Goal: Task Accomplishment & Management: Manage account settings

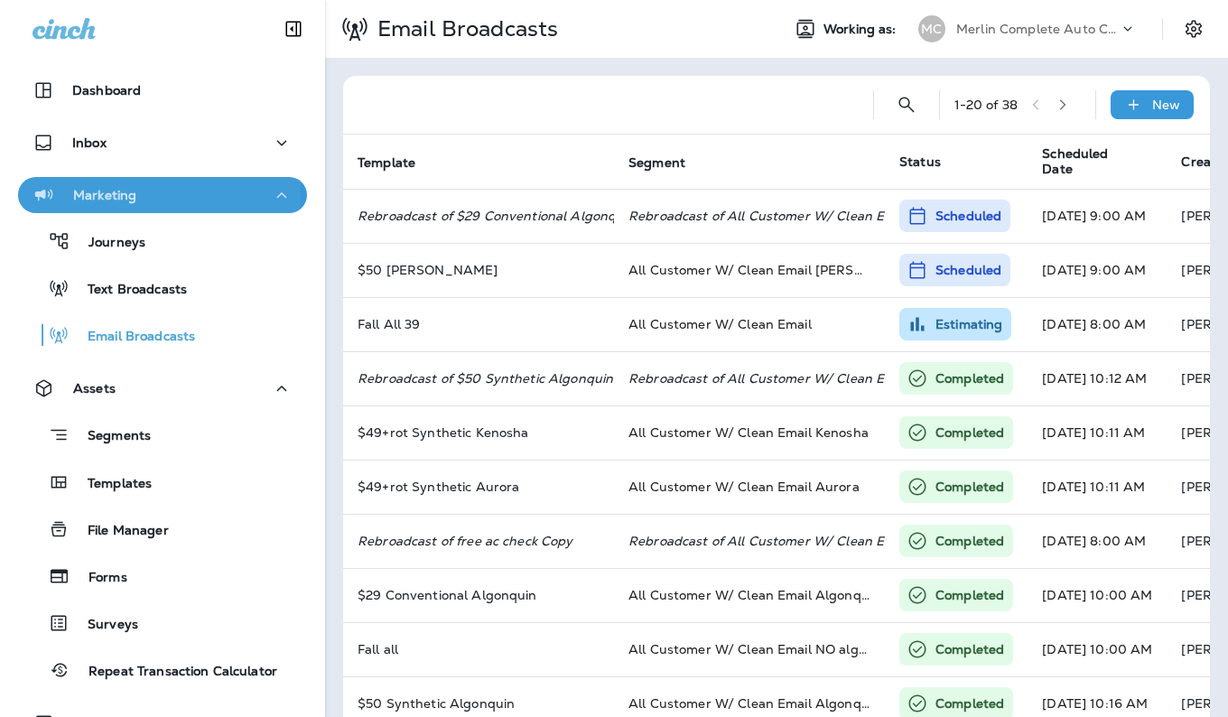
click at [74, 186] on div "Marketing" at bounding box center [84, 195] width 104 height 23
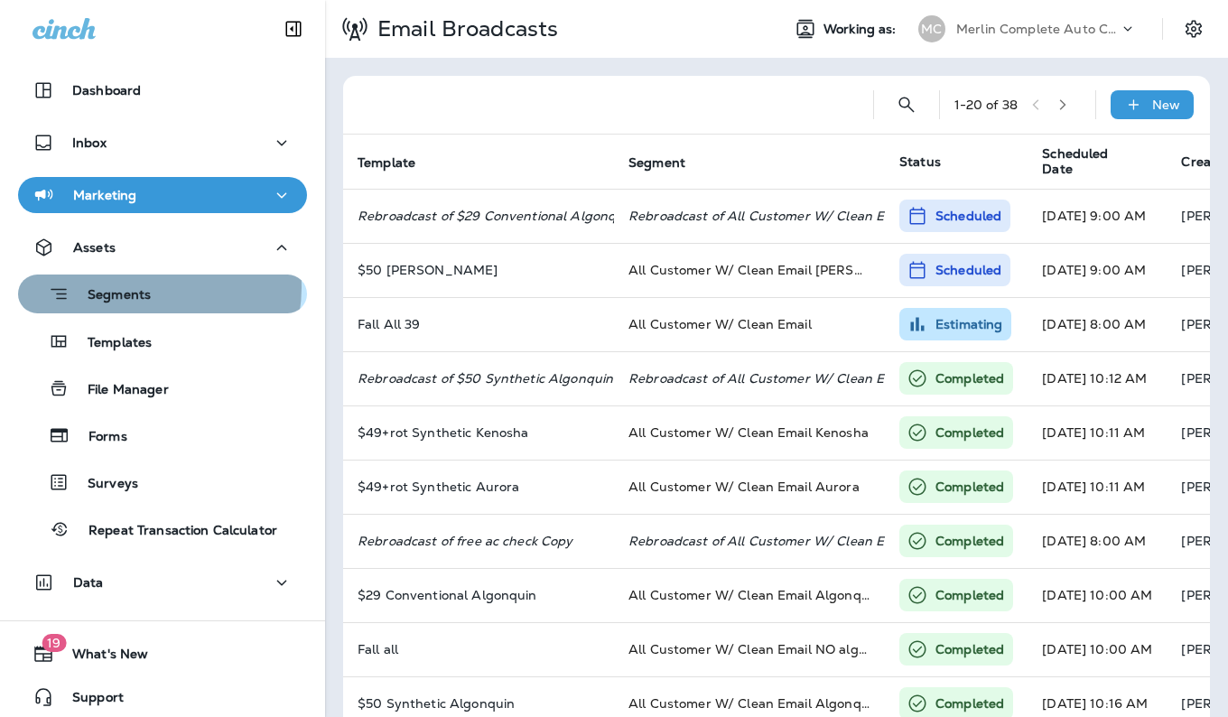
click at [144, 287] on p "Segments" at bounding box center [110, 296] width 81 height 18
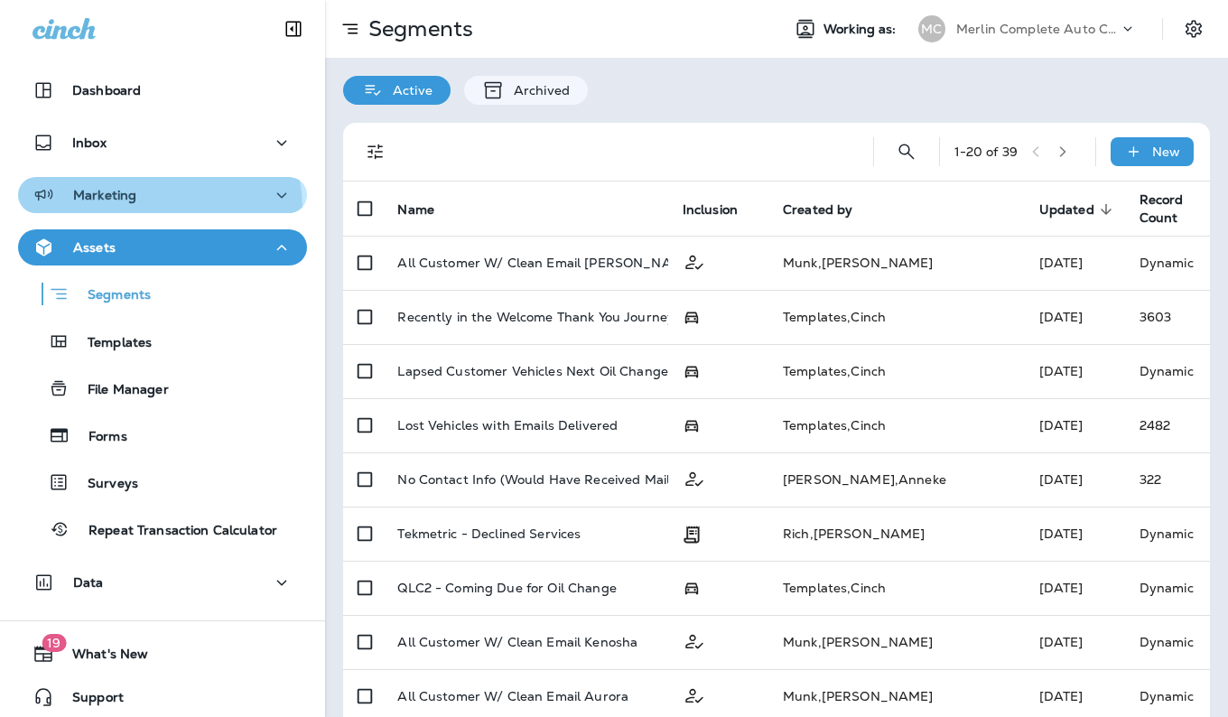
click at [150, 209] on button "Marketing" at bounding box center [162, 195] width 289 height 36
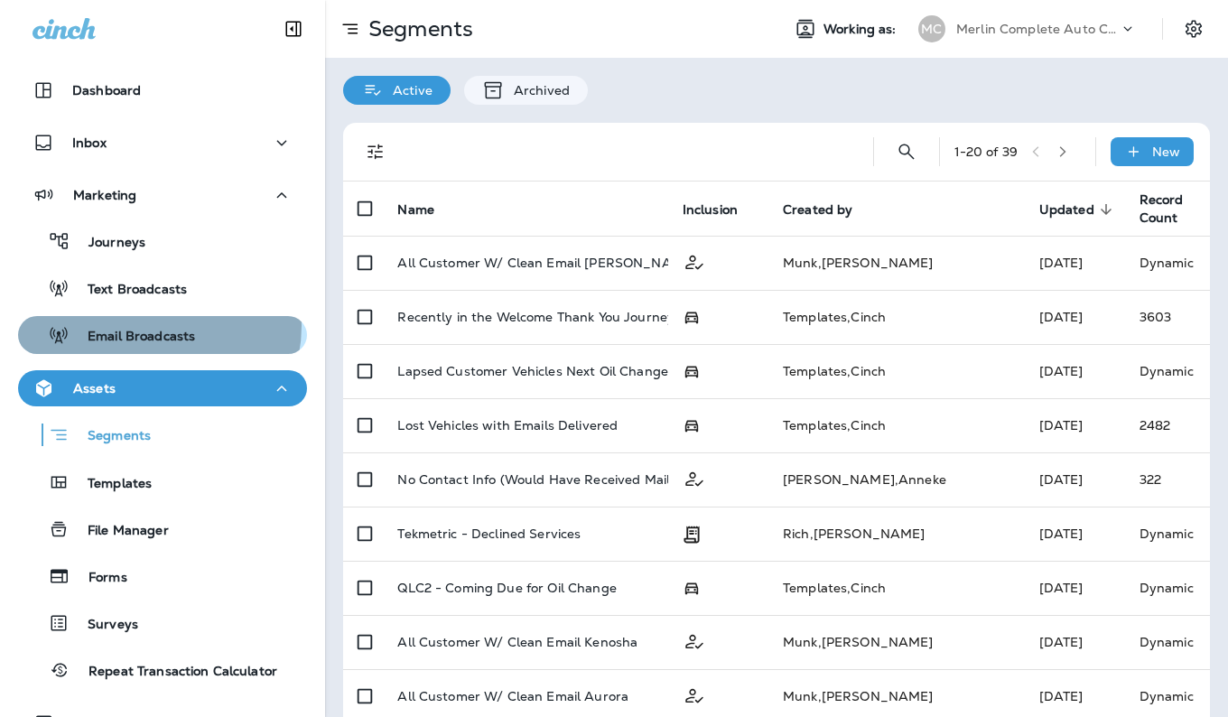
click at [154, 326] on div "Email Broadcasts" at bounding box center [110, 334] width 170 height 27
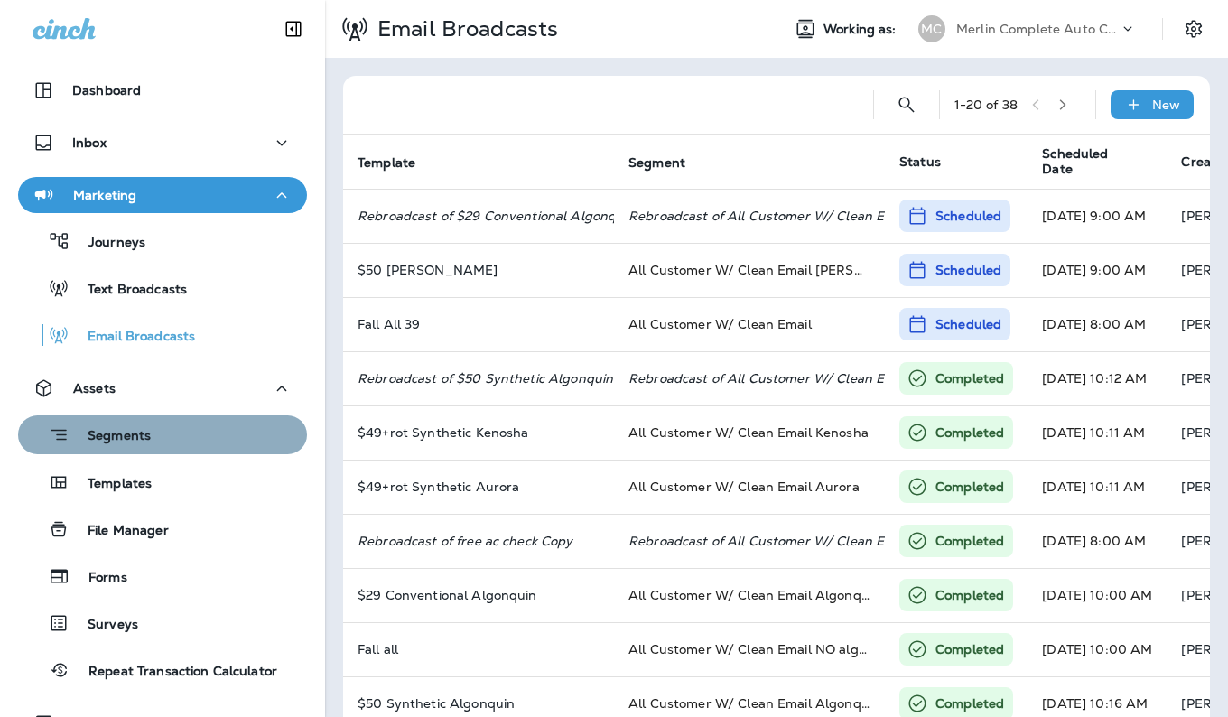
click at [192, 430] on div "Segments" at bounding box center [162, 435] width 274 height 28
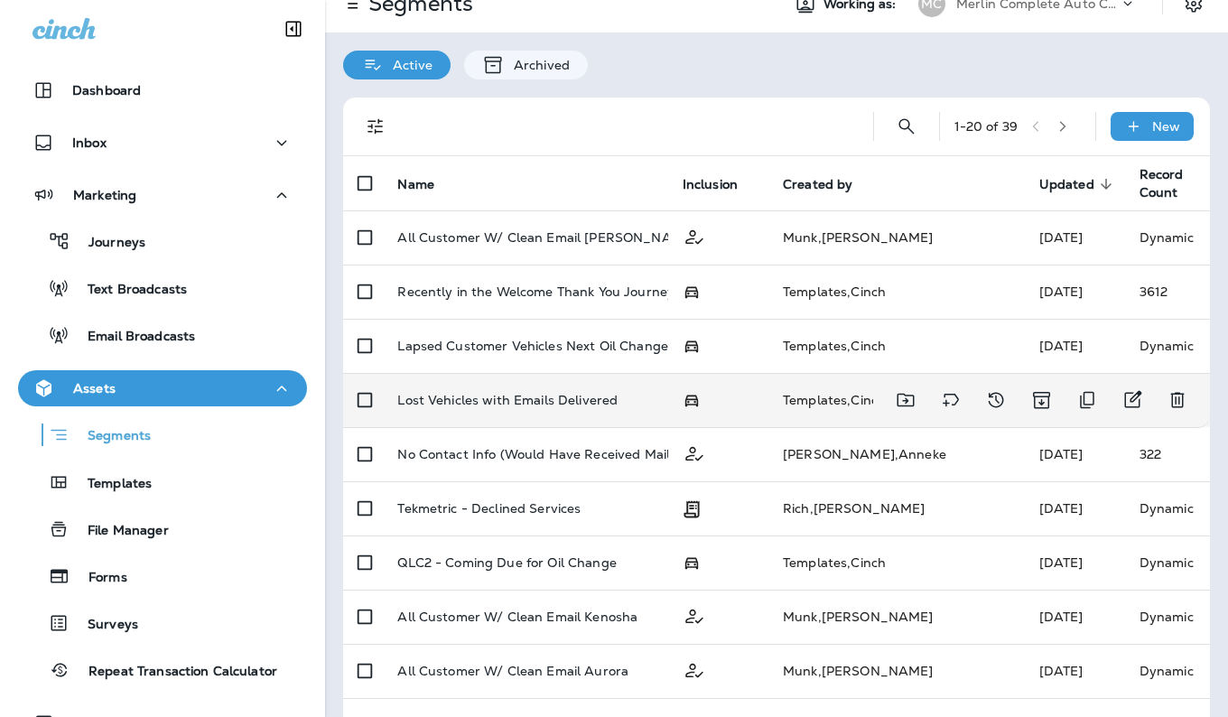
scroll to position [28, 0]
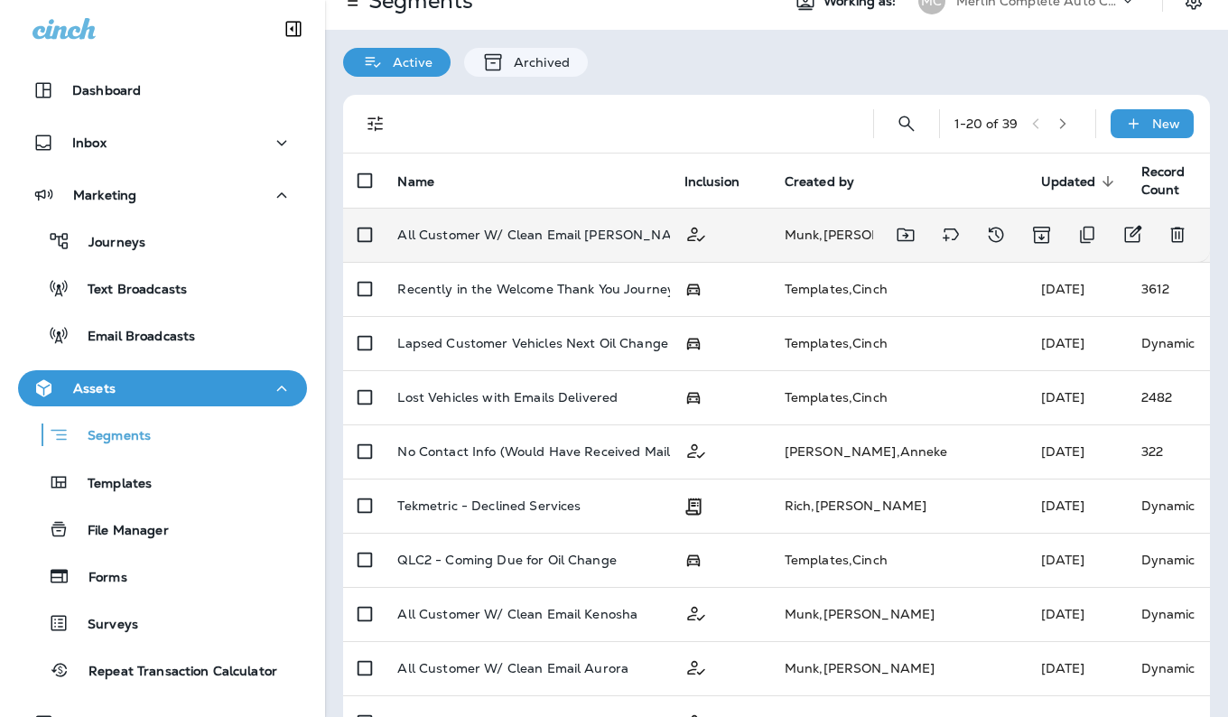
click at [624, 220] on td "All Customer W/ Clean Email [PERSON_NAME]" at bounding box center [526, 235] width 286 height 54
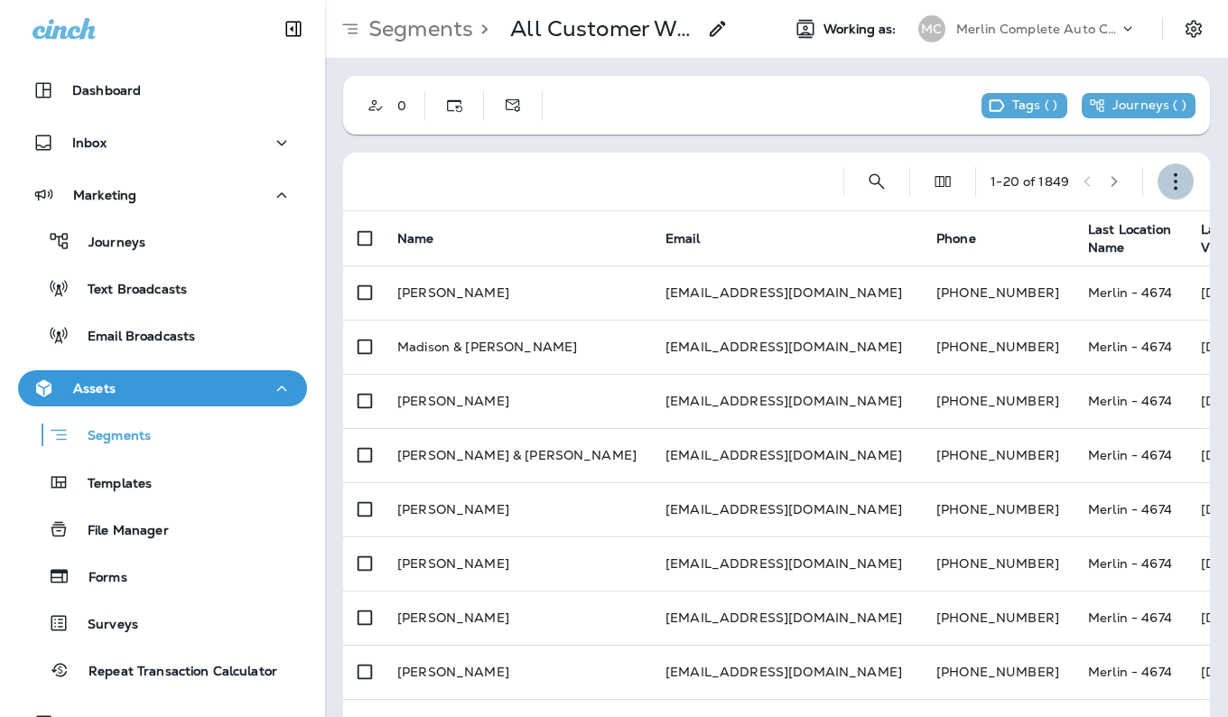
click at [1173, 182] on button "button" at bounding box center [1175, 181] width 36 height 36
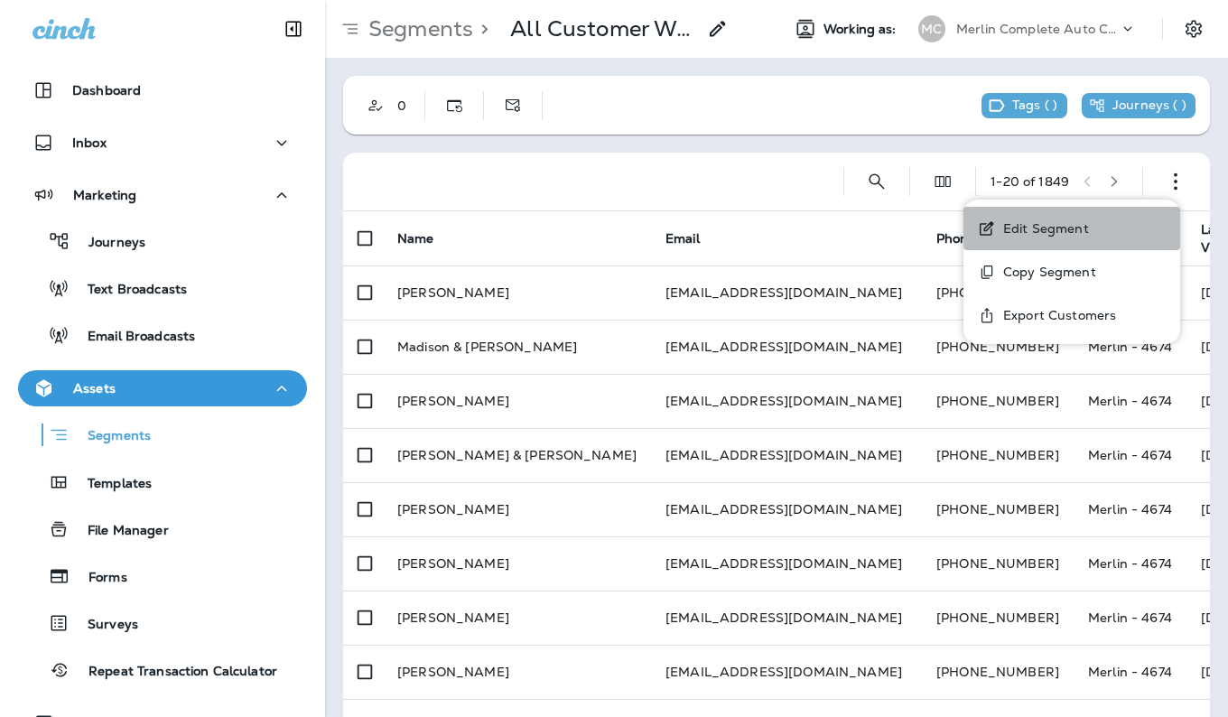
click at [1006, 227] on p "Edit Segment" at bounding box center [1042, 228] width 93 height 14
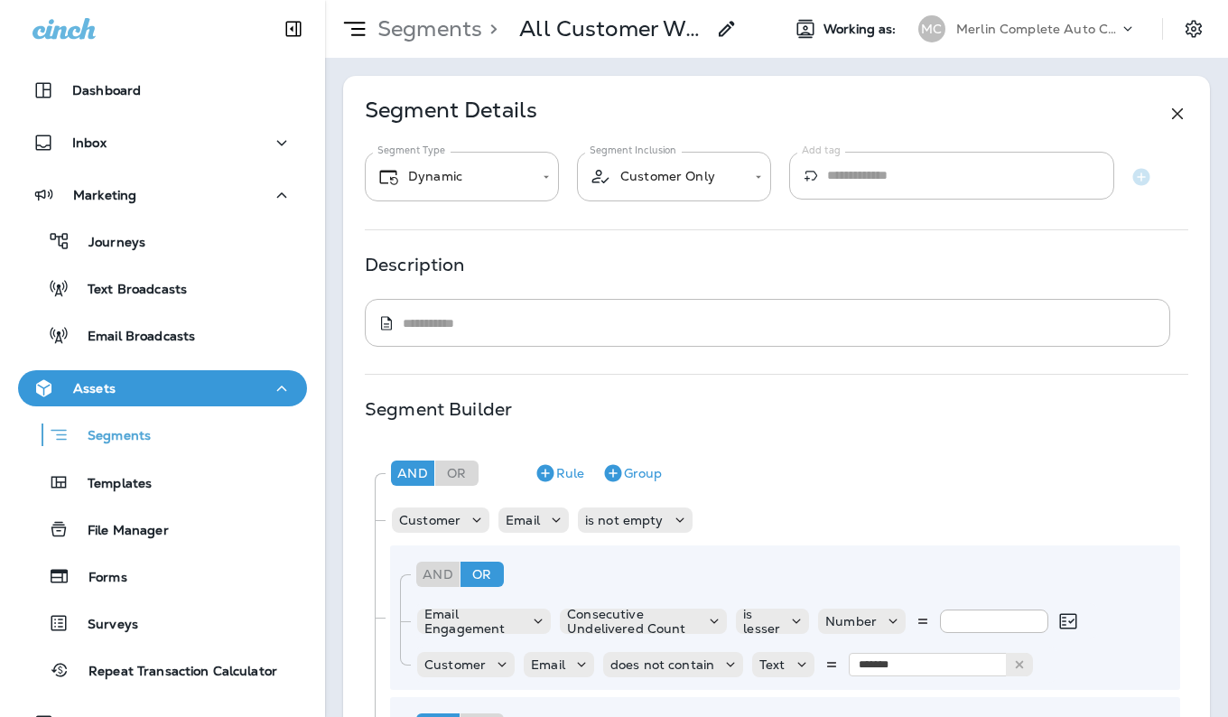
type input "*******"
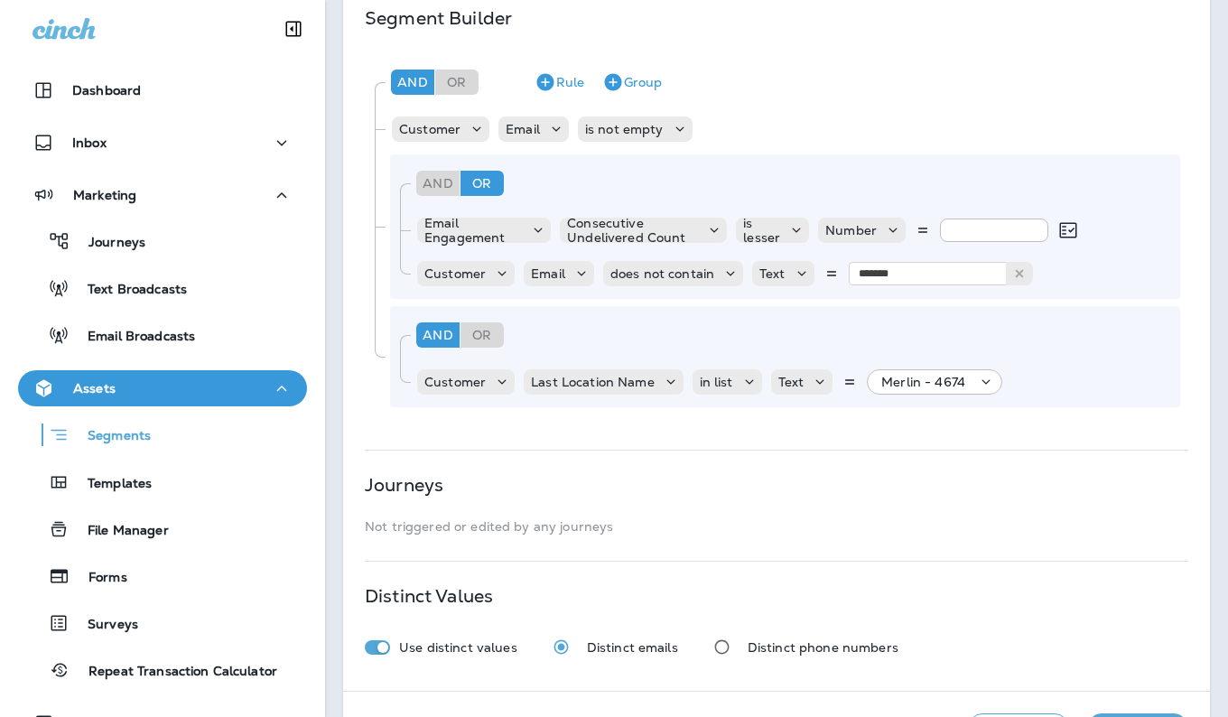
scroll to position [394, 0]
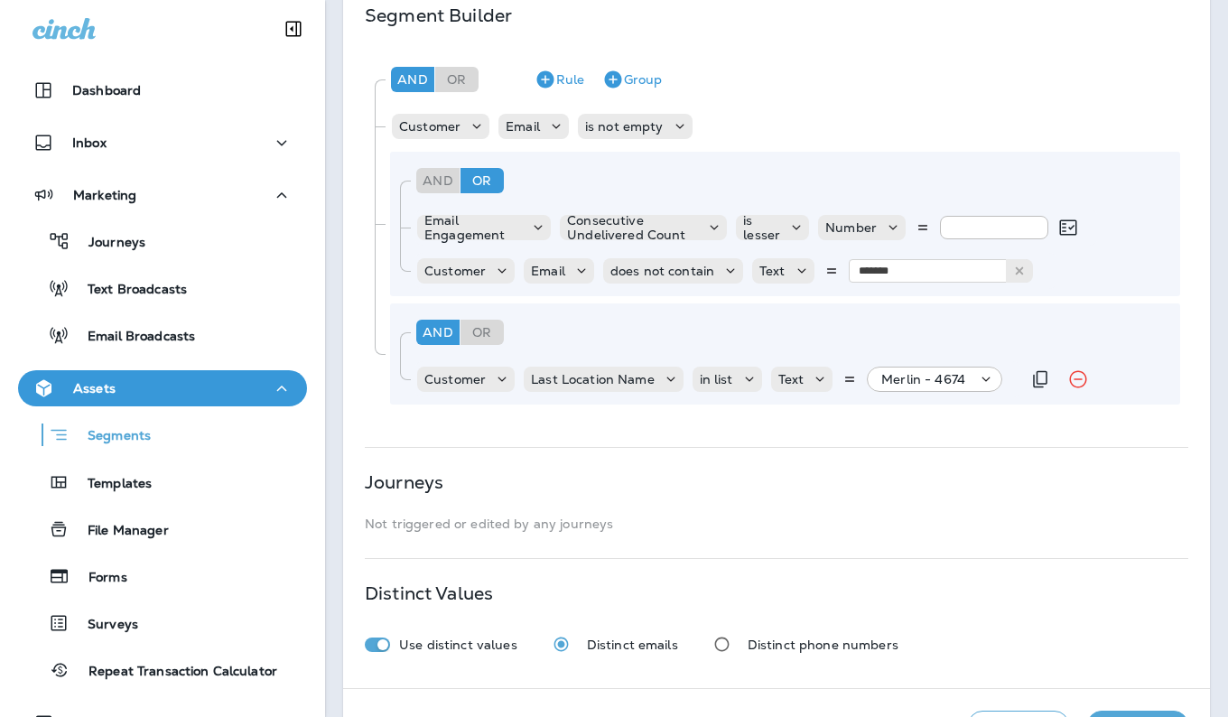
click at [977, 382] on icon at bounding box center [986, 379] width 18 height 18
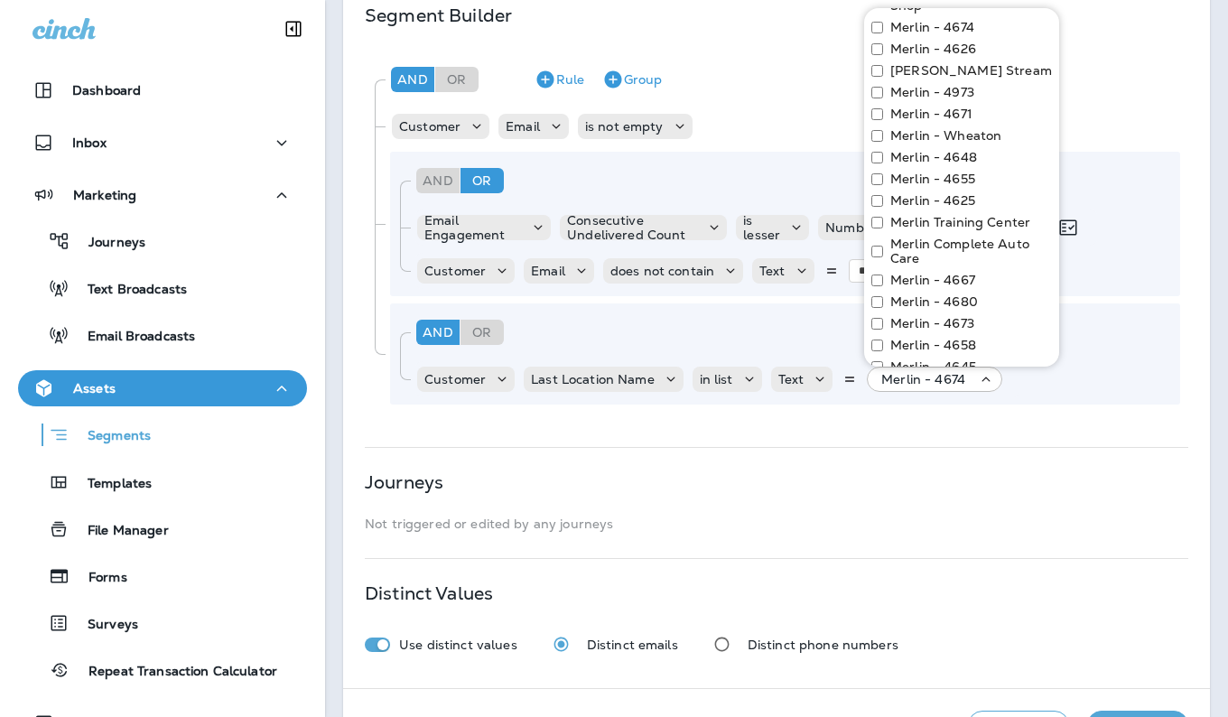
scroll to position [143, 0]
click at [1118, 106] on div "And Or Rule Group Customer Email is not empty And Or Rule Group Email Engagemen…" at bounding box center [776, 231] width 822 height 361
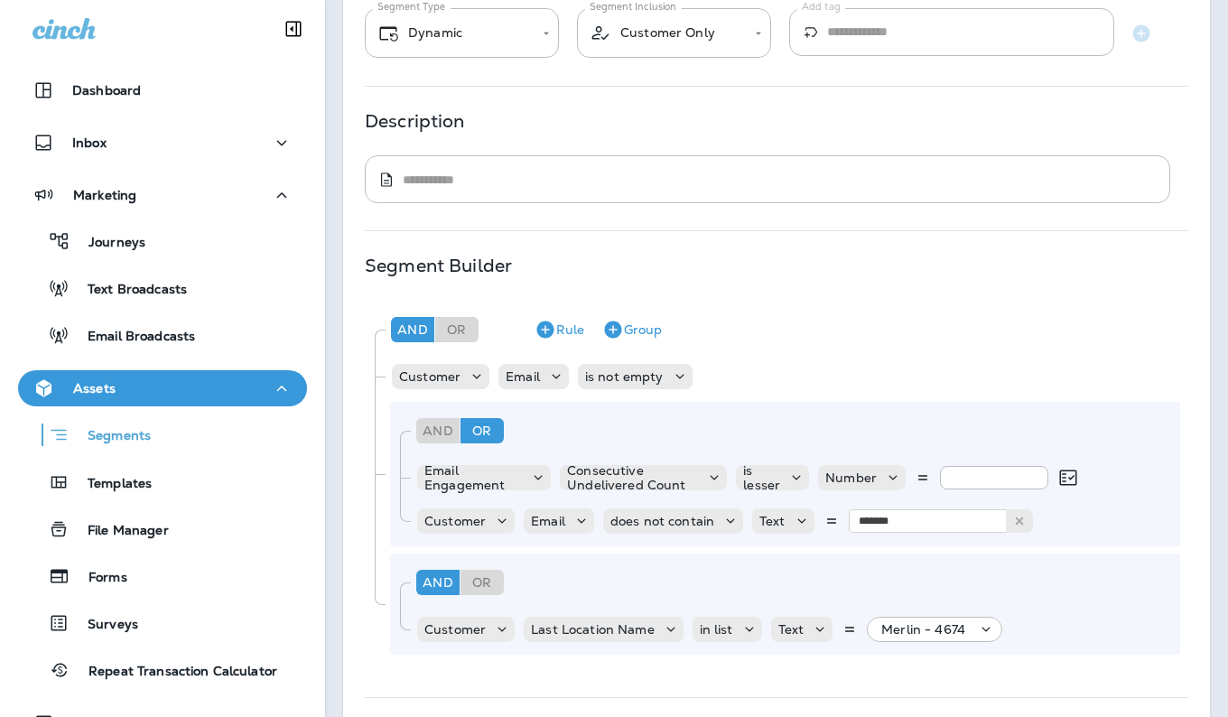
scroll to position [0, 0]
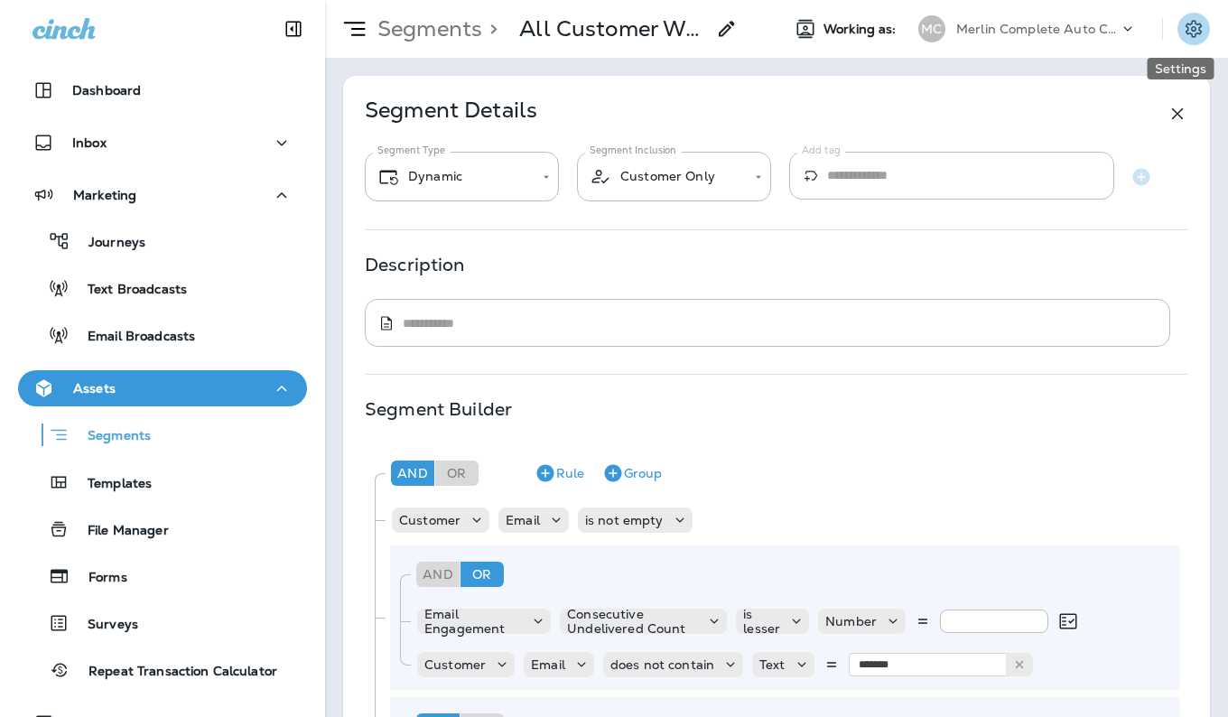
click at [1185, 34] on icon "Settings" at bounding box center [1193, 28] width 16 height 17
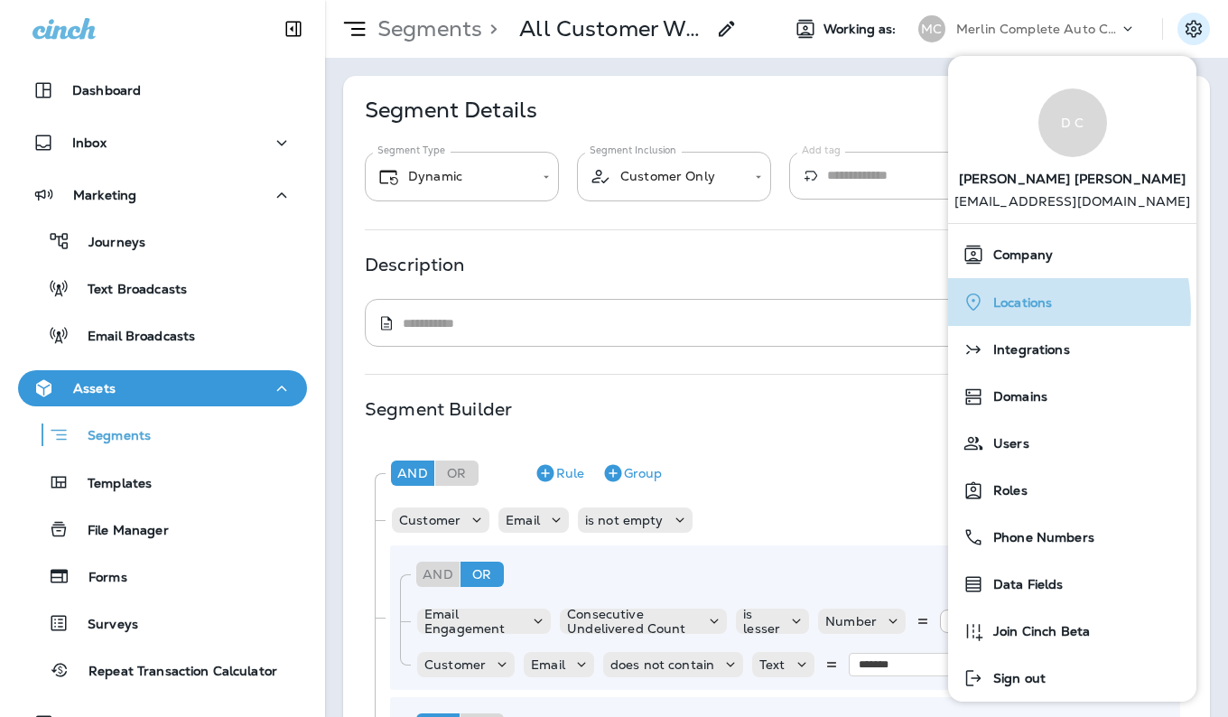
click at [1004, 311] on div "Locations" at bounding box center [1072, 301] width 234 height 37
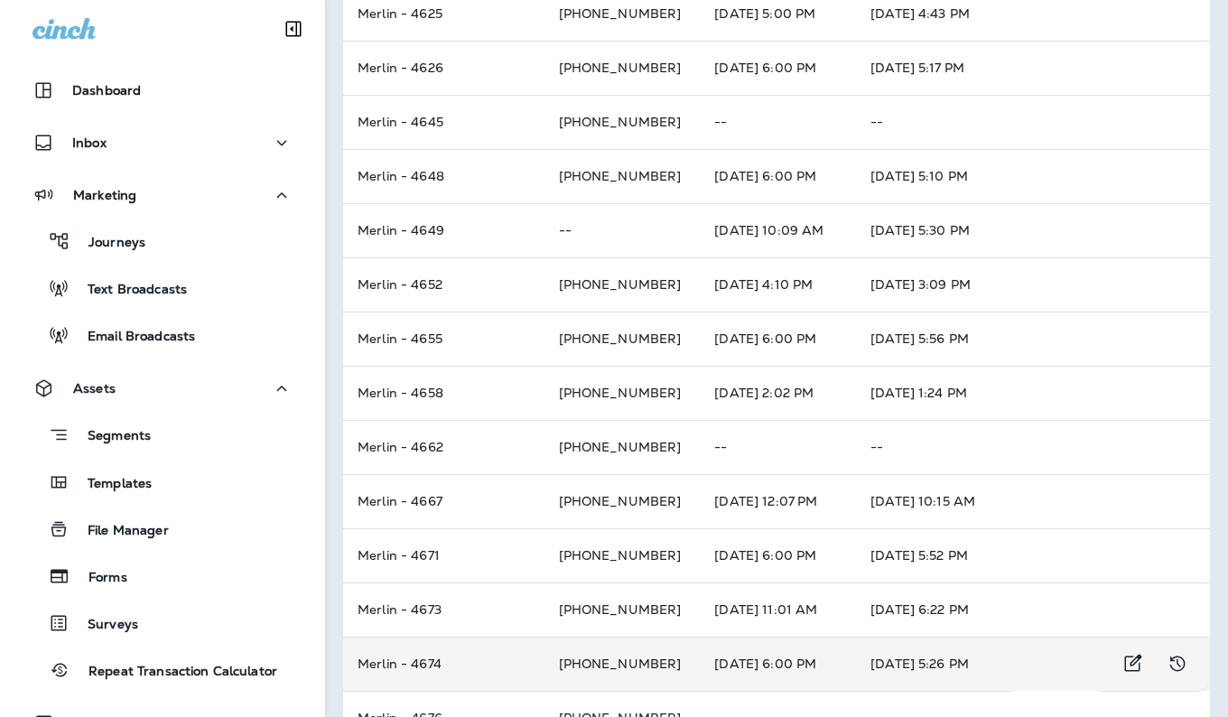
scroll to position [29, 0]
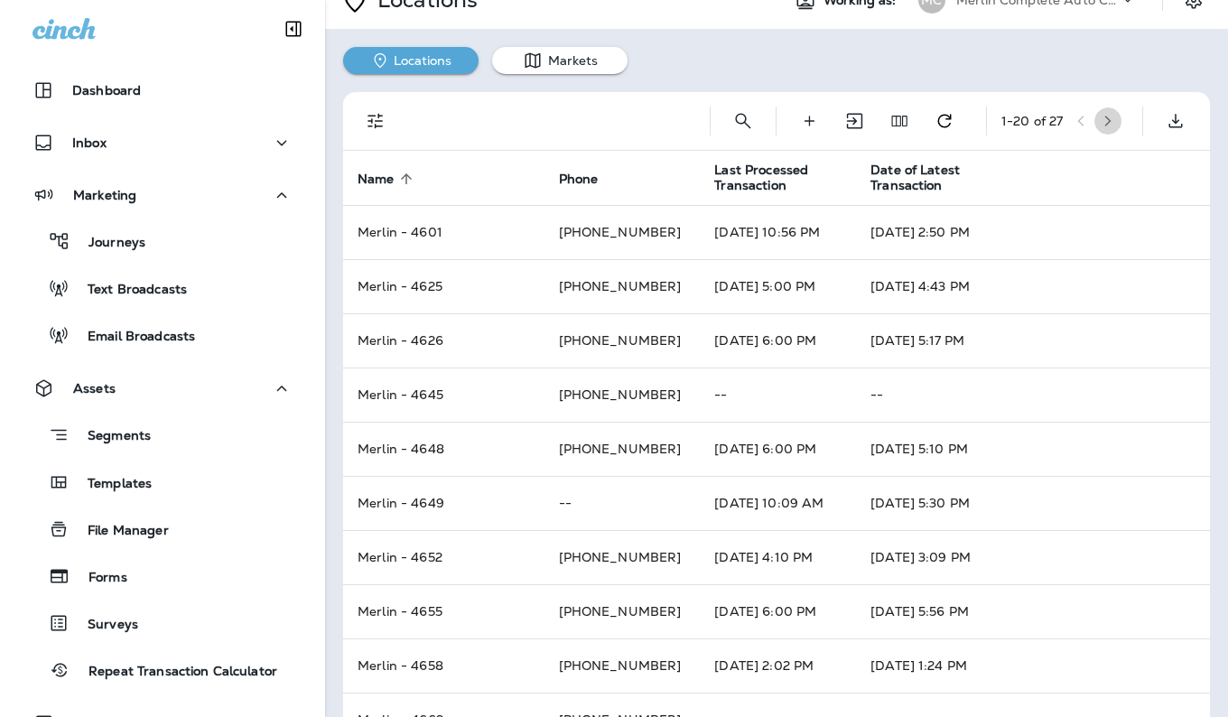
click at [1105, 122] on icon "button" at bounding box center [1108, 121] width 6 height 11
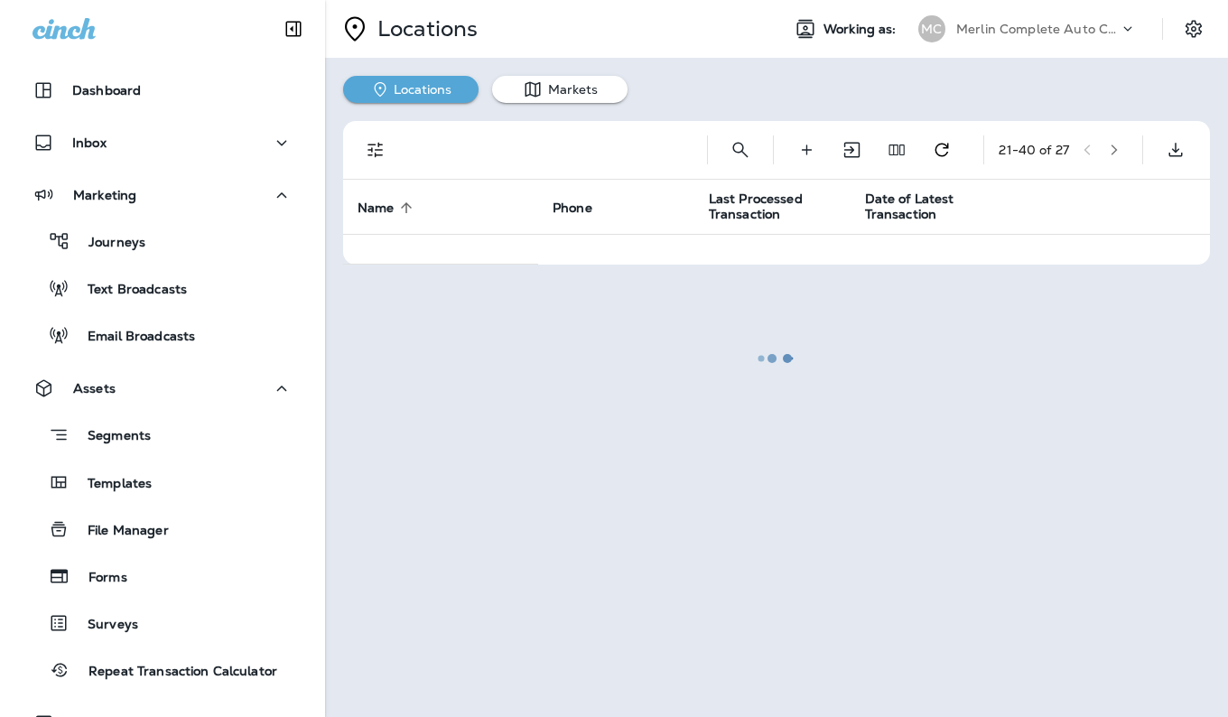
scroll to position [0, 0]
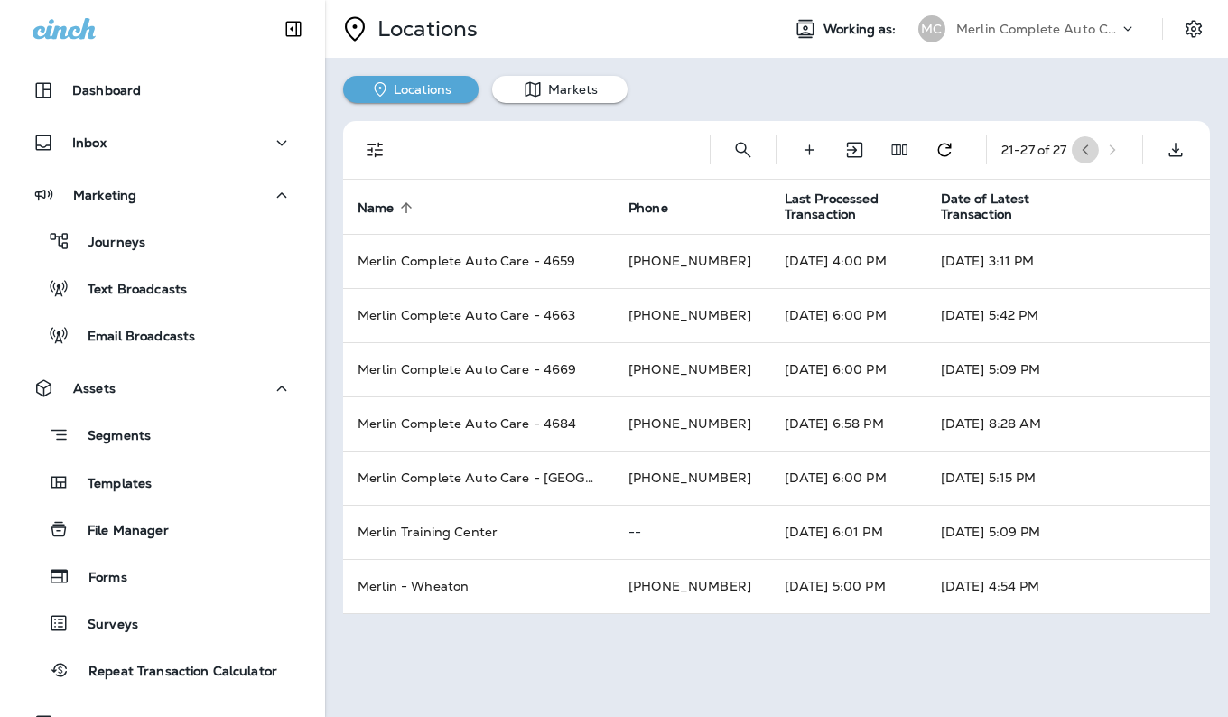
click at [1088, 153] on icon "button" at bounding box center [1084, 149] width 6 height 11
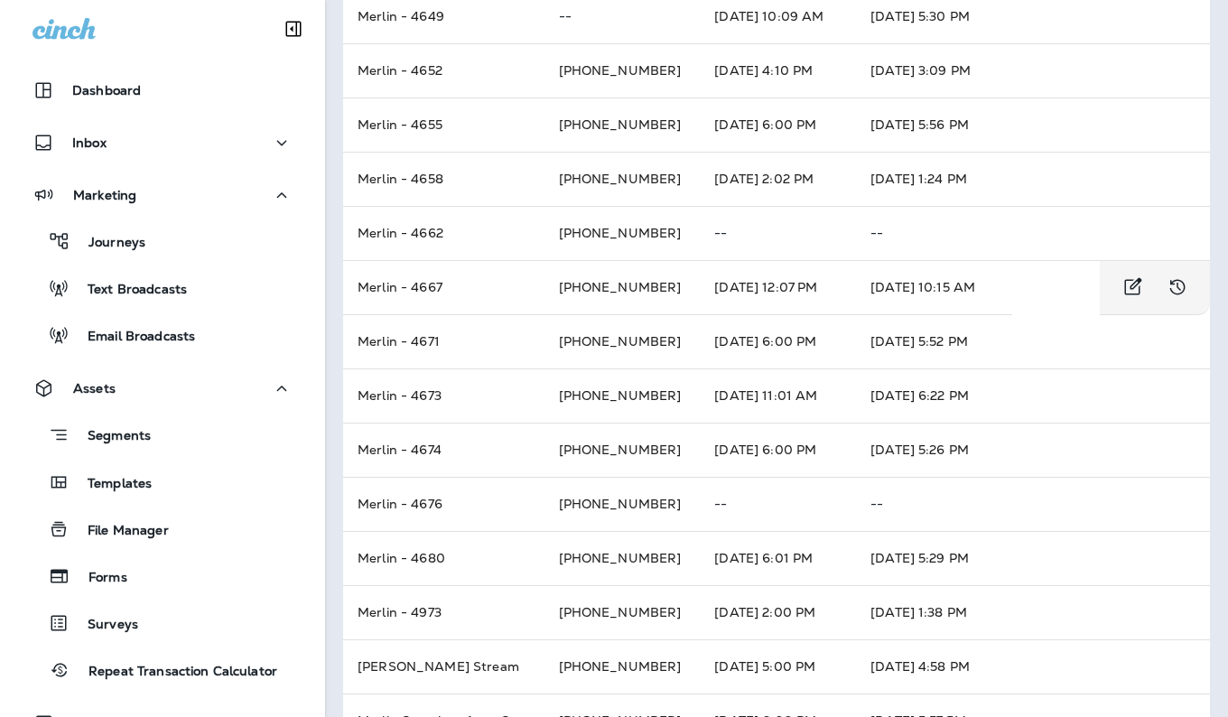
scroll to position [618, 0]
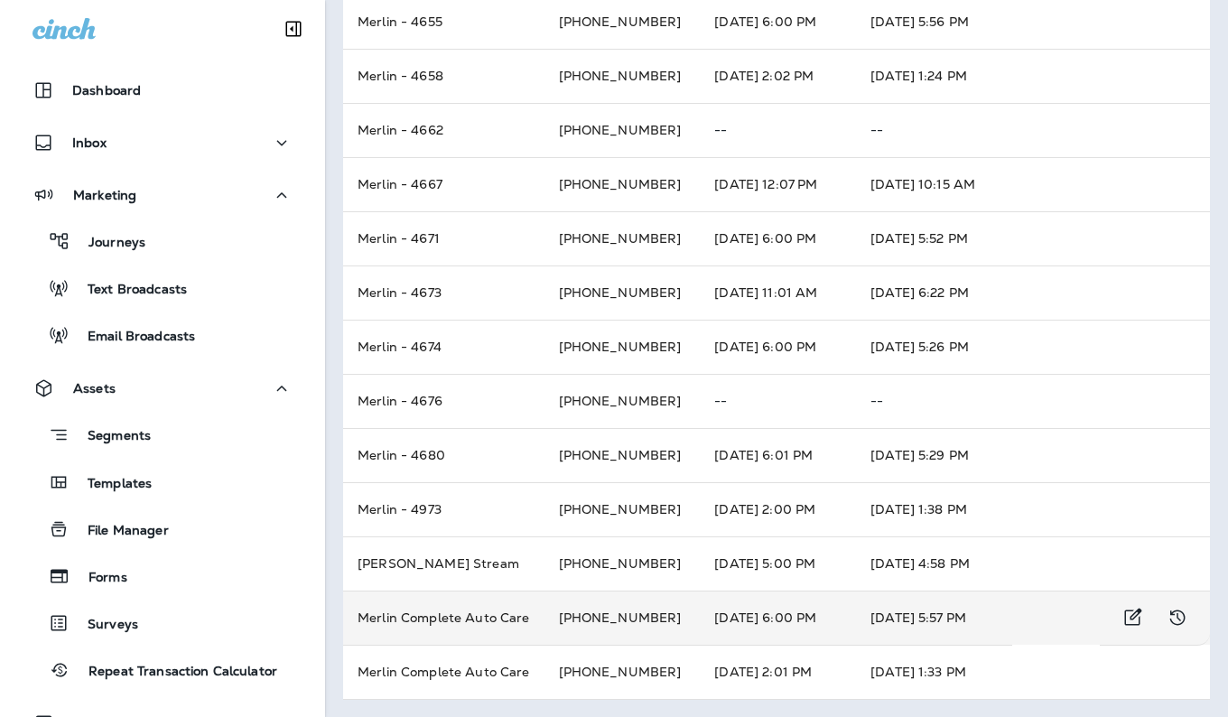
click at [599, 617] on td "[PHONE_NUMBER]" at bounding box center [622, 617] width 156 height 54
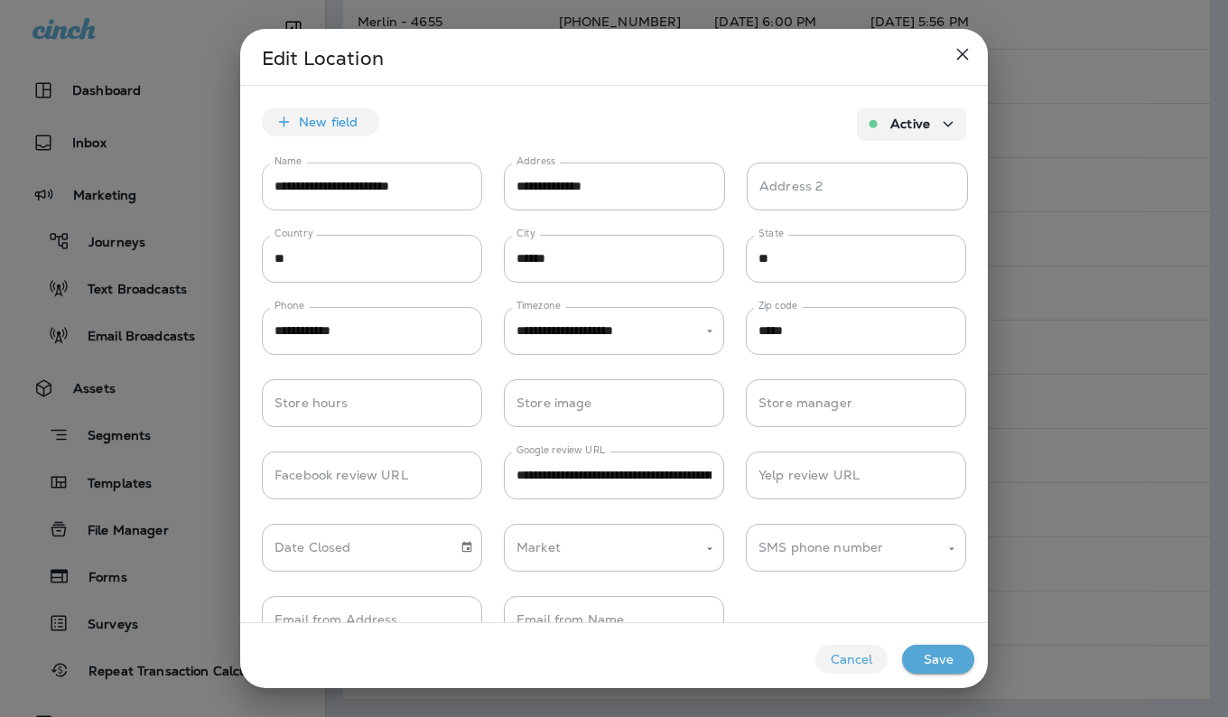
click at [455, 190] on input "**********" at bounding box center [372, 186] width 220 height 48
type input "*"
type input "**********"
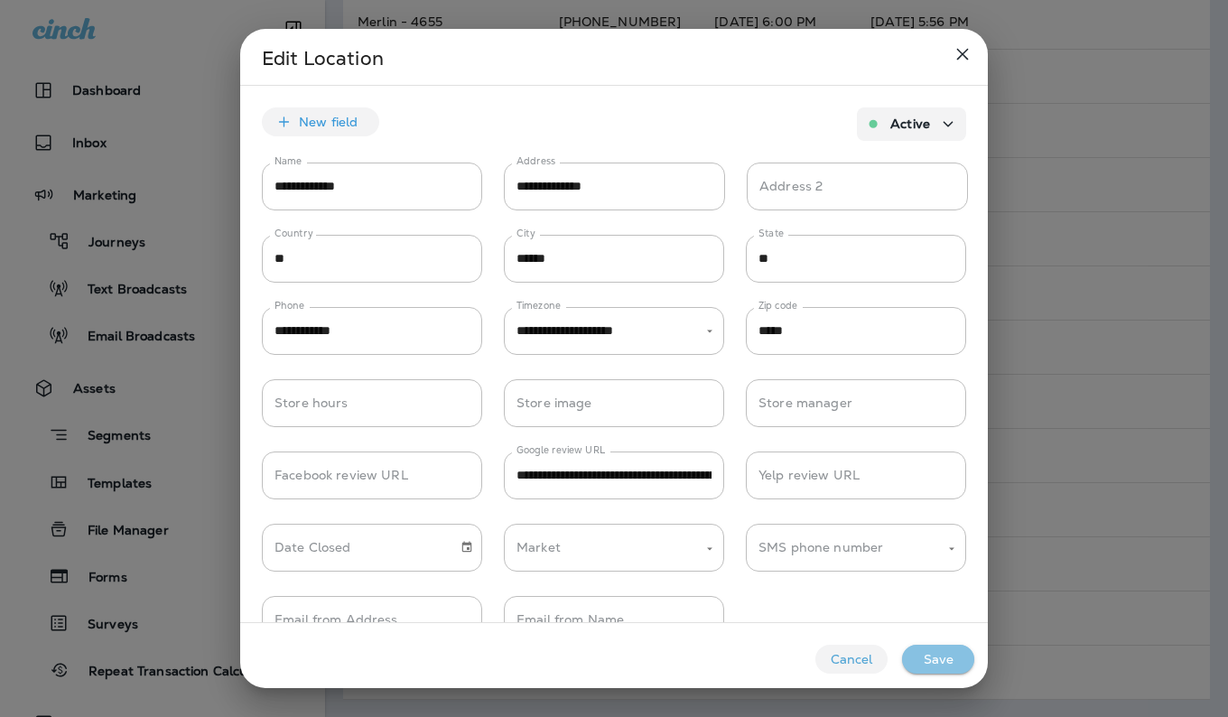
click at [936, 661] on button "Save" at bounding box center [938, 659] width 72 height 29
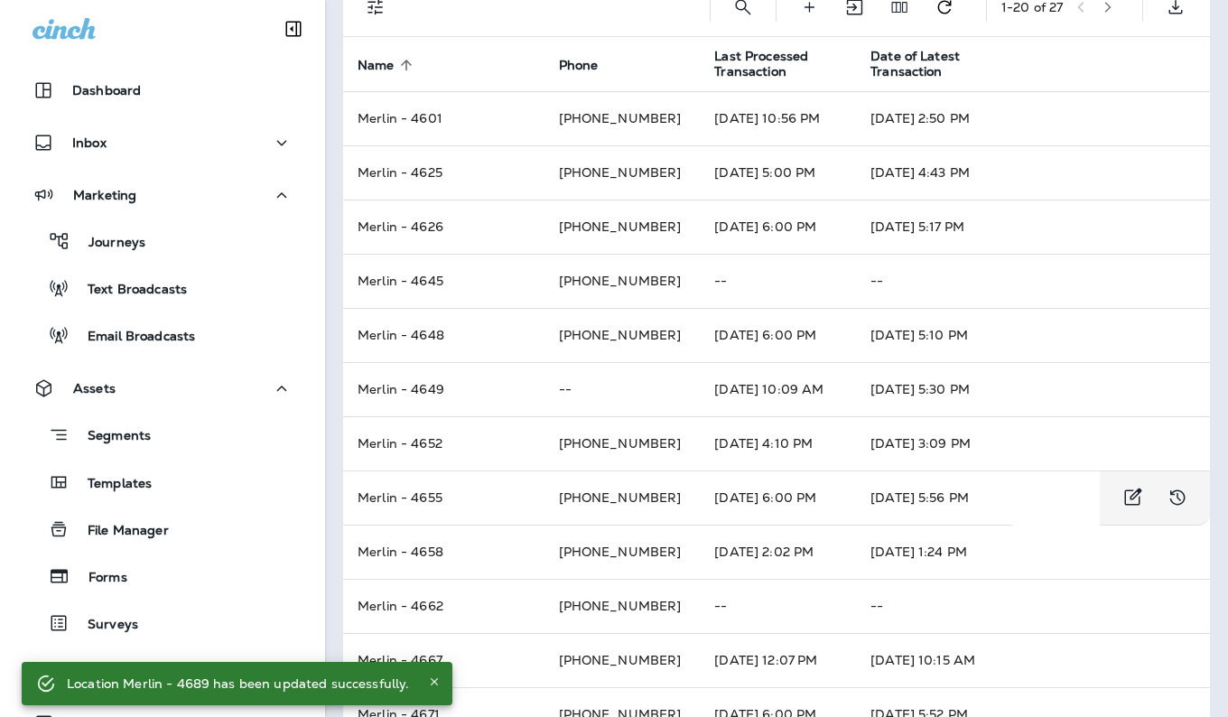
scroll to position [93, 0]
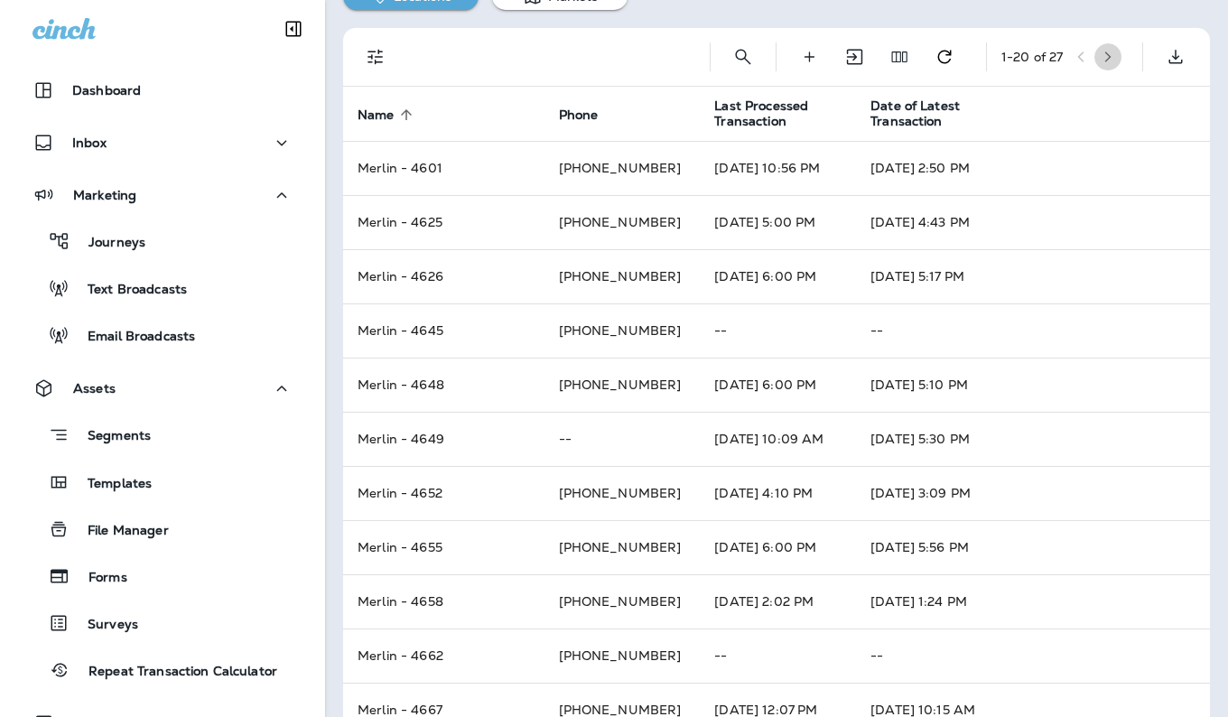
click at [1101, 60] on icon "button" at bounding box center [1107, 57] width 13 height 13
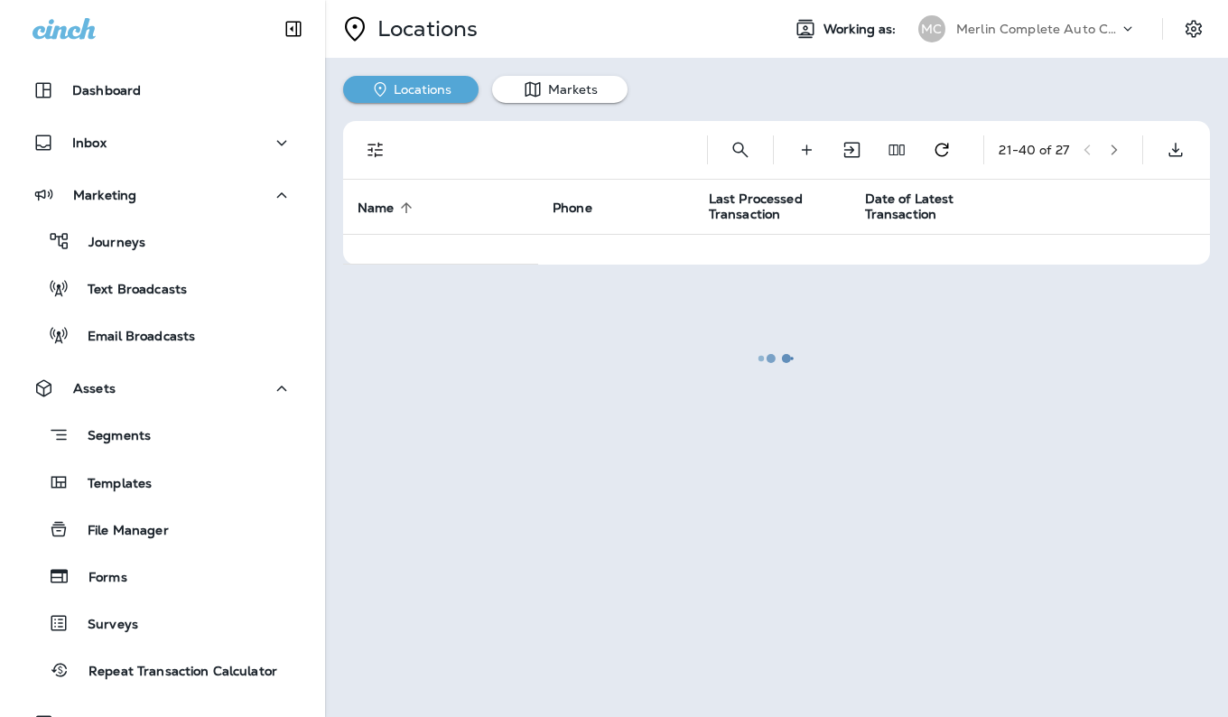
scroll to position [0, 0]
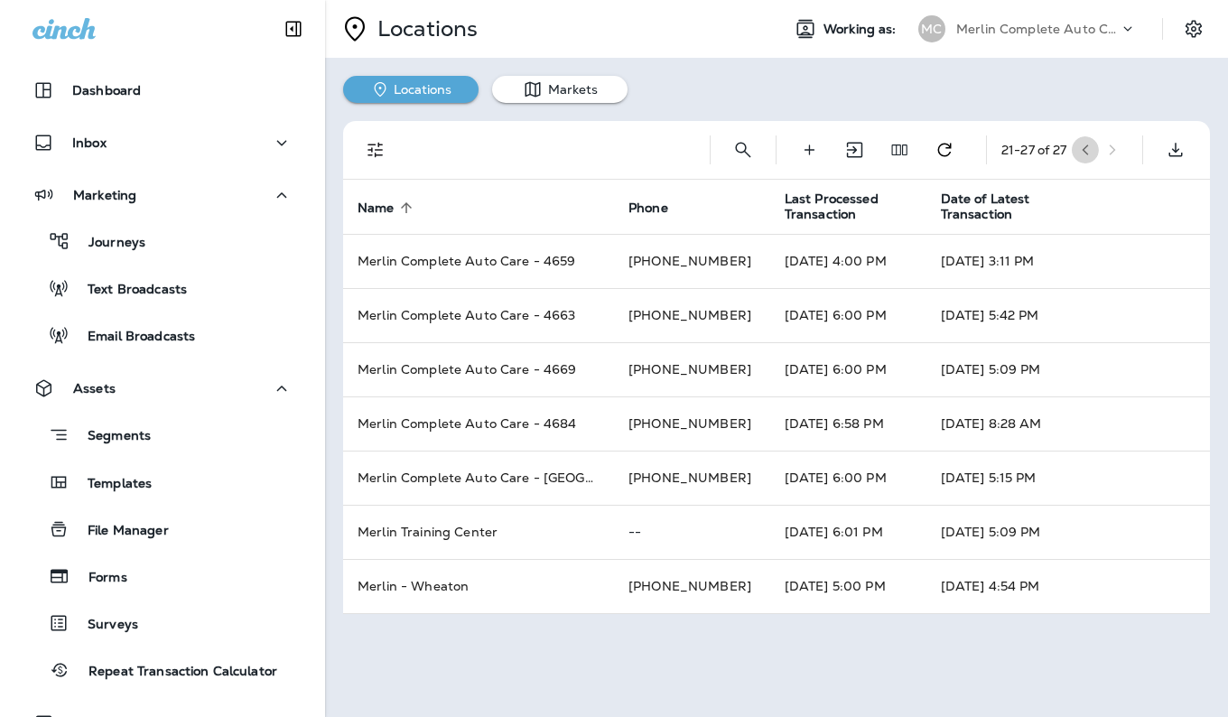
click at [1085, 150] on icon "button" at bounding box center [1084, 149] width 6 height 11
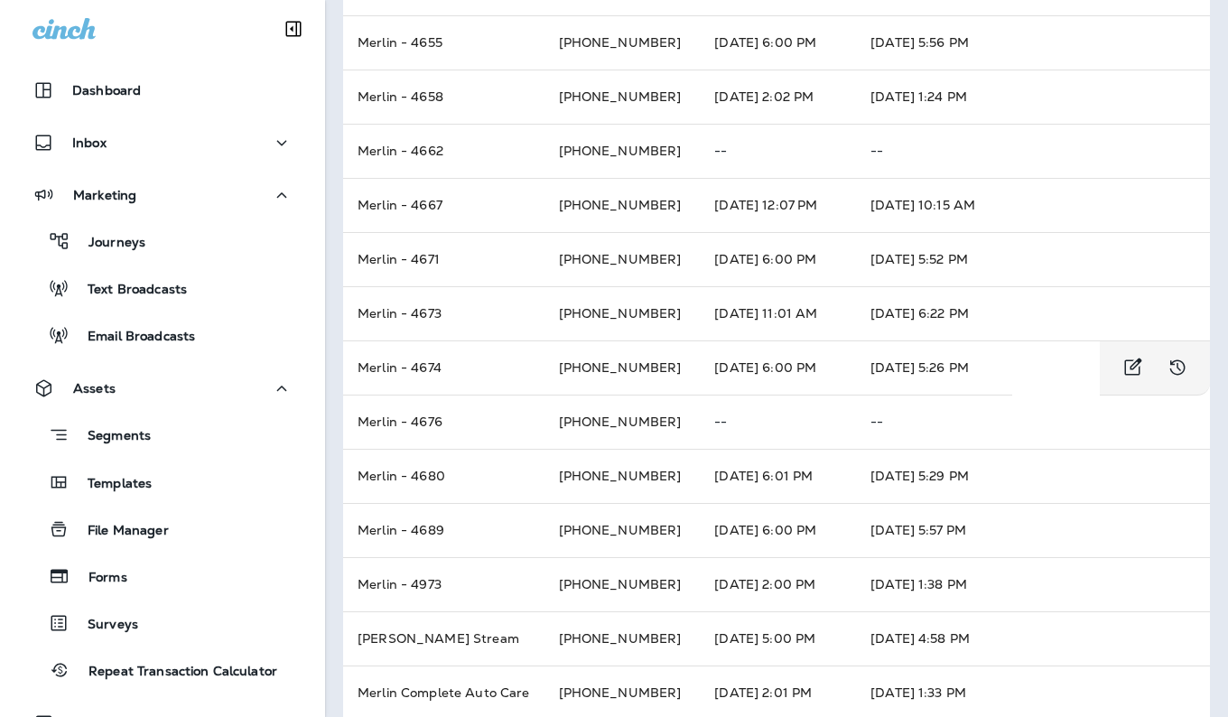
scroll to position [601, 0]
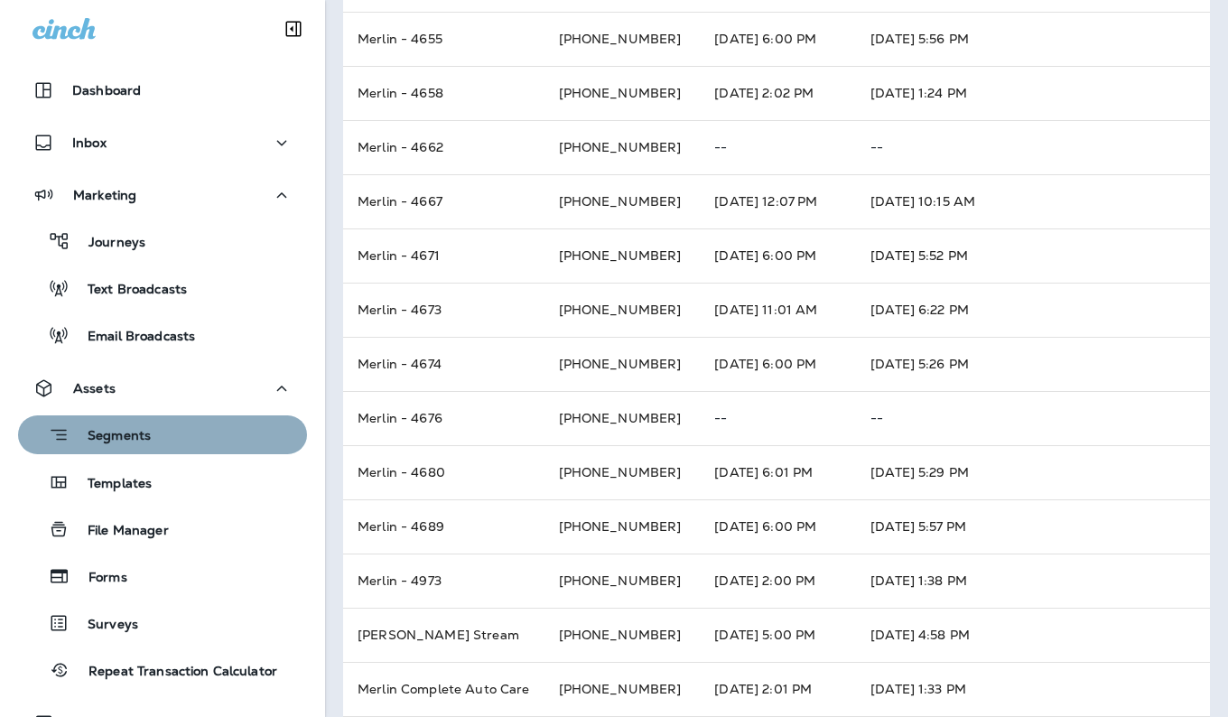
click at [167, 441] on div "Segments" at bounding box center [162, 435] width 274 height 28
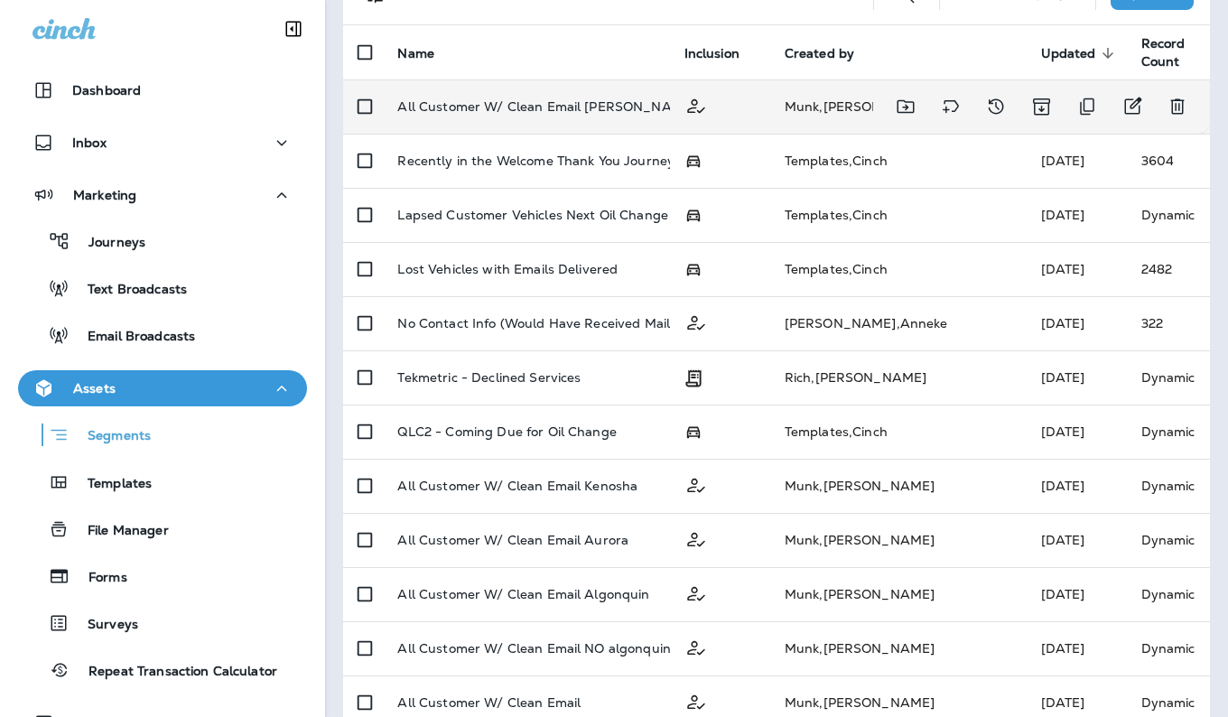
scroll to position [157, 0]
click at [1136, 116] on div at bounding box center [1041, 106] width 308 height 36
click at [1122, 101] on icon "Edit" at bounding box center [1132, 106] width 22 height 22
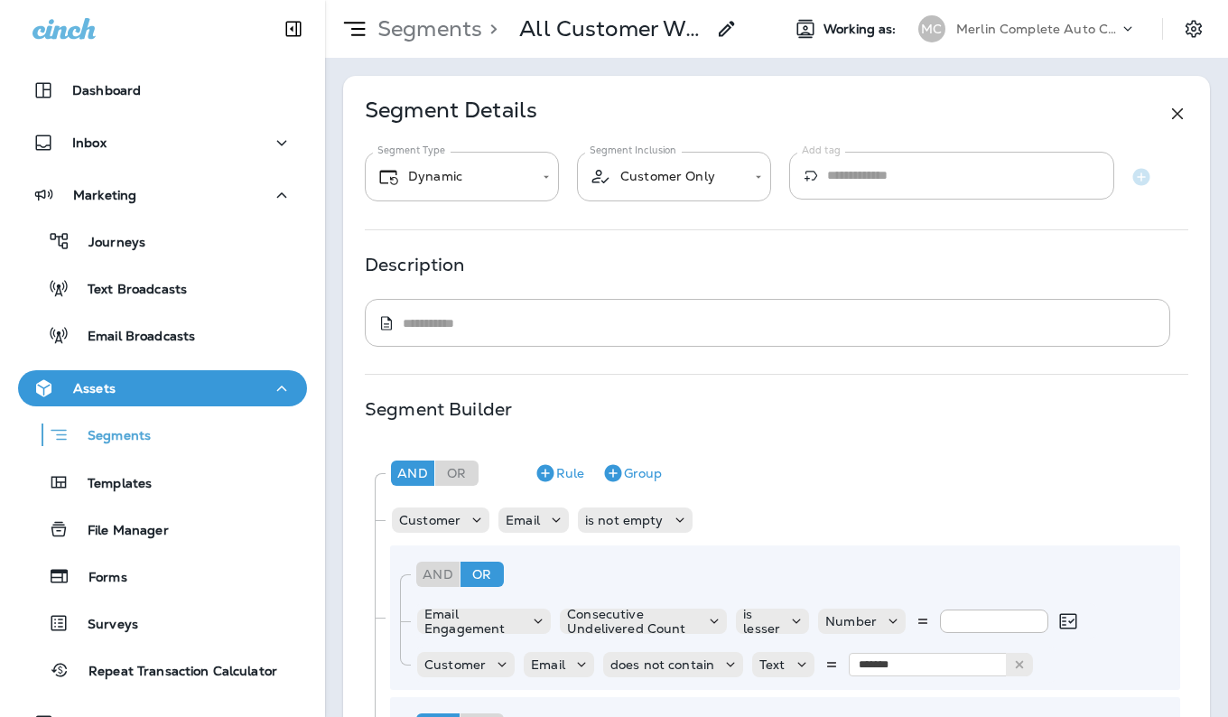
type input "*******"
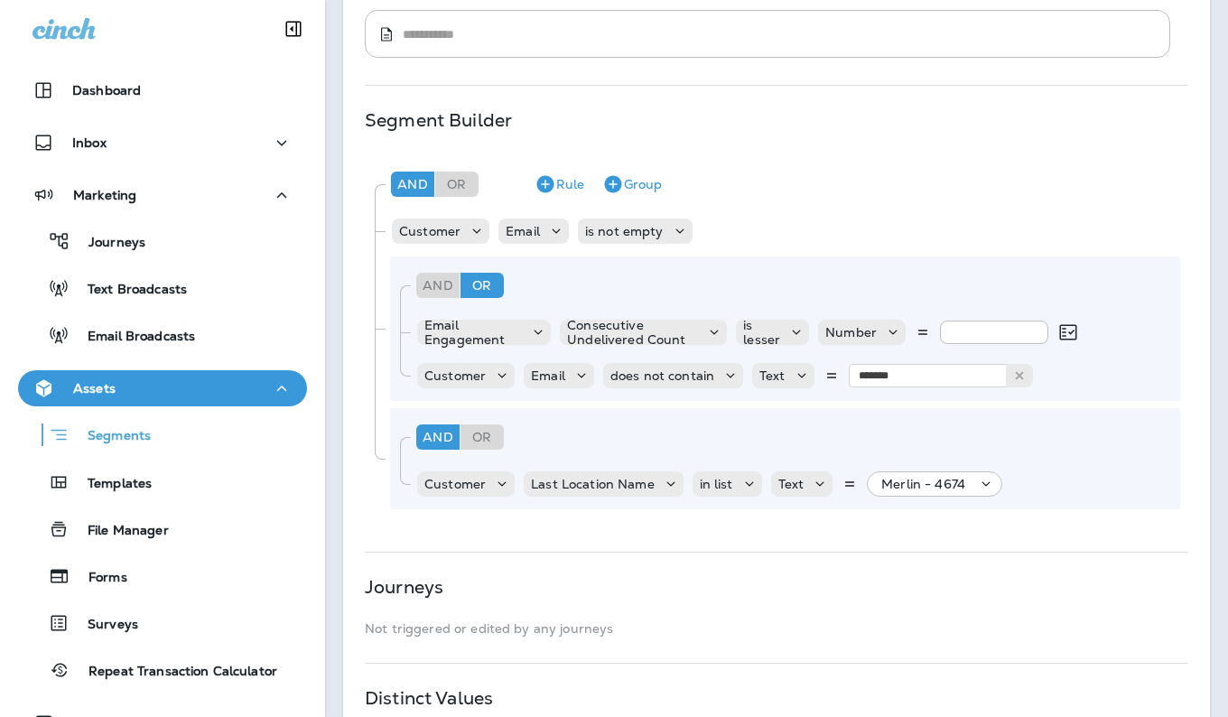
scroll to position [456, 0]
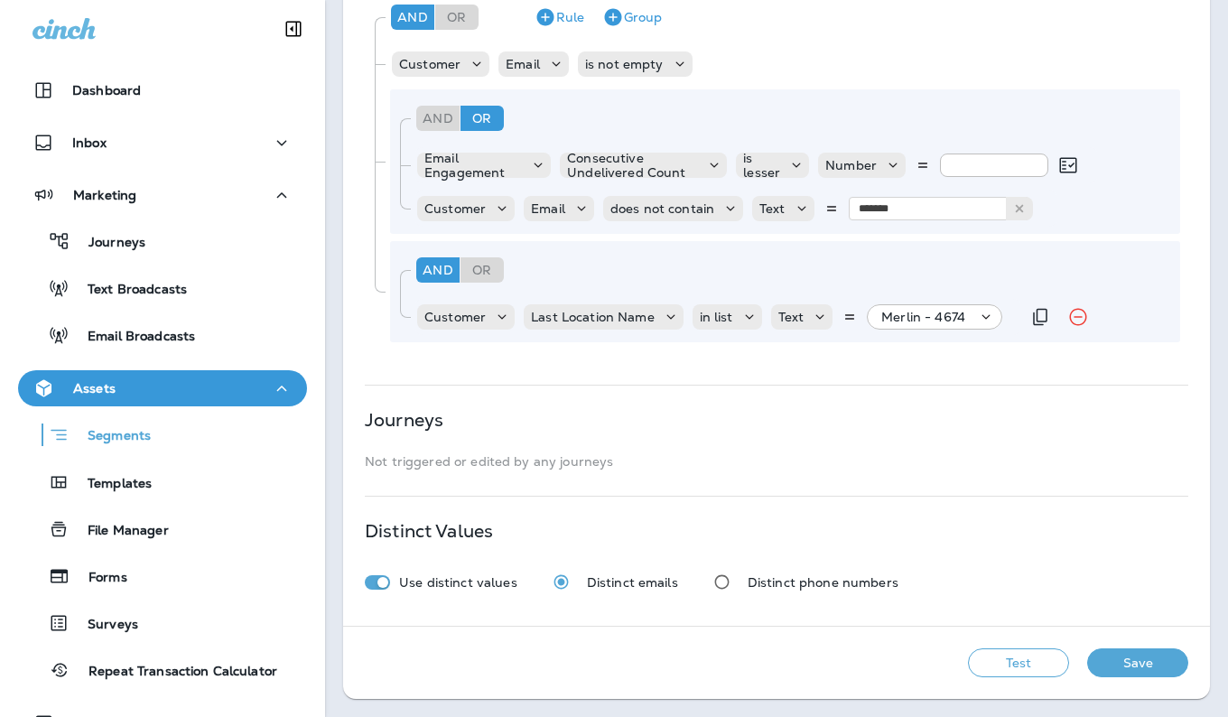
click at [980, 318] on icon at bounding box center [986, 317] width 18 height 18
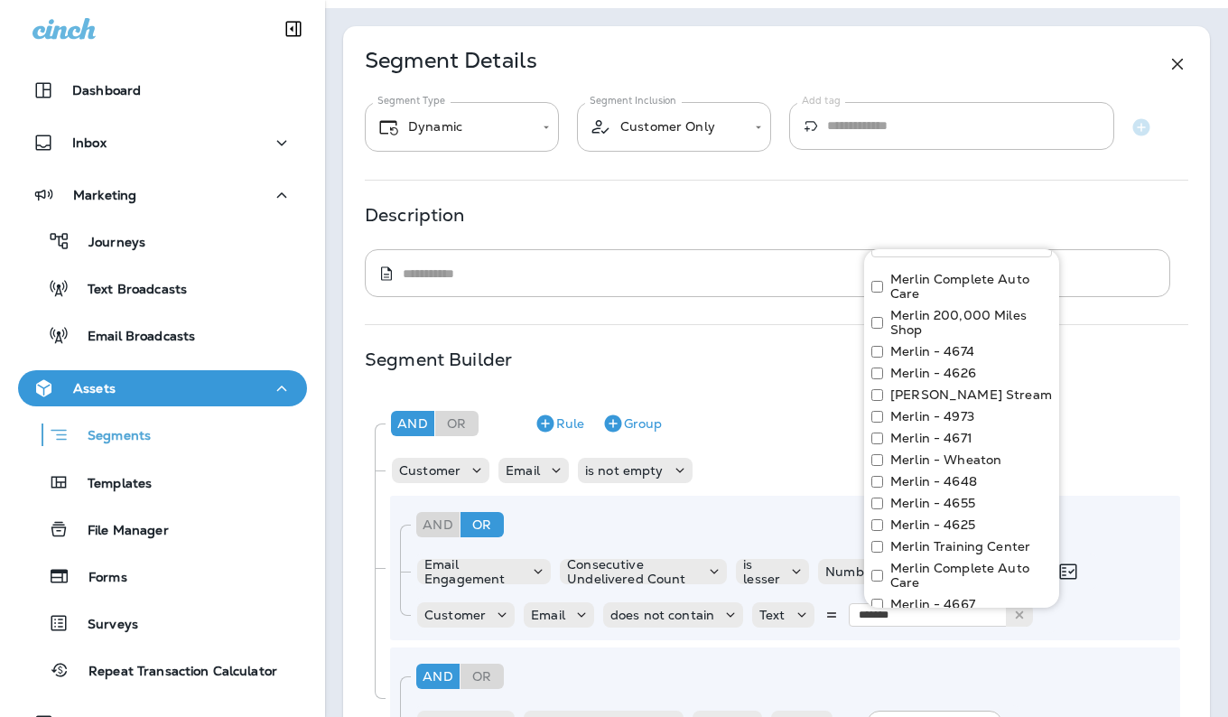
scroll to position [0, 0]
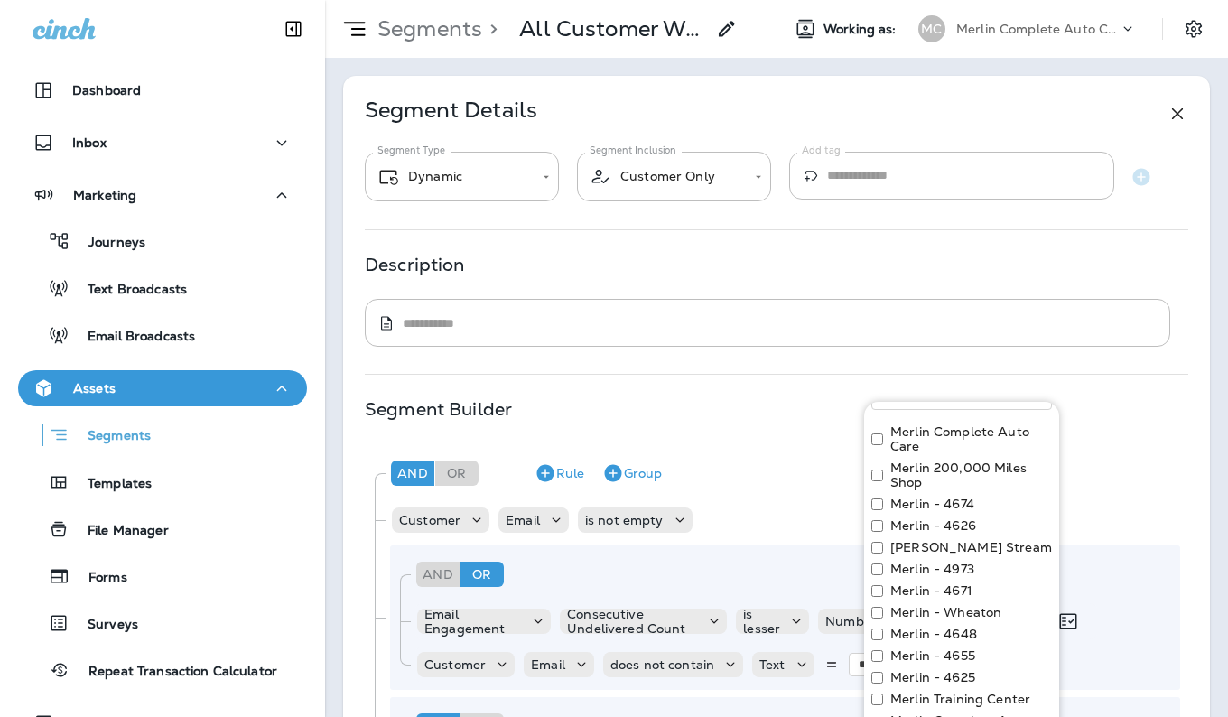
click at [1166, 115] on icon at bounding box center [1177, 114] width 22 height 22
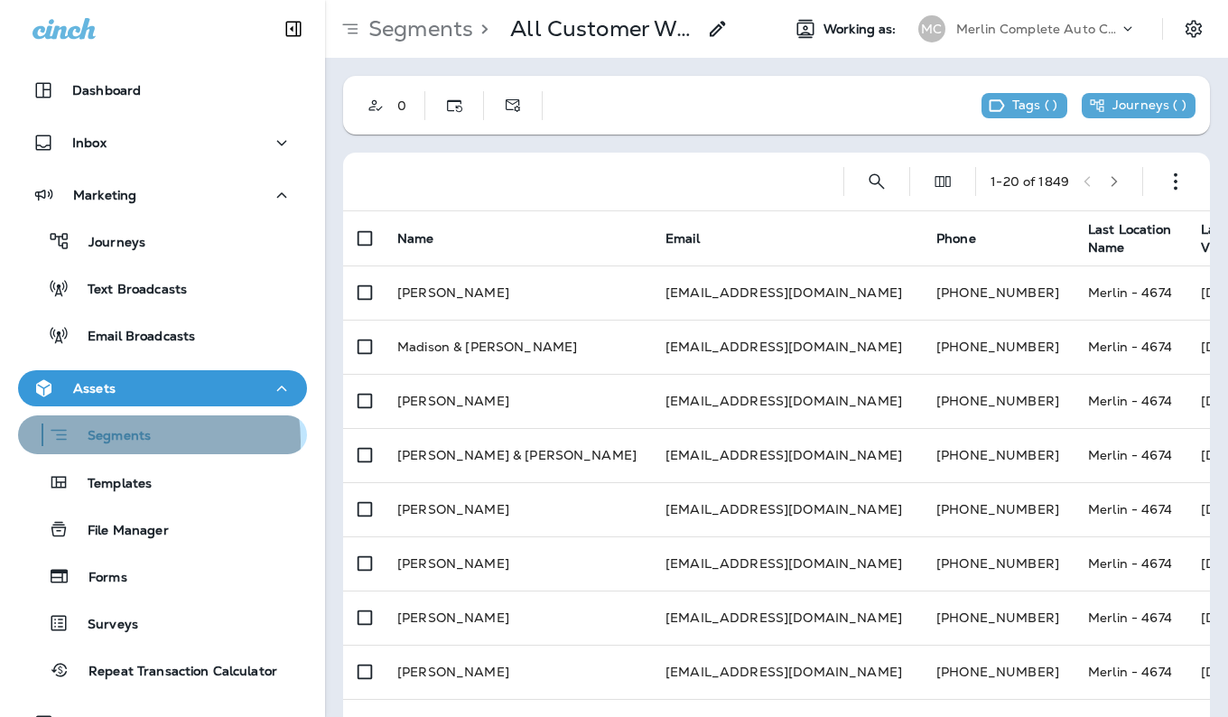
click at [125, 441] on p "Segments" at bounding box center [110, 437] width 81 height 18
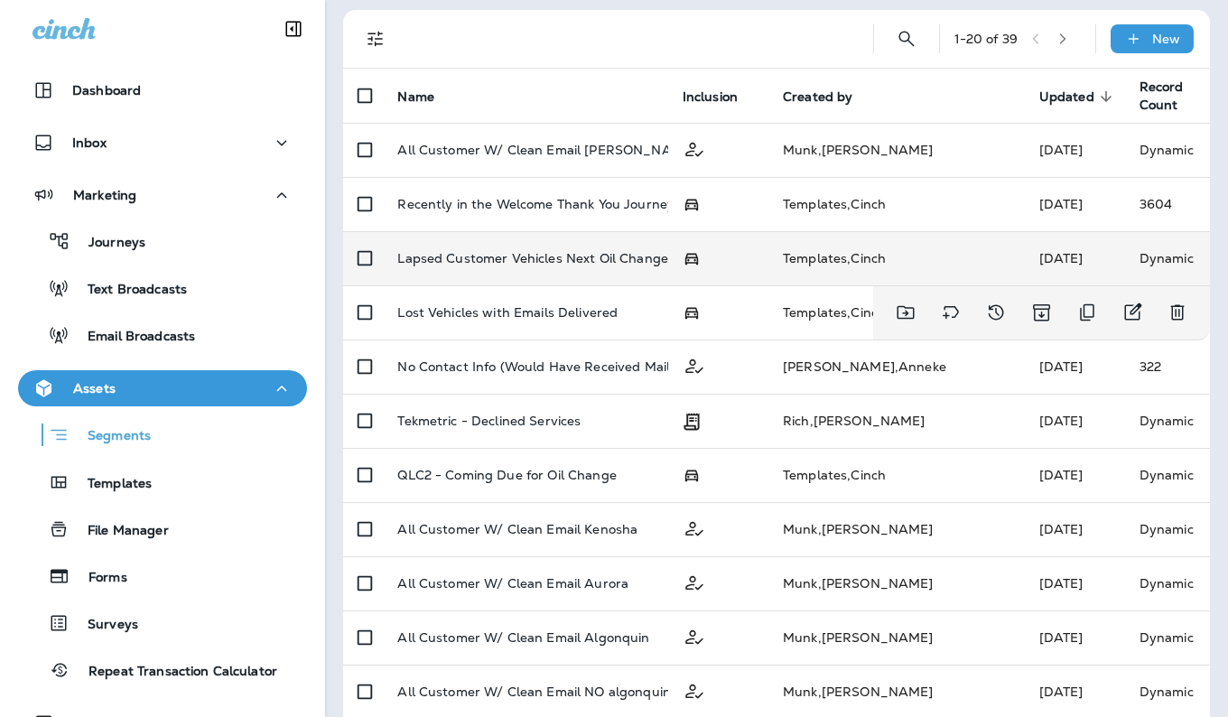
scroll to position [123, 0]
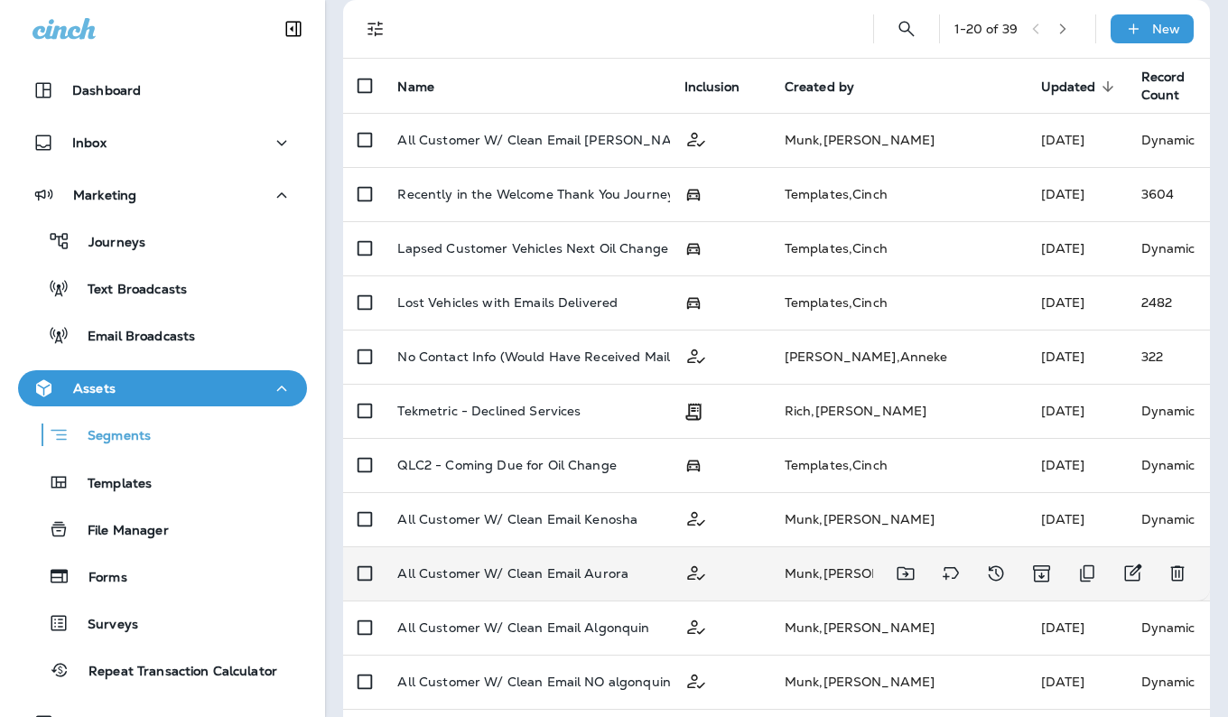
click at [557, 566] on p "All Customer W/ Clean Email Aurora" at bounding box center [512, 573] width 231 height 14
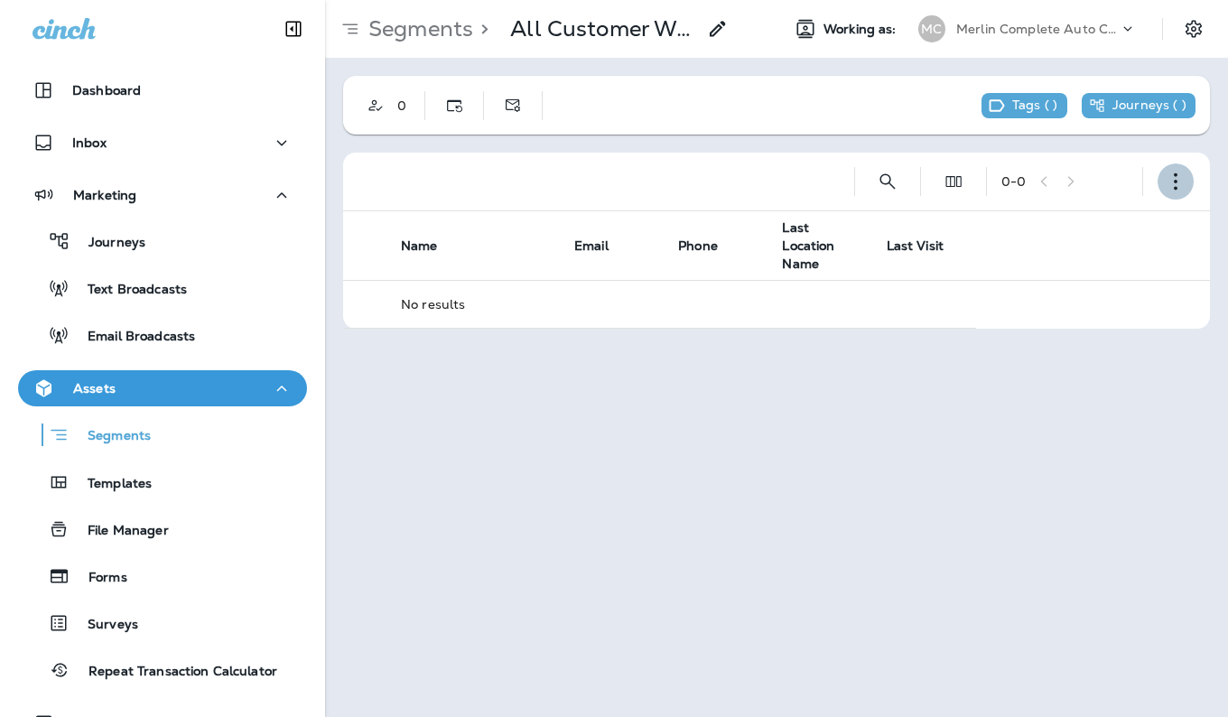
click at [1170, 189] on icon "button" at bounding box center [1175, 181] width 18 height 18
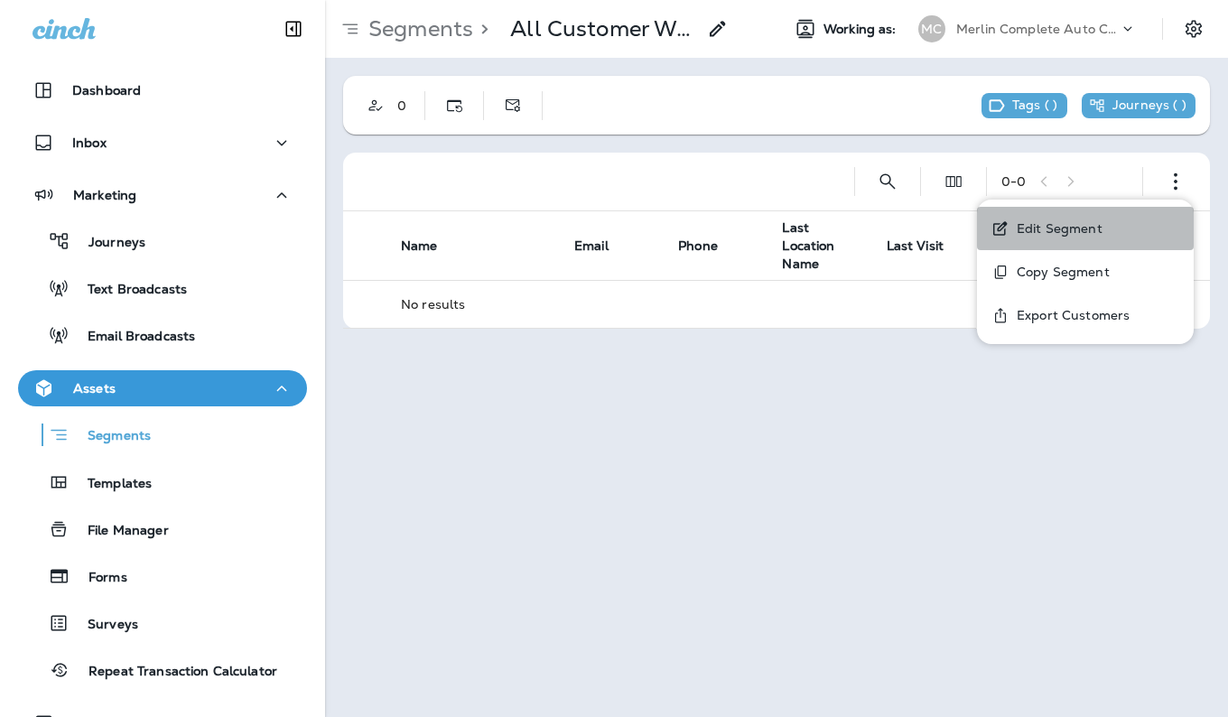
click at [1087, 234] on p "Edit Segment" at bounding box center [1055, 228] width 93 height 14
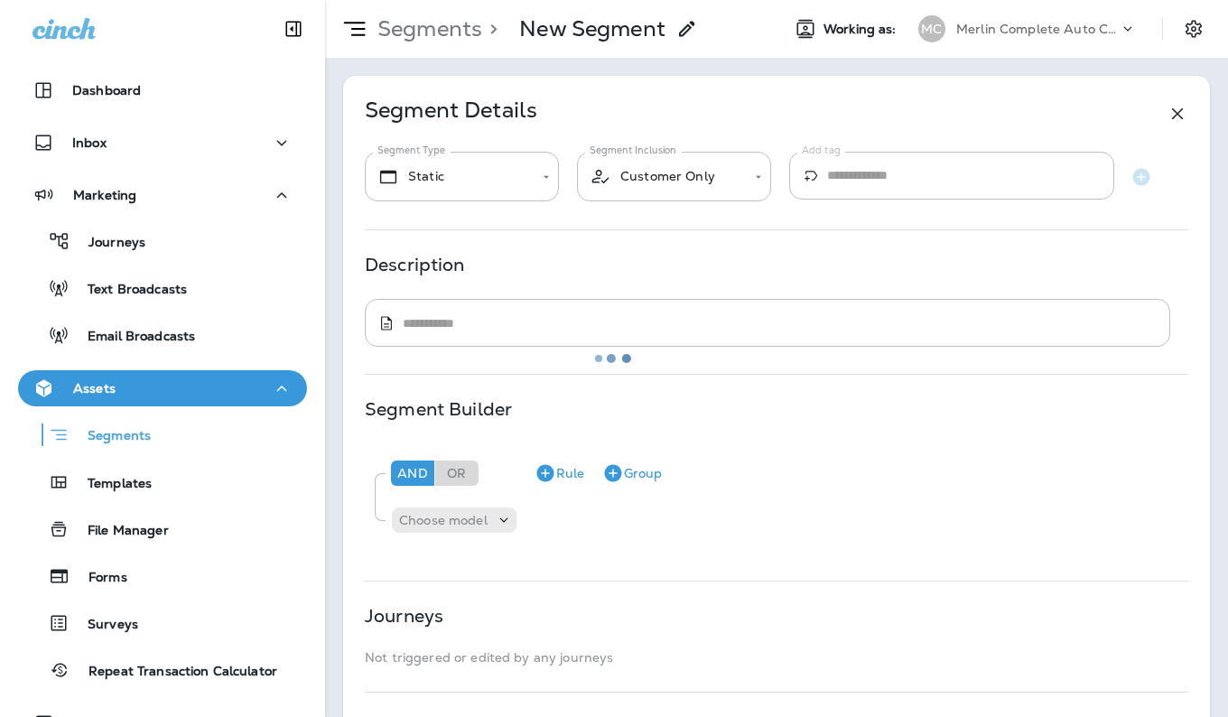
type input "*******"
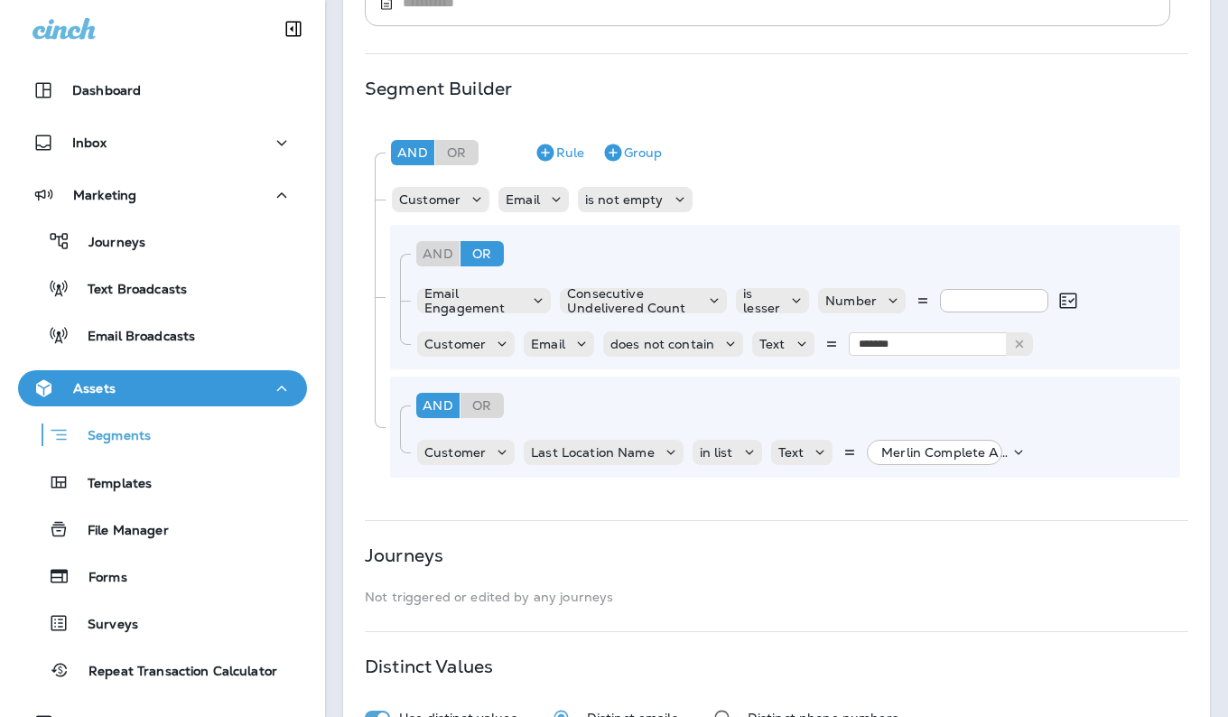
scroll to position [321, 0]
click at [1009, 451] on icon at bounding box center [1018, 451] width 18 height 18
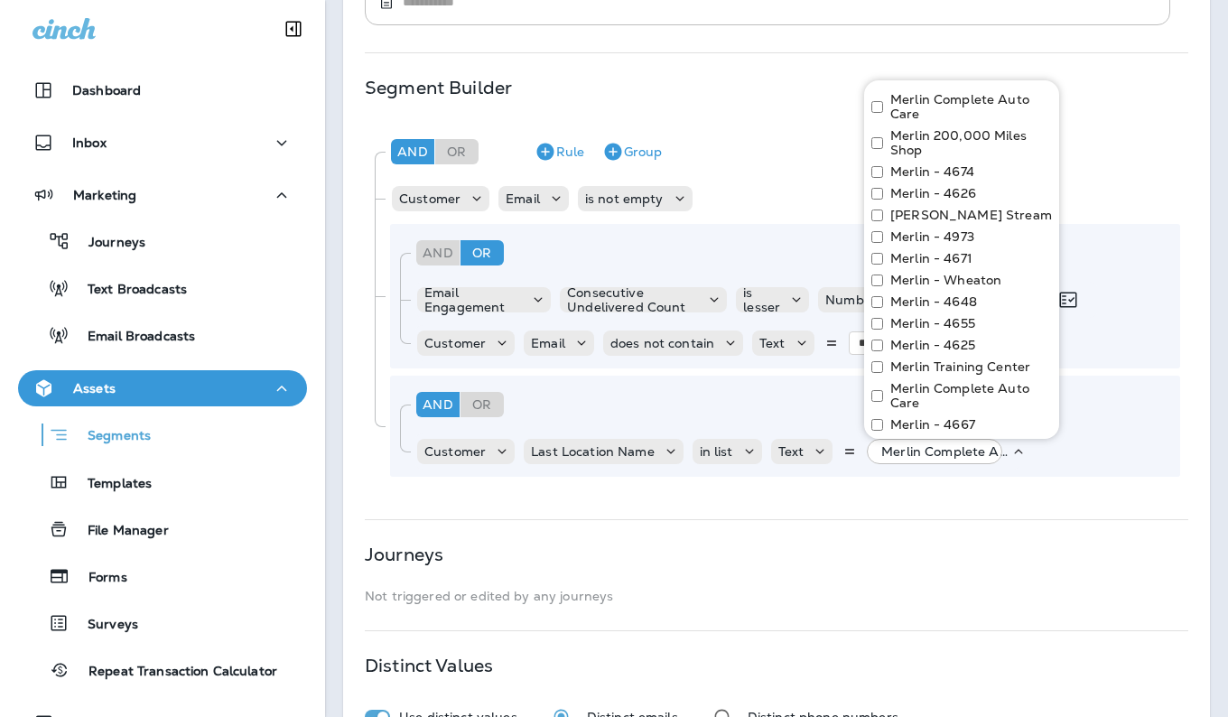
scroll to position [0, 0]
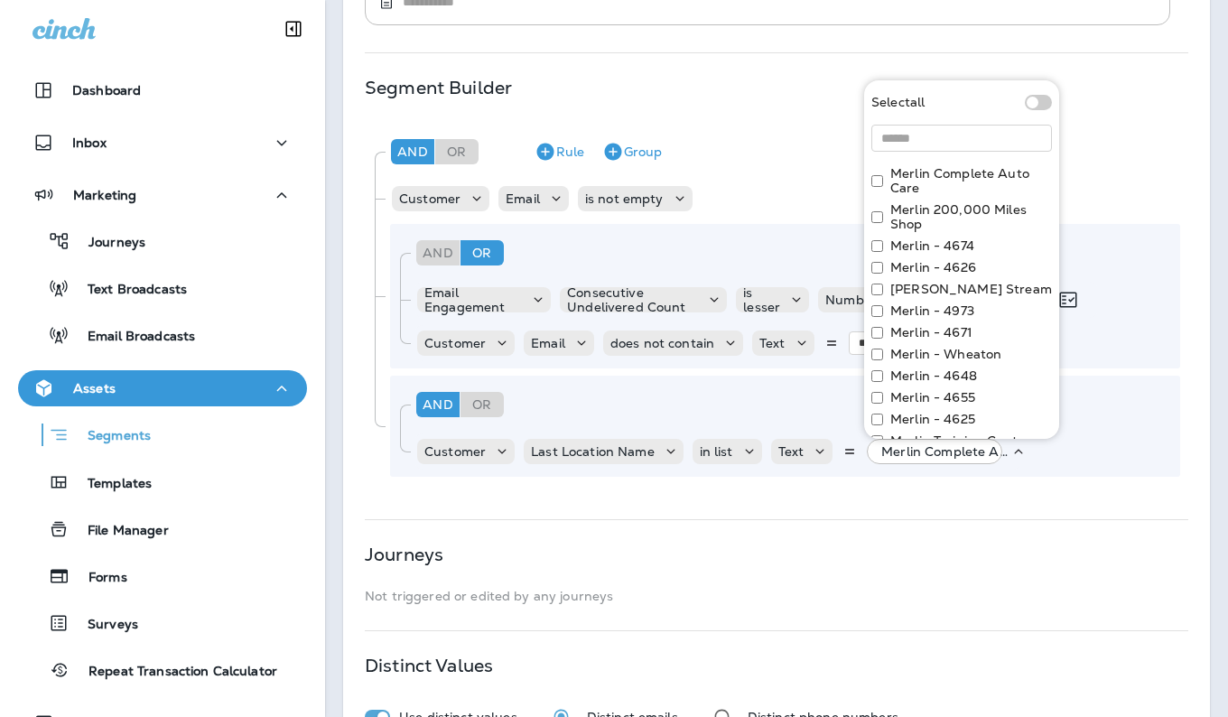
click at [844, 122] on div "And Or Rule Group Customer Email is not empty And Or Rule Group Email Engagemen…" at bounding box center [776, 307] width 823 height 370
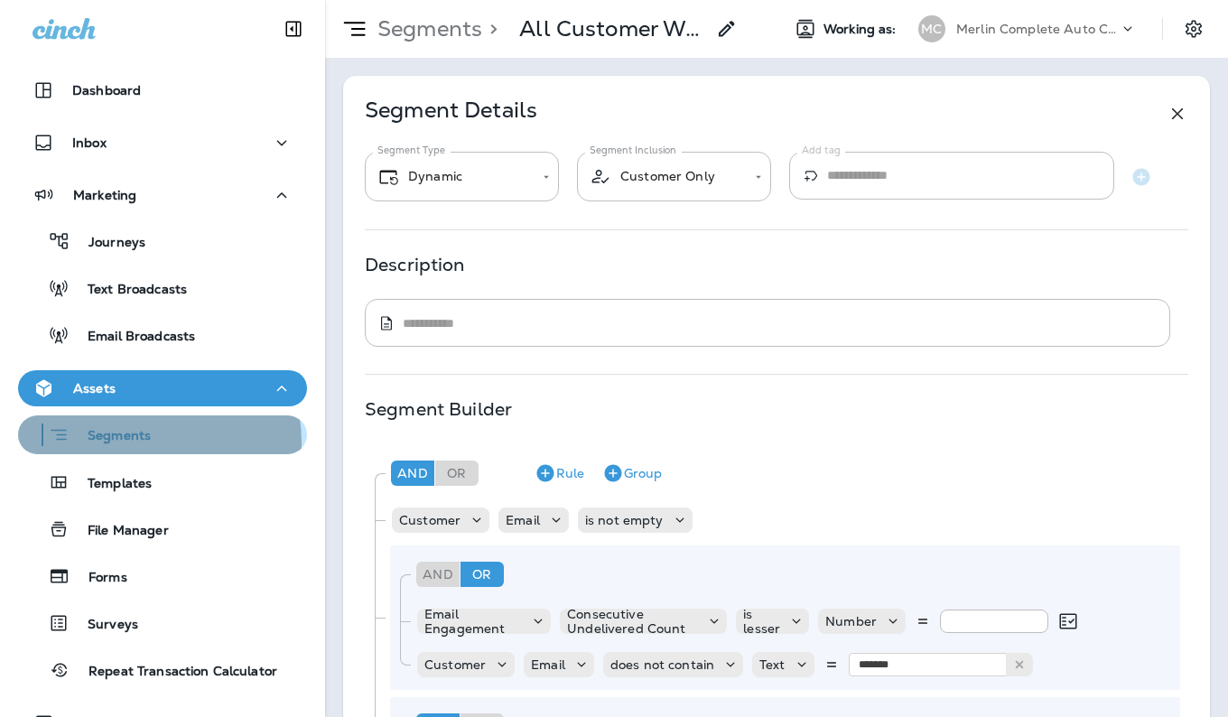
drag, startPoint x: 838, startPoint y: 7, endPoint x: 133, endPoint y: 442, distance: 828.5
click at [133, 442] on p "Segments" at bounding box center [110, 437] width 81 height 18
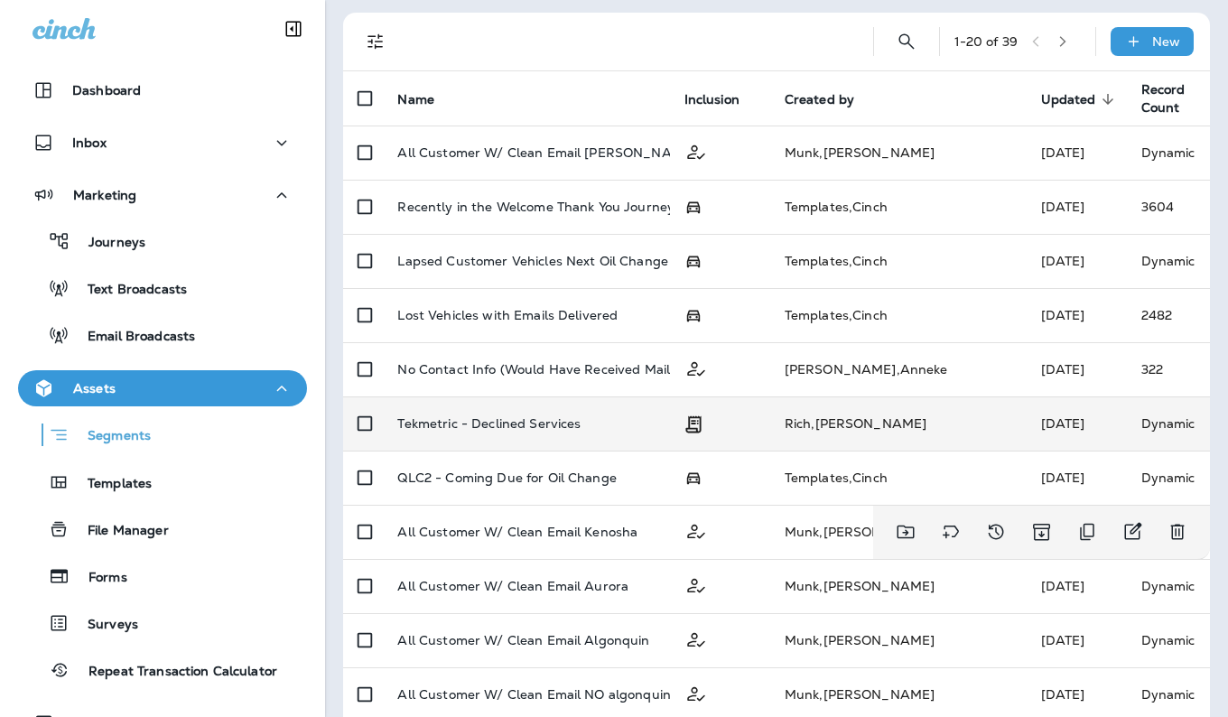
scroll to position [111, 0]
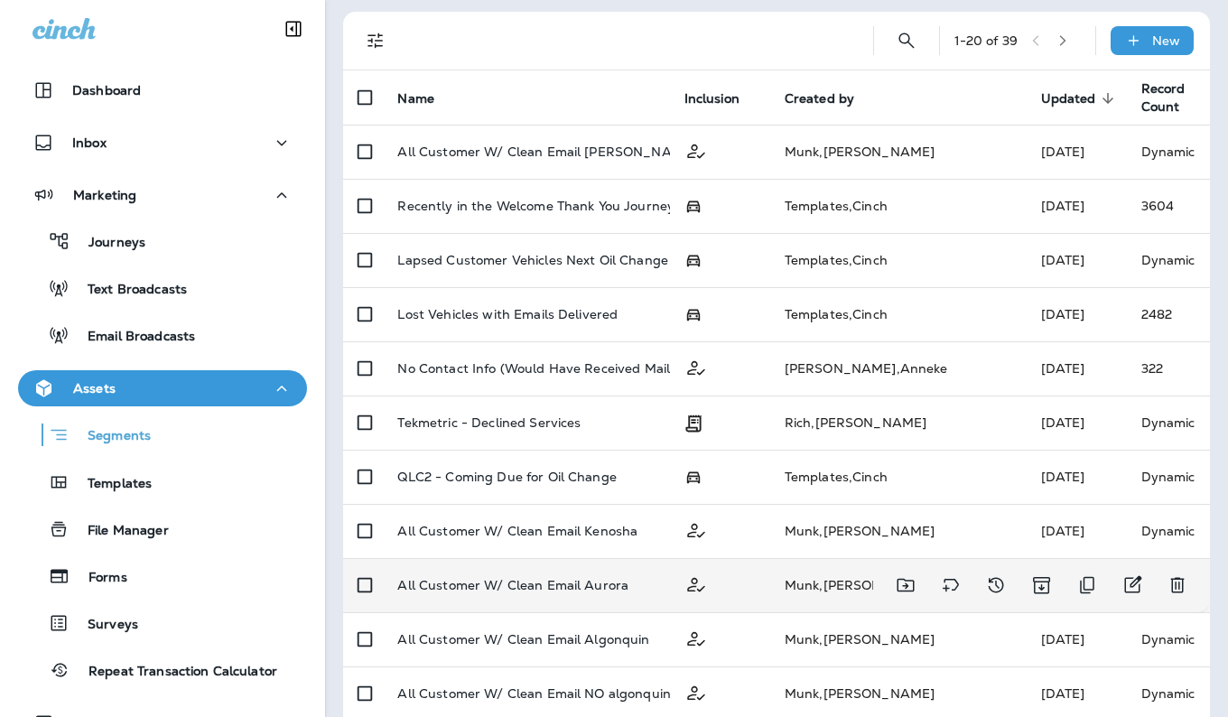
click at [669, 599] on td "All Customer W/ Clean Email Aurora" at bounding box center [526, 585] width 286 height 54
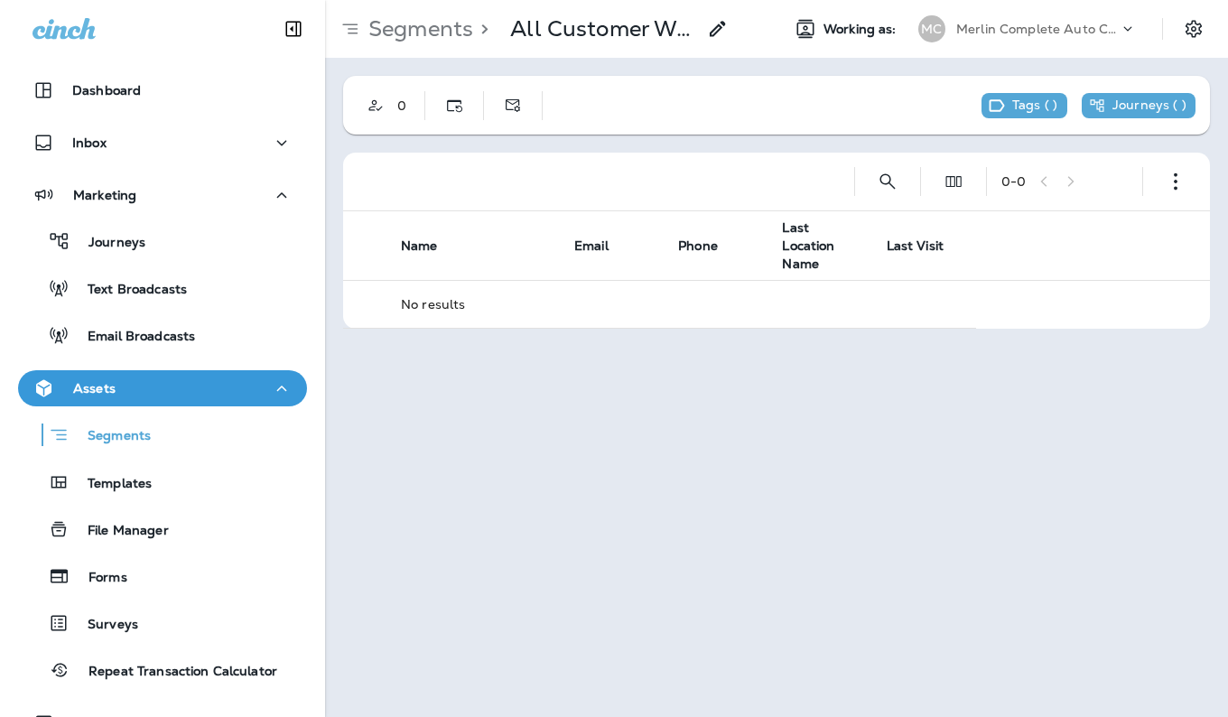
click at [723, 27] on icon at bounding box center [718, 29] width 22 height 22
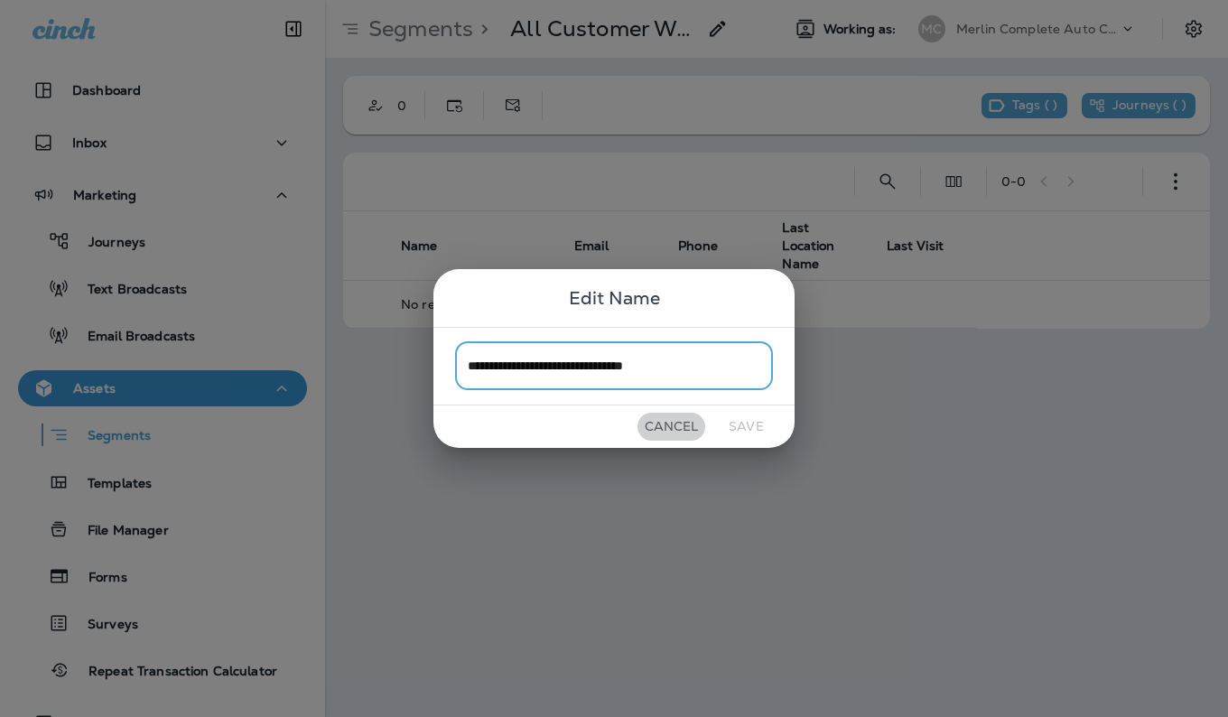
click at [692, 433] on button "Cancel" at bounding box center [671, 427] width 68 height 28
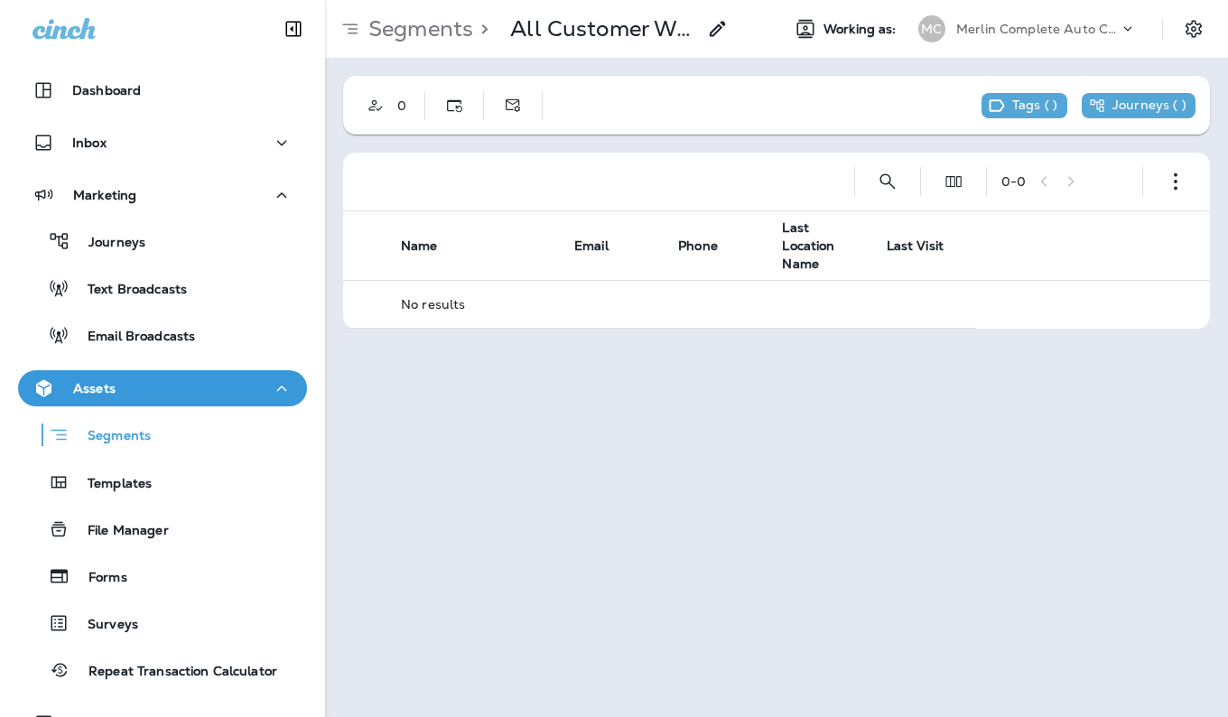
click at [744, 301] on td "No results" at bounding box center [680, 305] width 589 height 48
click at [1180, 180] on icon "button" at bounding box center [1175, 181] width 18 height 18
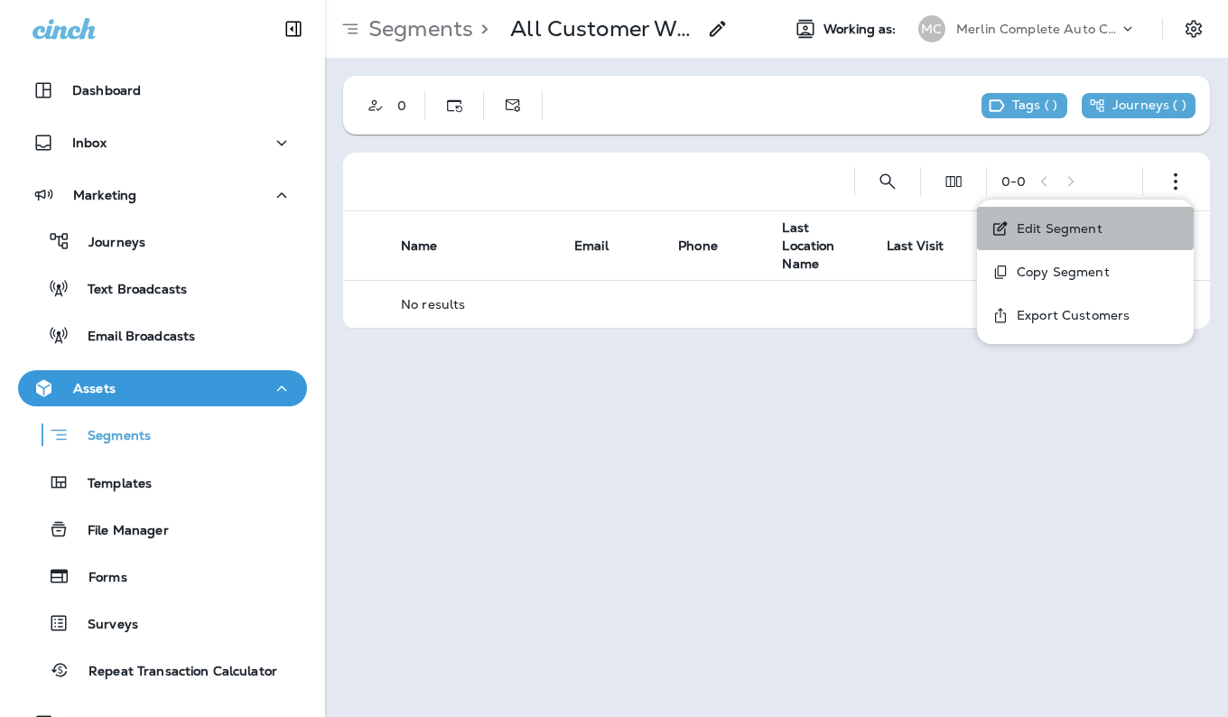
click at [1025, 231] on p "Edit Segment" at bounding box center [1055, 228] width 93 height 14
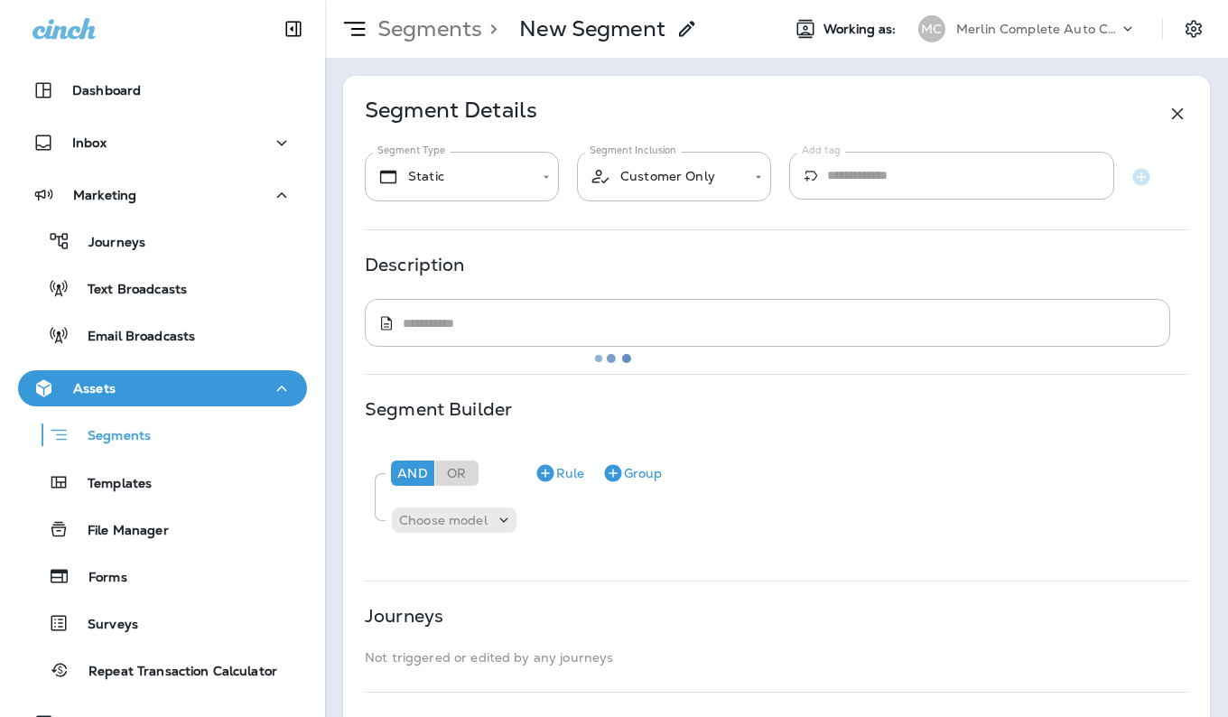
type input "*******"
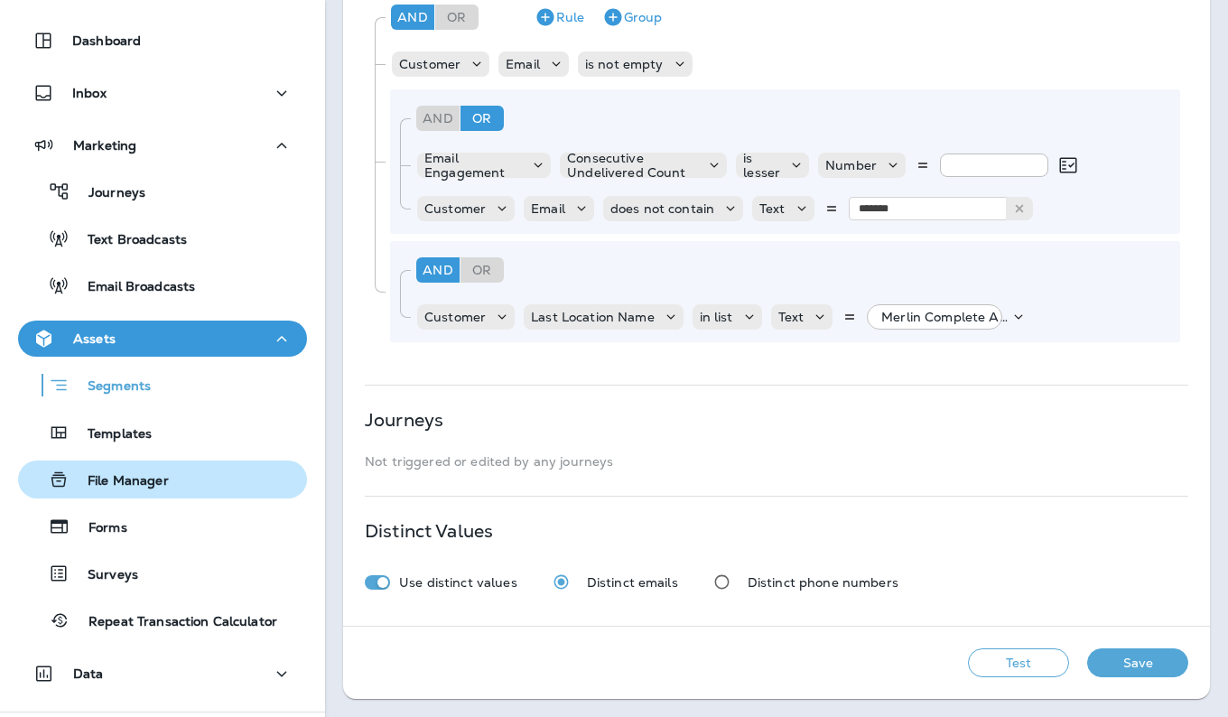
scroll to position [149, 0]
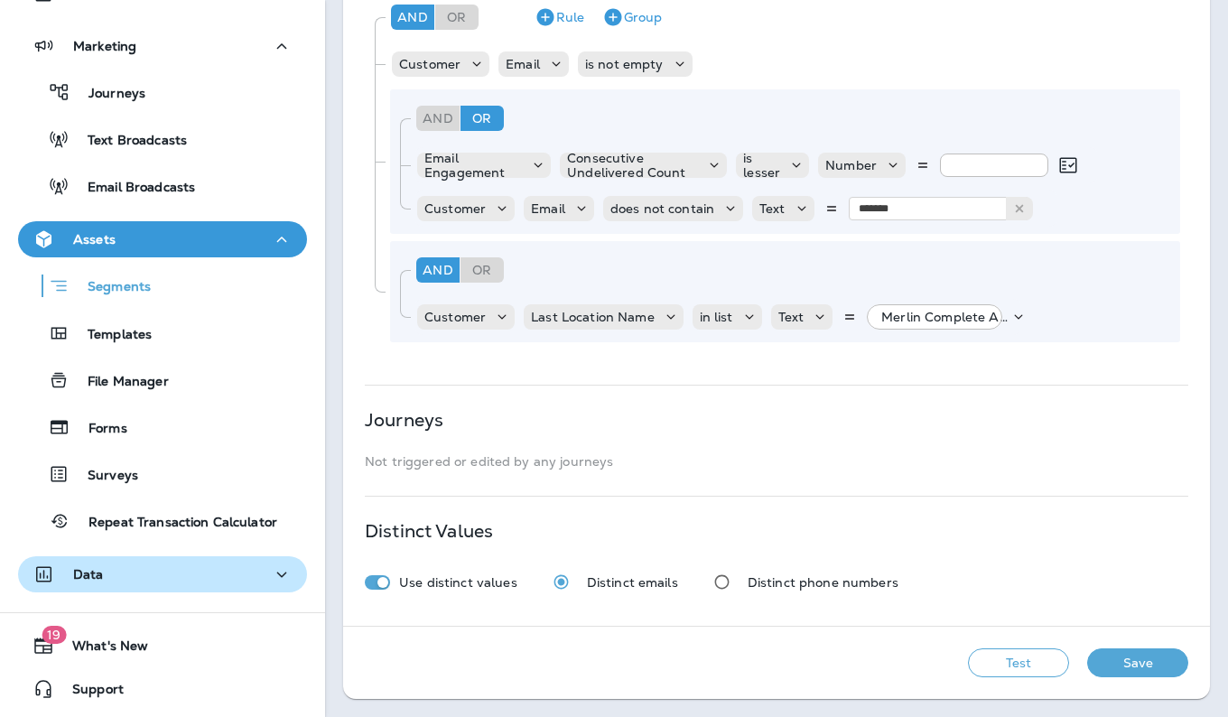
click at [239, 572] on div "Data" at bounding box center [162, 574] width 260 height 23
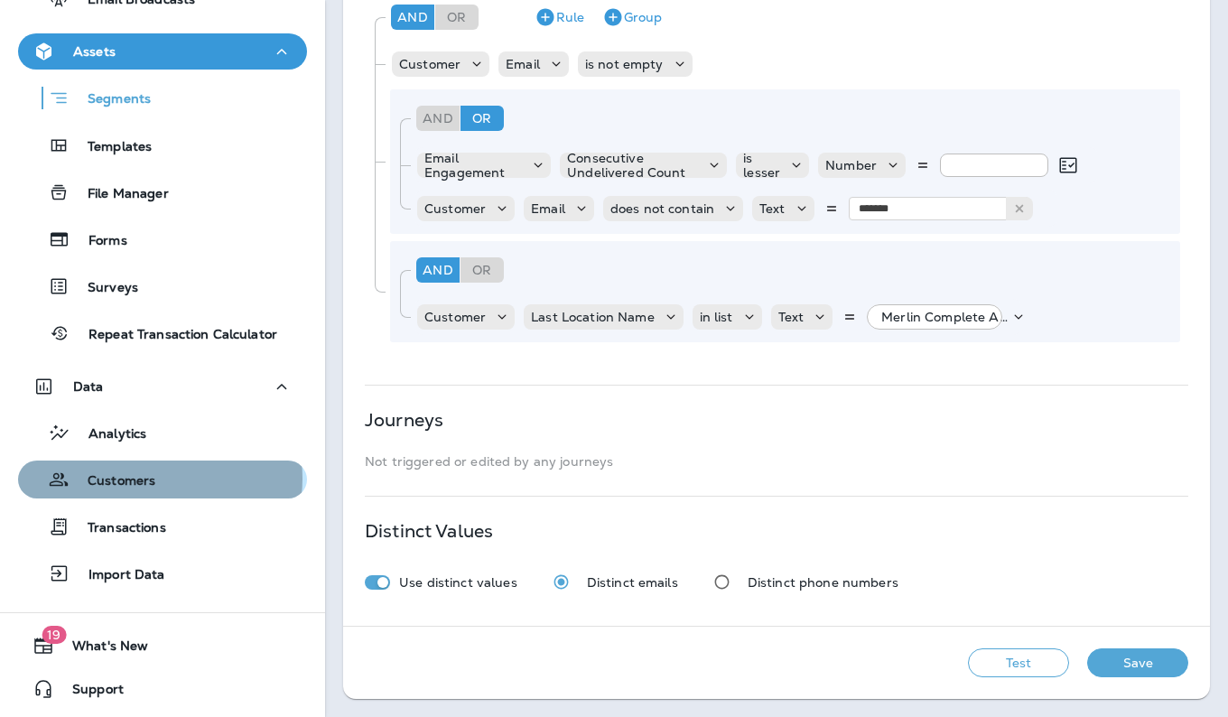
click at [159, 478] on div "Customers" at bounding box center [162, 479] width 274 height 27
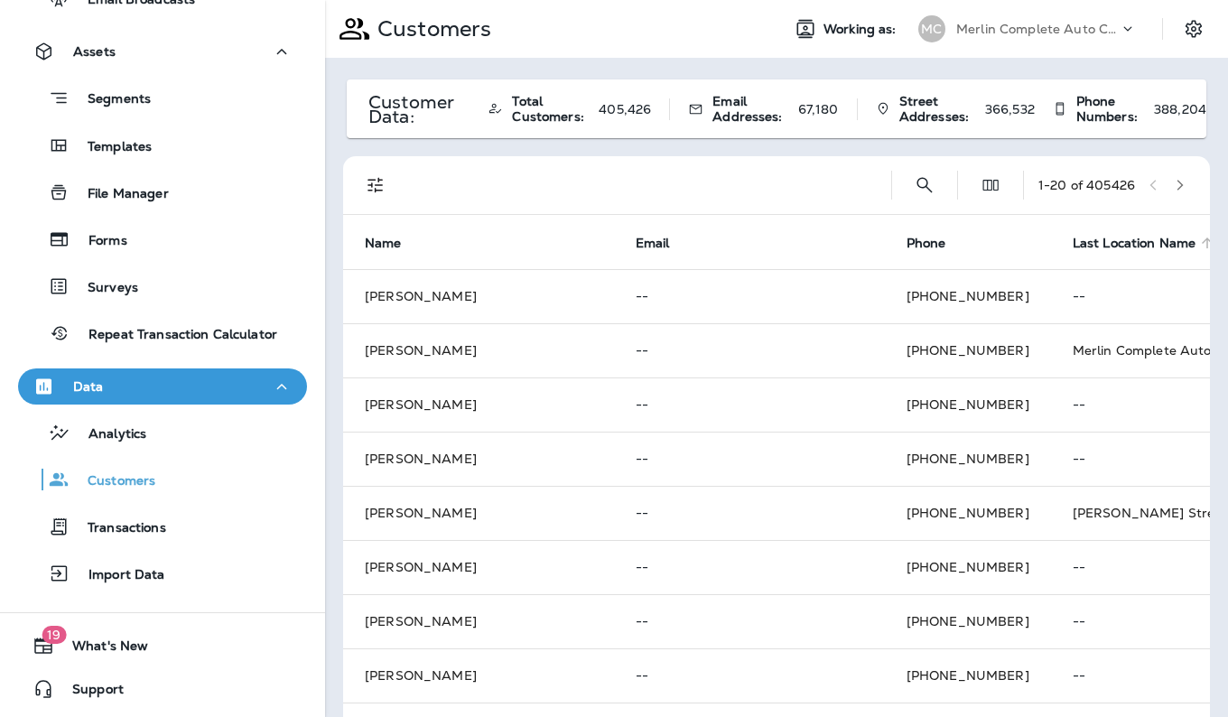
click at [1072, 245] on span "Last Location Name" at bounding box center [1134, 243] width 124 height 15
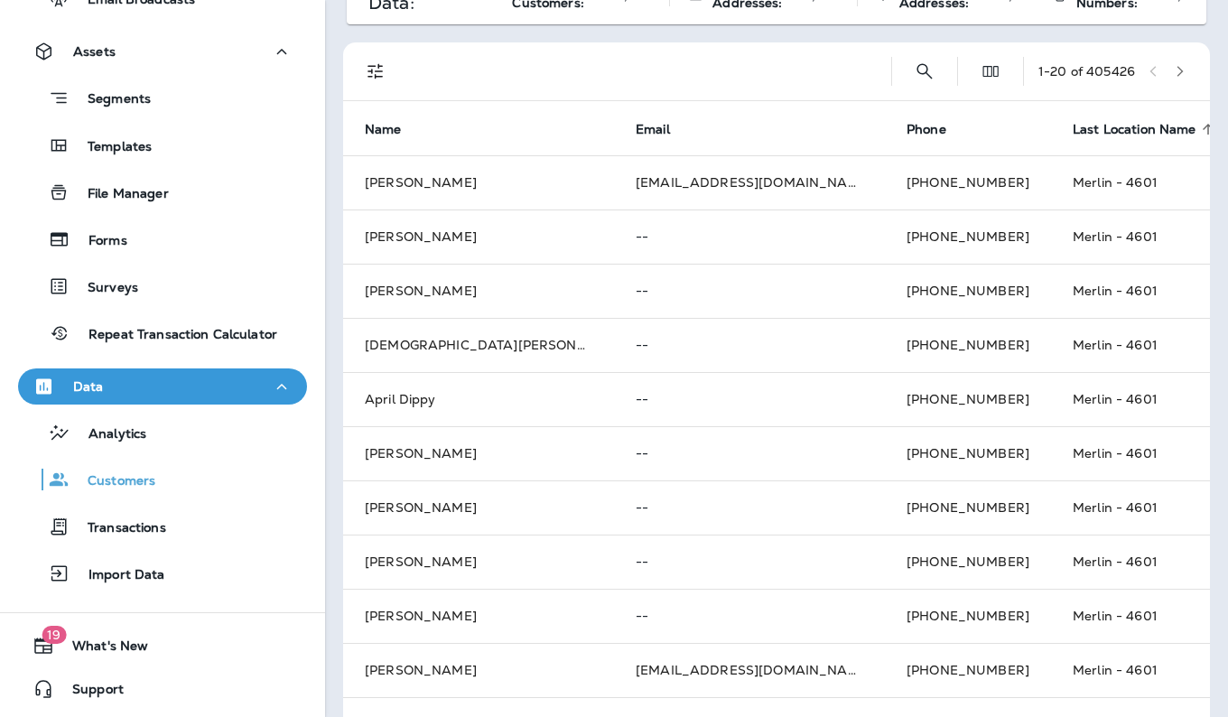
scroll to position [115, 0]
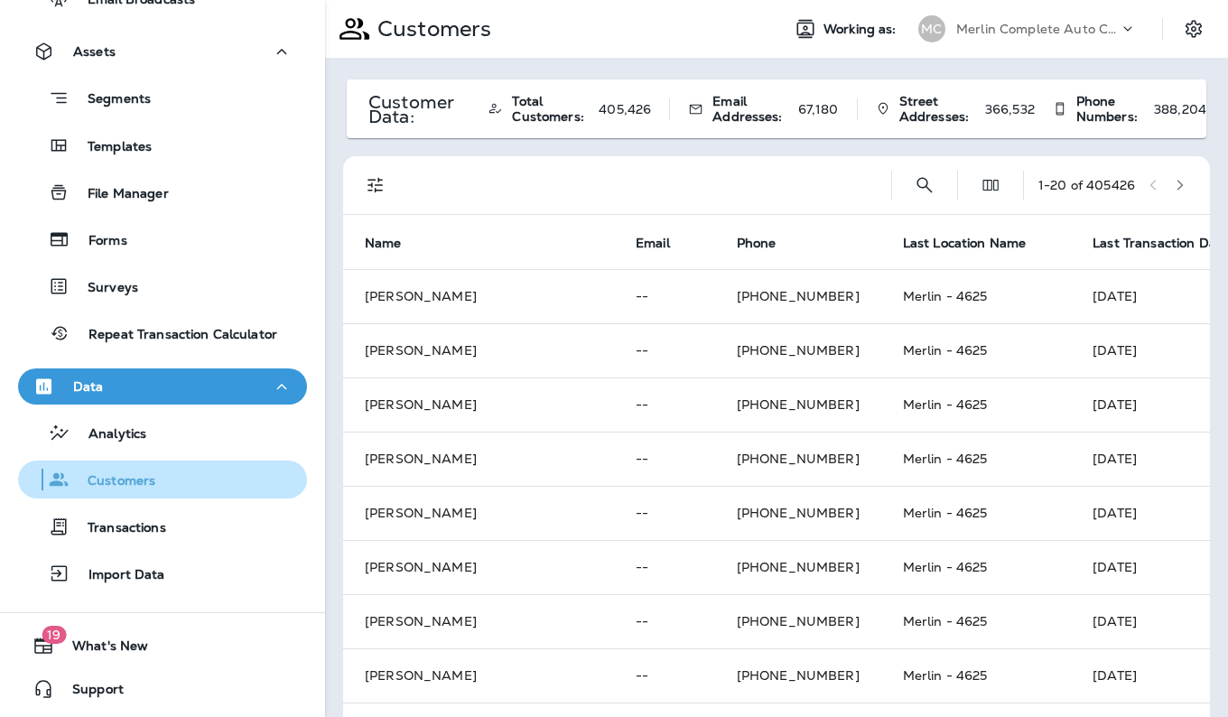
click at [148, 481] on p "Customers" at bounding box center [113, 481] width 86 height 17
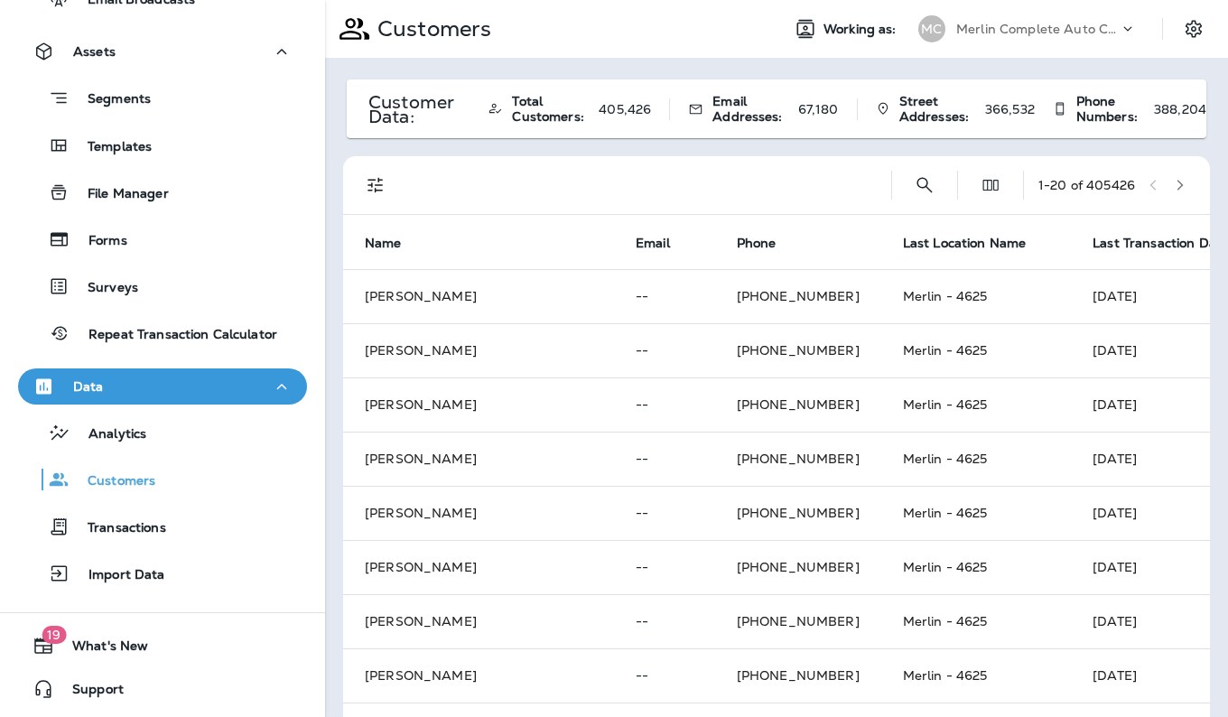
click at [280, 384] on icon "button" at bounding box center [282, 387] width 22 height 23
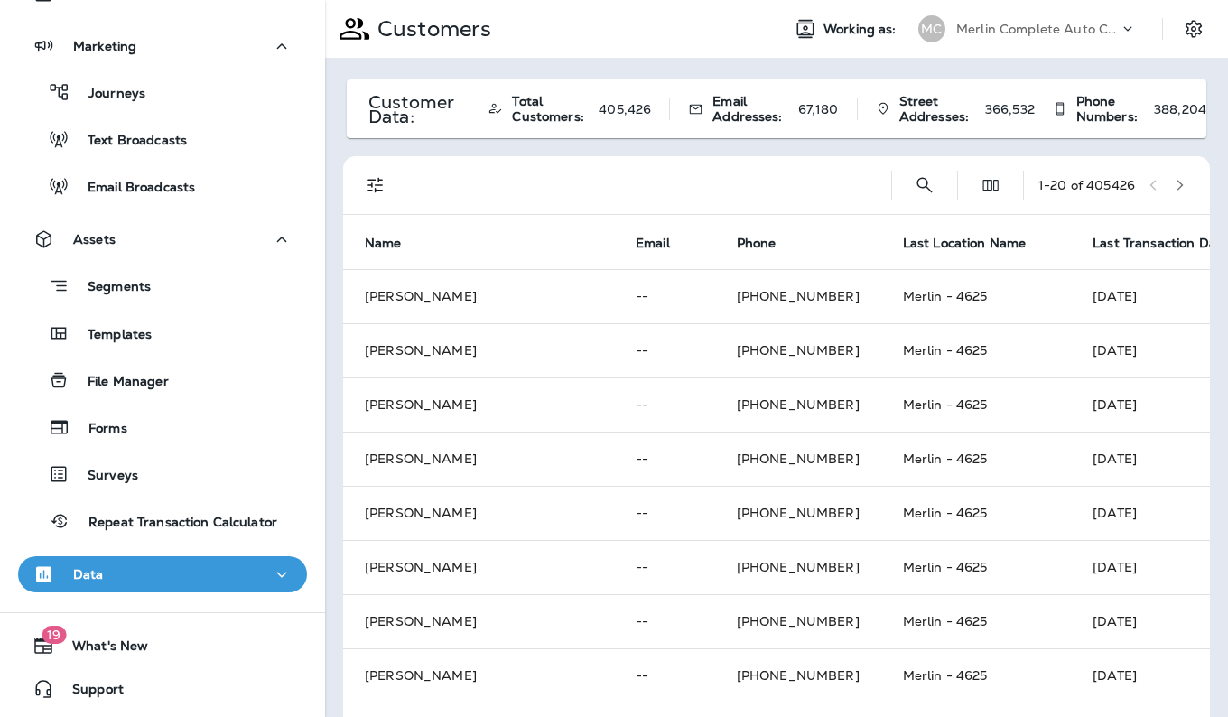
scroll to position [149, 0]
click at [914, 183] on icon "Search Customers" at bounding box center [925, 185] width 22 height 22
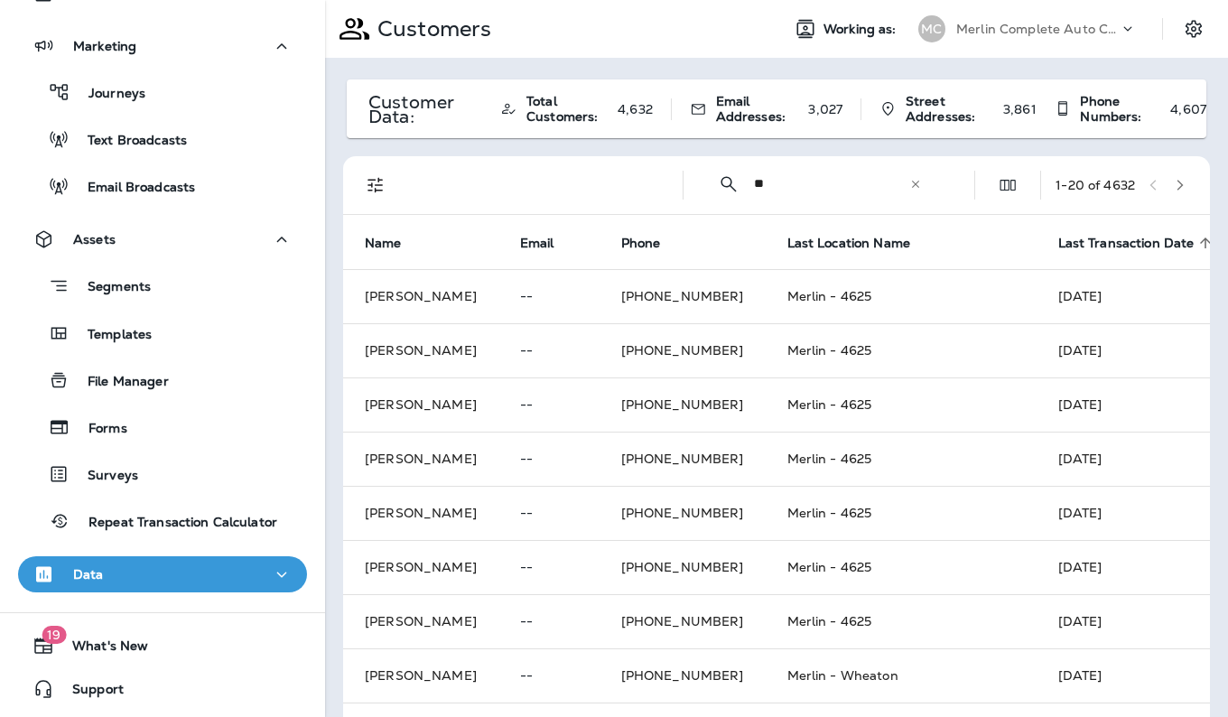
type input "*"
type input "**********"
click at [911, 187] on icon at bounding box center [917, 184] width 13 height 13
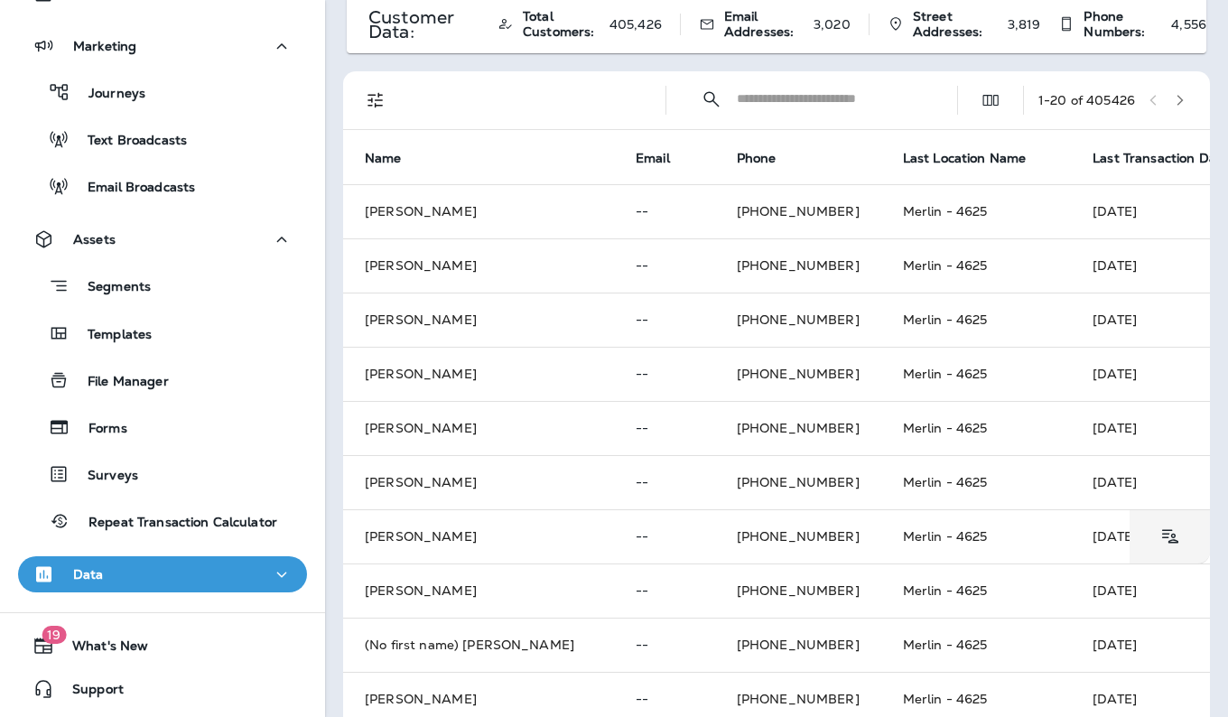
scroll to position [80, 0]
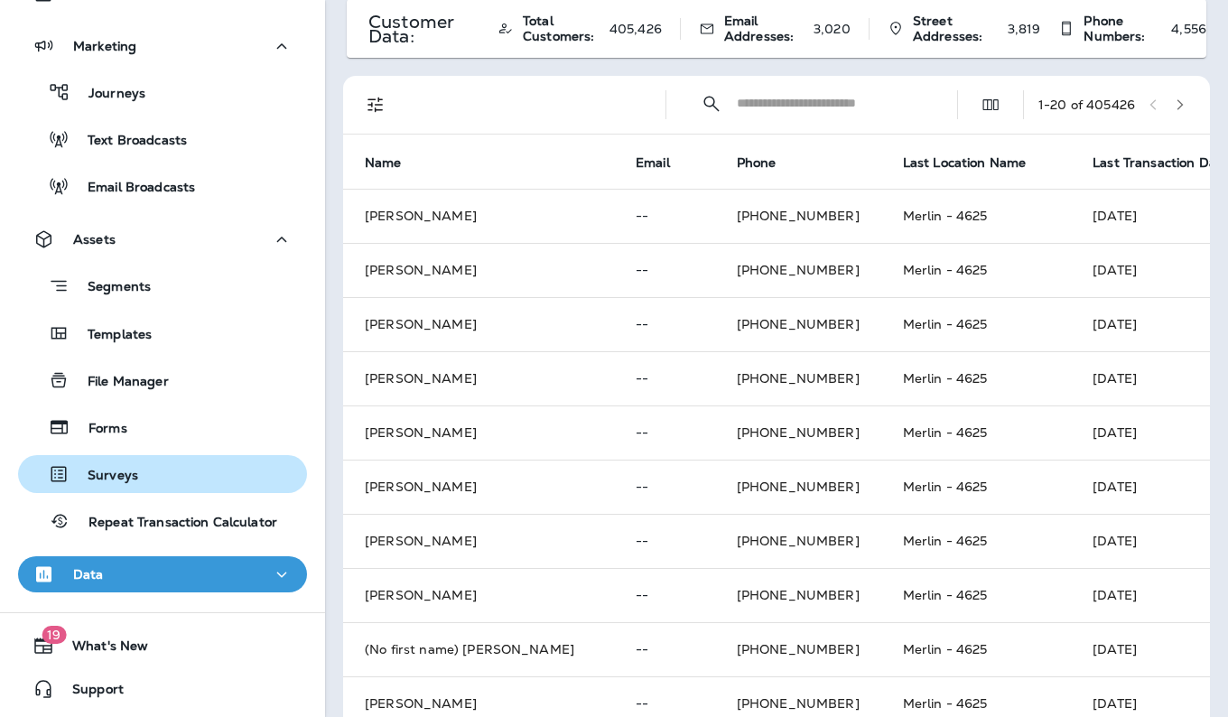
click at [206, 478] on div "Surveys" at bounding box center [162, 473] width 274 height 27
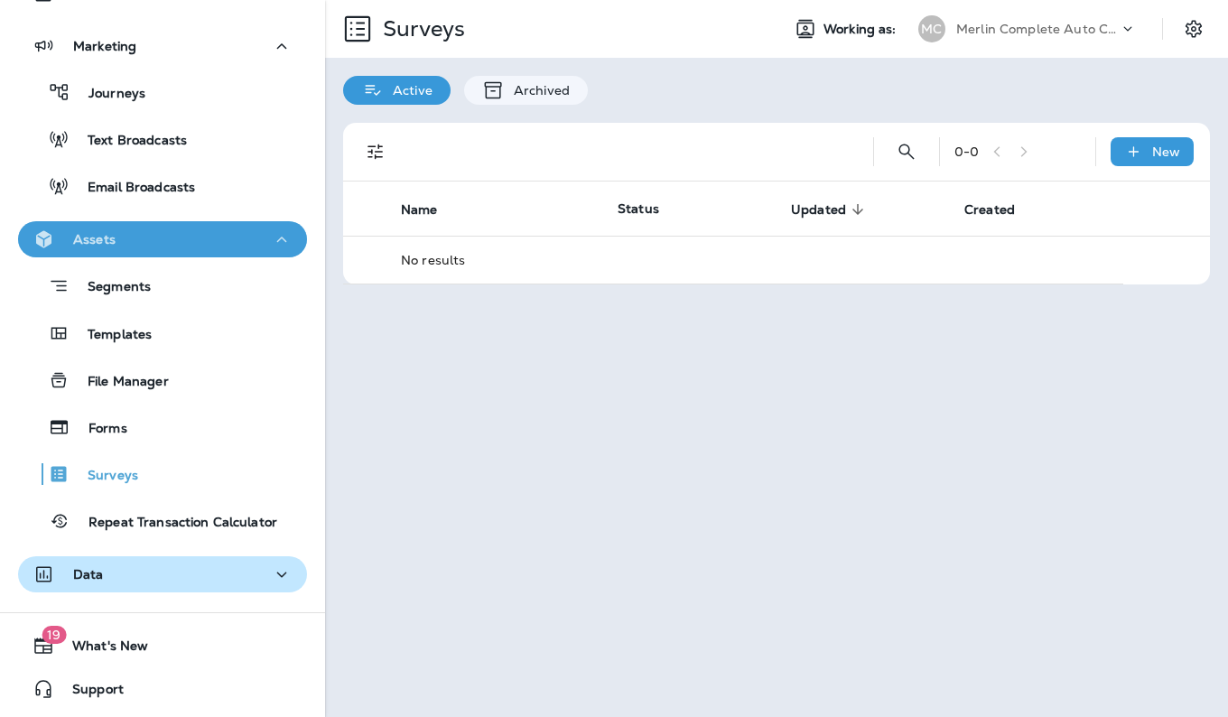
click at [230, 241] on div "Assets" at bounding box center [162, 239] width 260 height 23
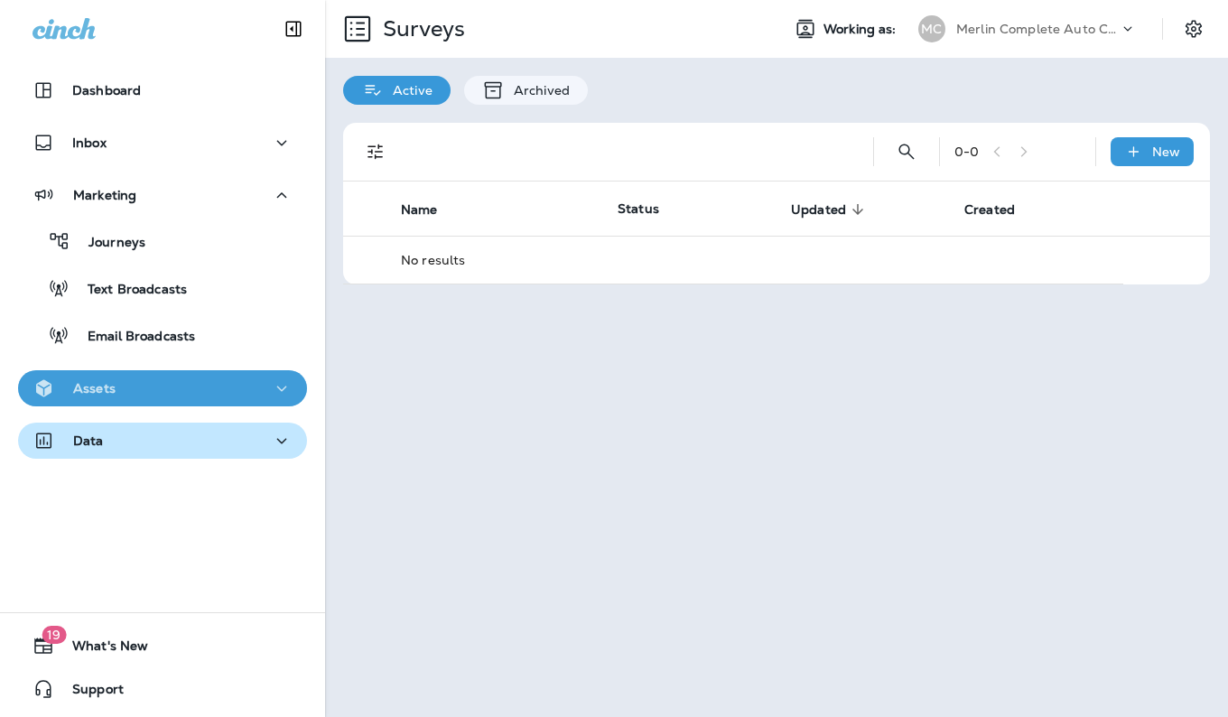
click at [219, 402] on button "Assets" at bounding box center [162, 388] width 289 height 36
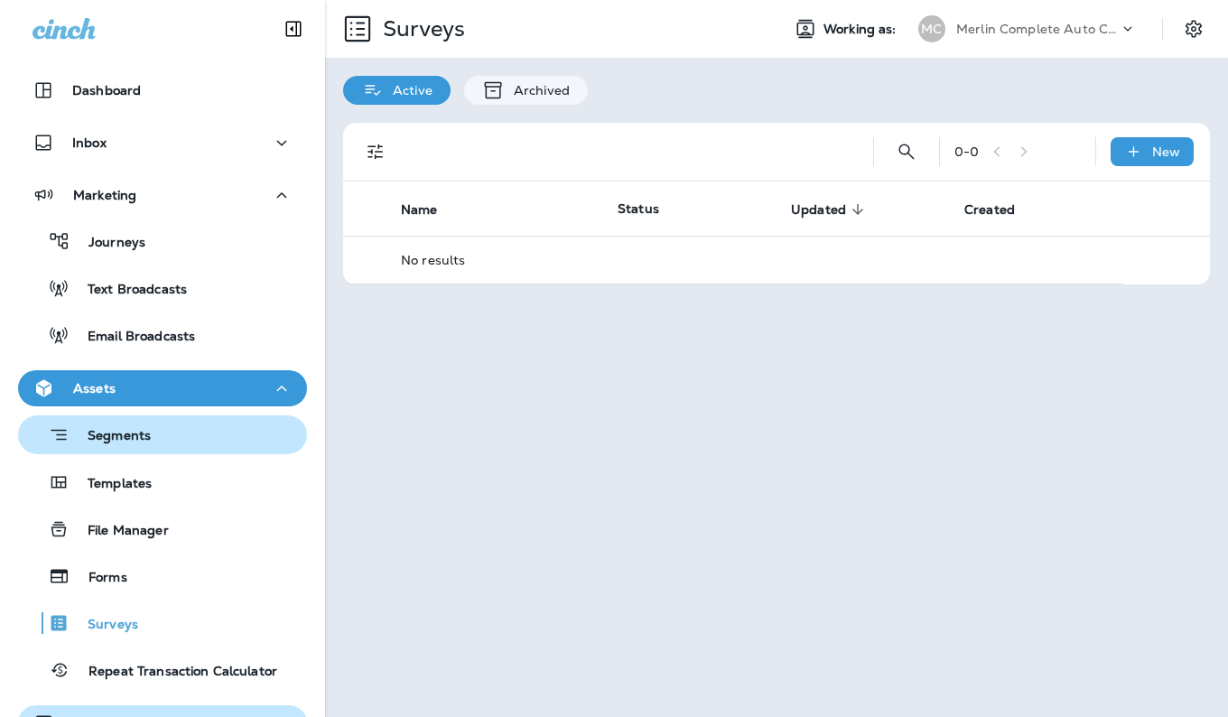
click at [155, 444] on div "Segments" at bounding box center [162, 435] width 274 height 28
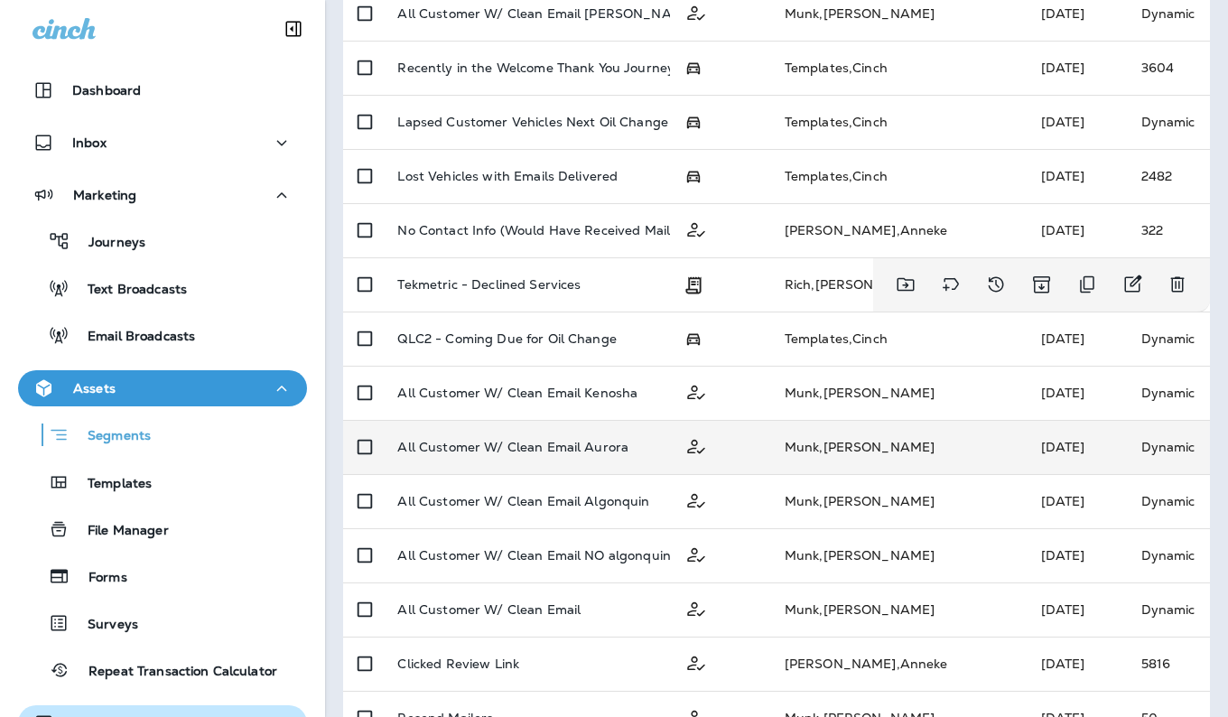
scroll to position [250, 0]
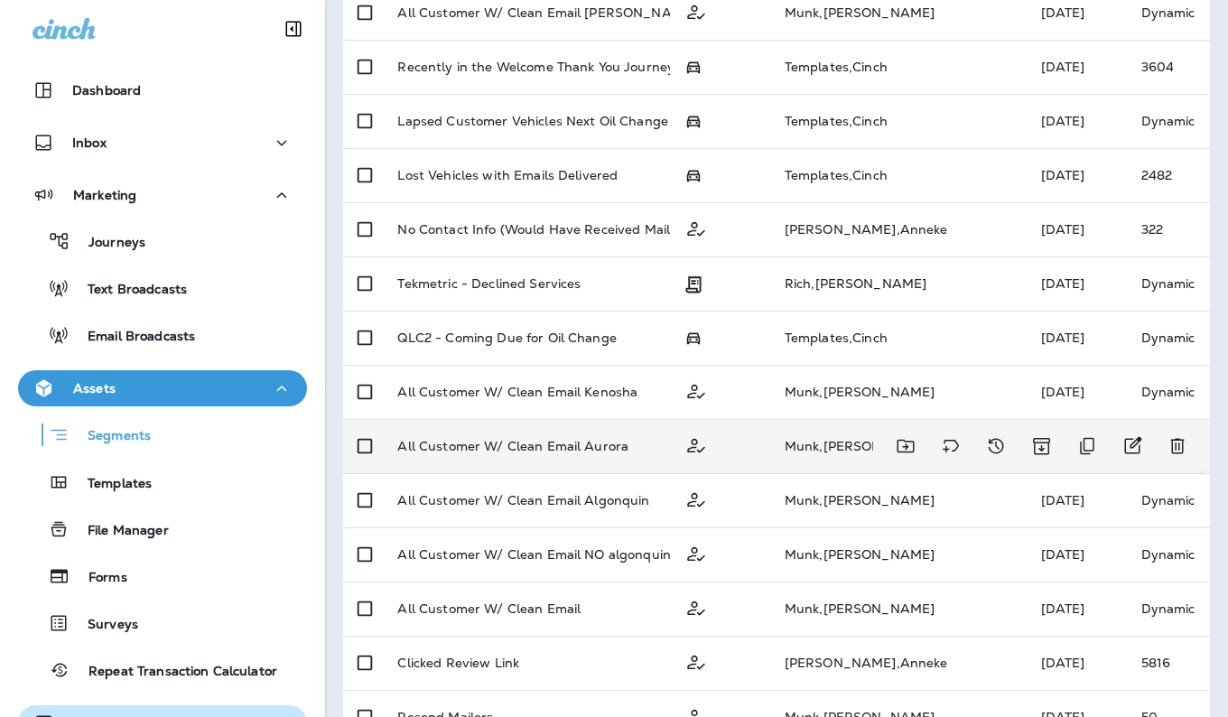
click at [643, 435] on td "All Customer W/ Clean Email Aurora" at bounding box center [526, 446] width 286 height 54
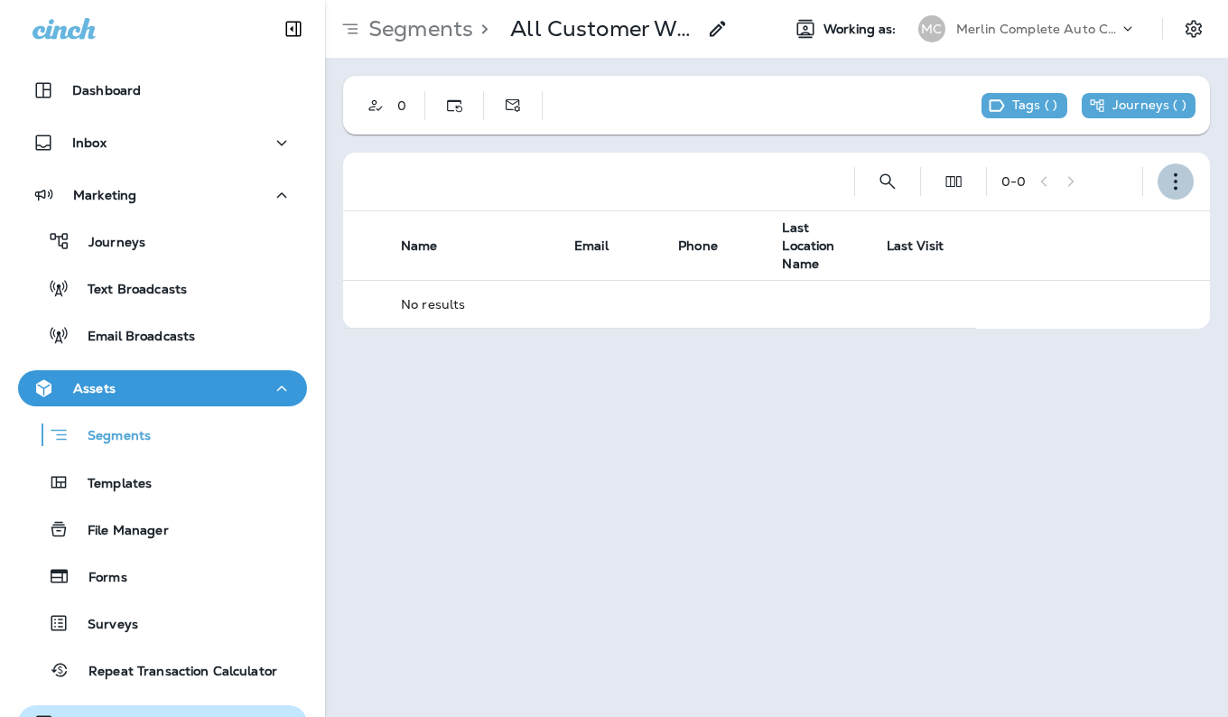
click at [1173, 182] on icon "button" at bounding box center [1175, 181] width 18 height 18
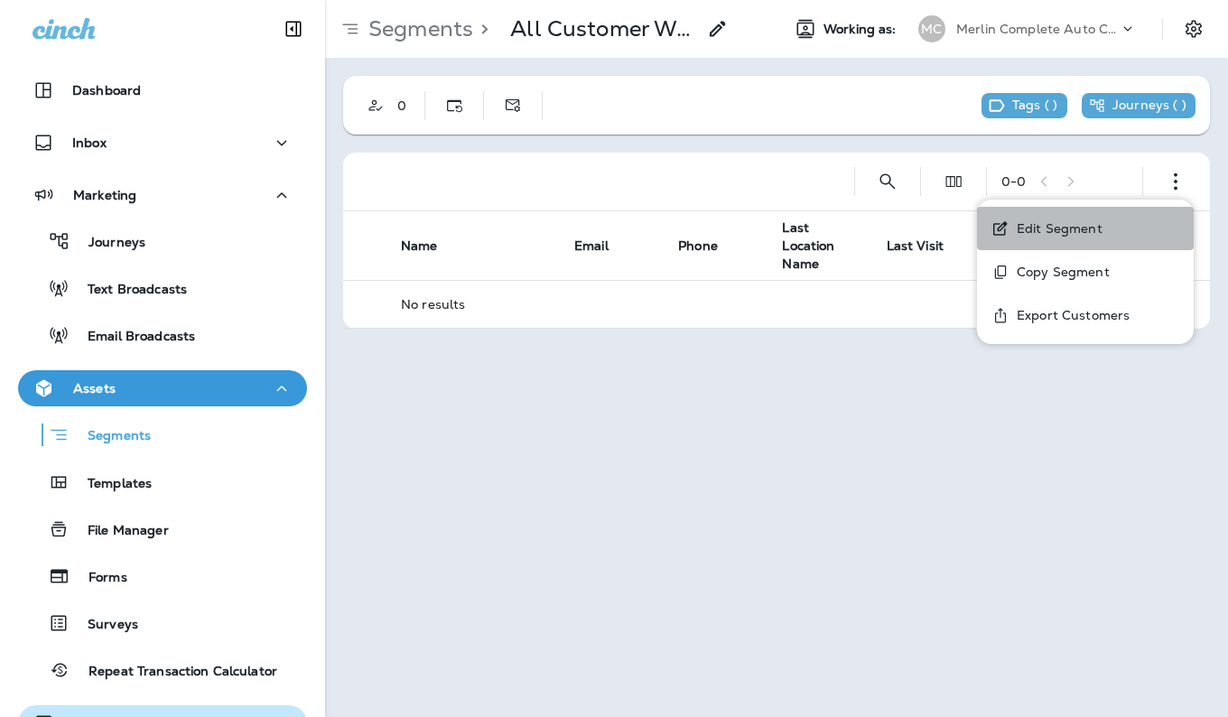
click at [1044, 223] on p "Edit Segment" at bounding box center [1055, 228] width 93 height 14
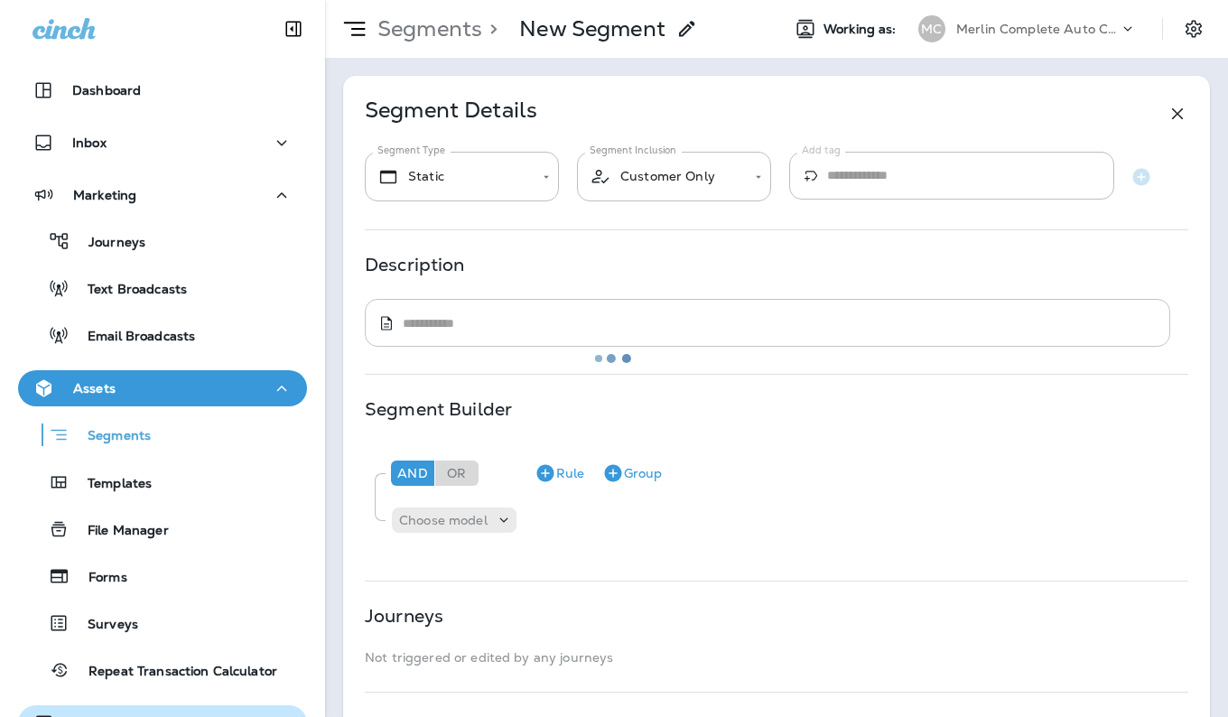
type input "*******"
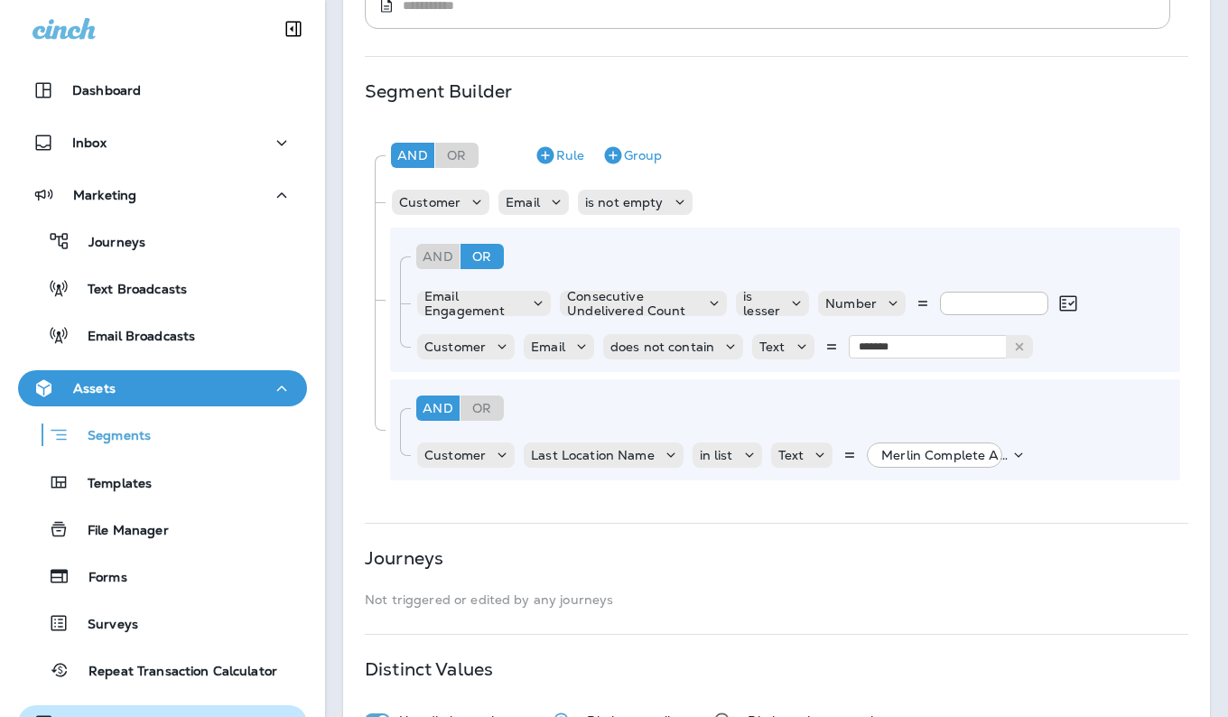
scroll to position [319, 0]
click at [672, 457] on icon at bounding box center [671, 454] width 18 height 18
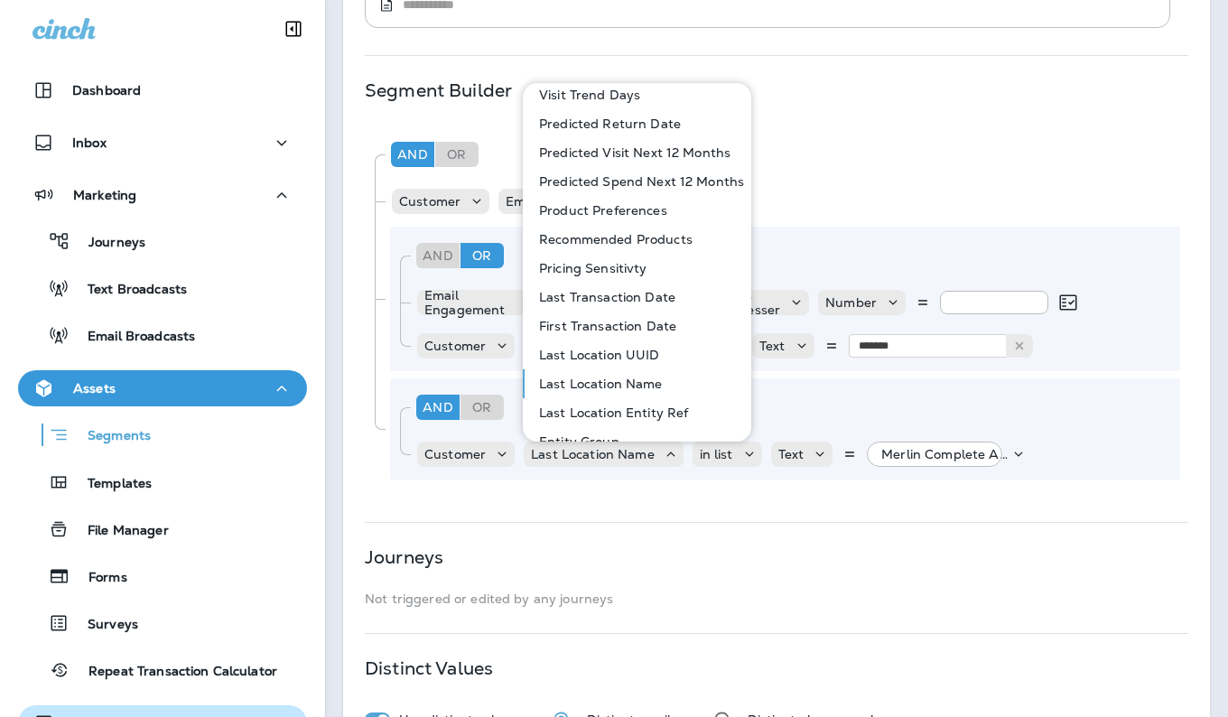
scroll to position [869, 0]
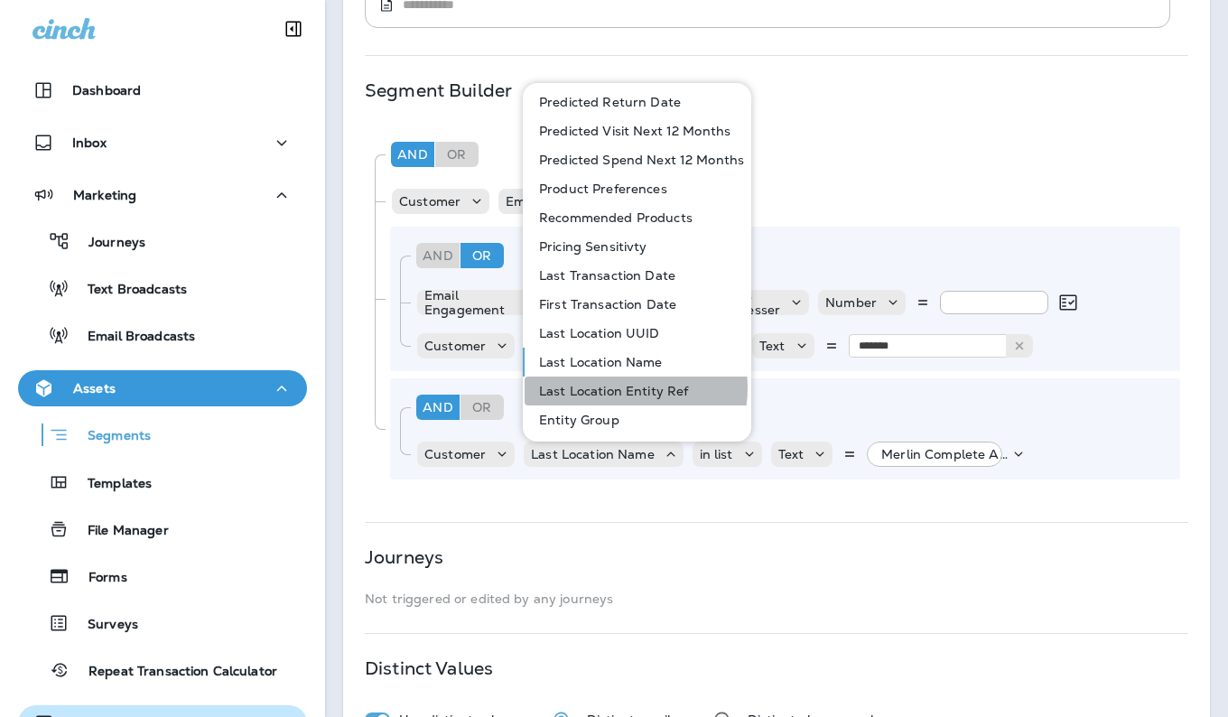
click at [610, 387] on p "Last Location Entity Ref" at bounding box center [610, 391] width 156 height 14
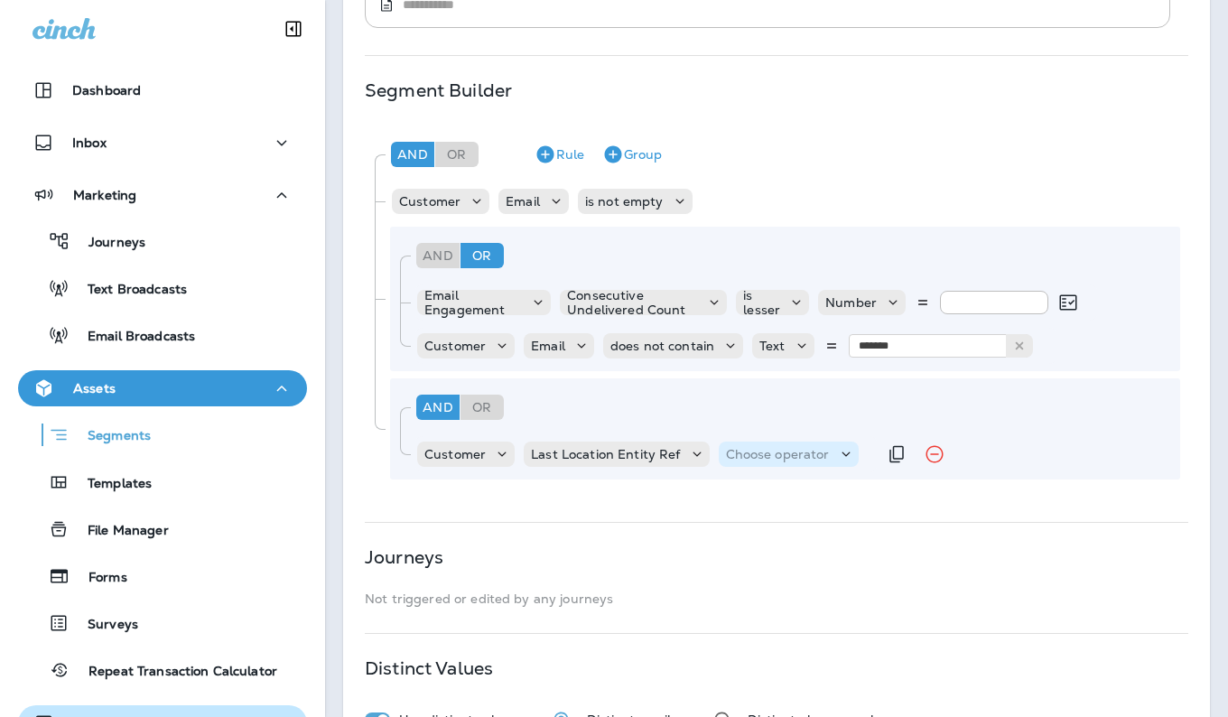
click at [842, 453] on use at bounding box center [845, 454] width 8 height 5
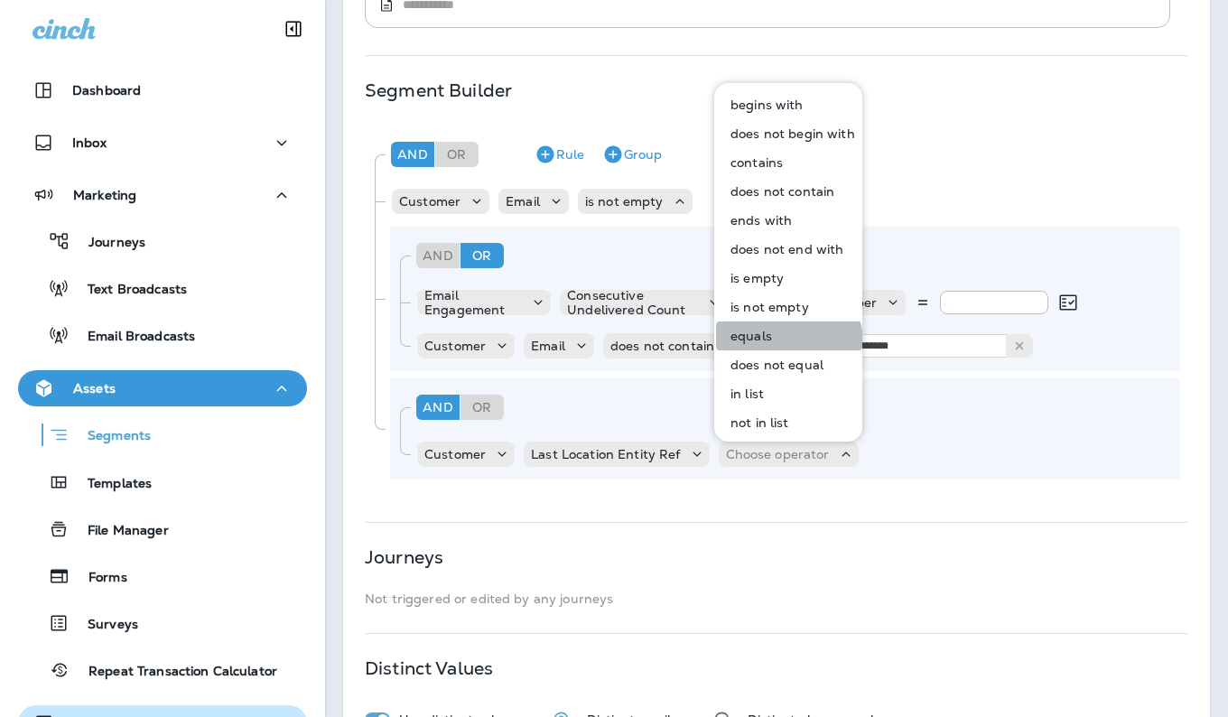
click at [787, 342] on button "equals" at bounding box center [789, 335] width 146 height 29
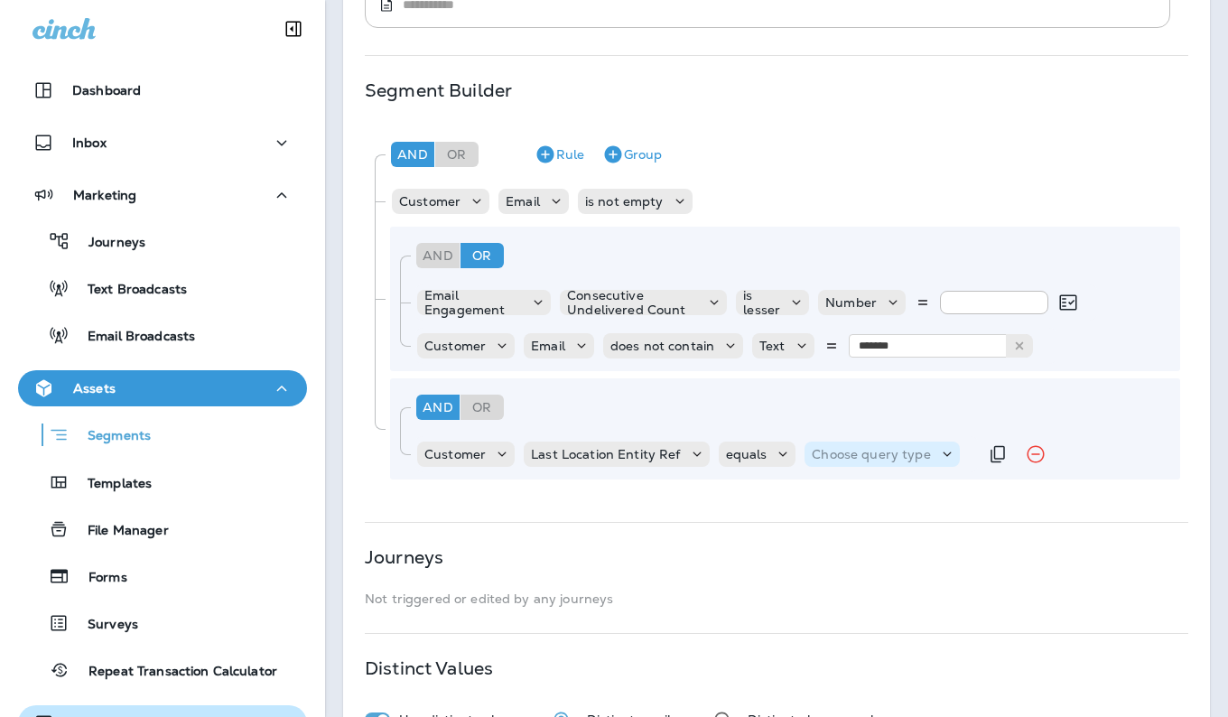
click at [924, 463] on div "Choose query type" at bounding box center [881, 454] width 154 height 18
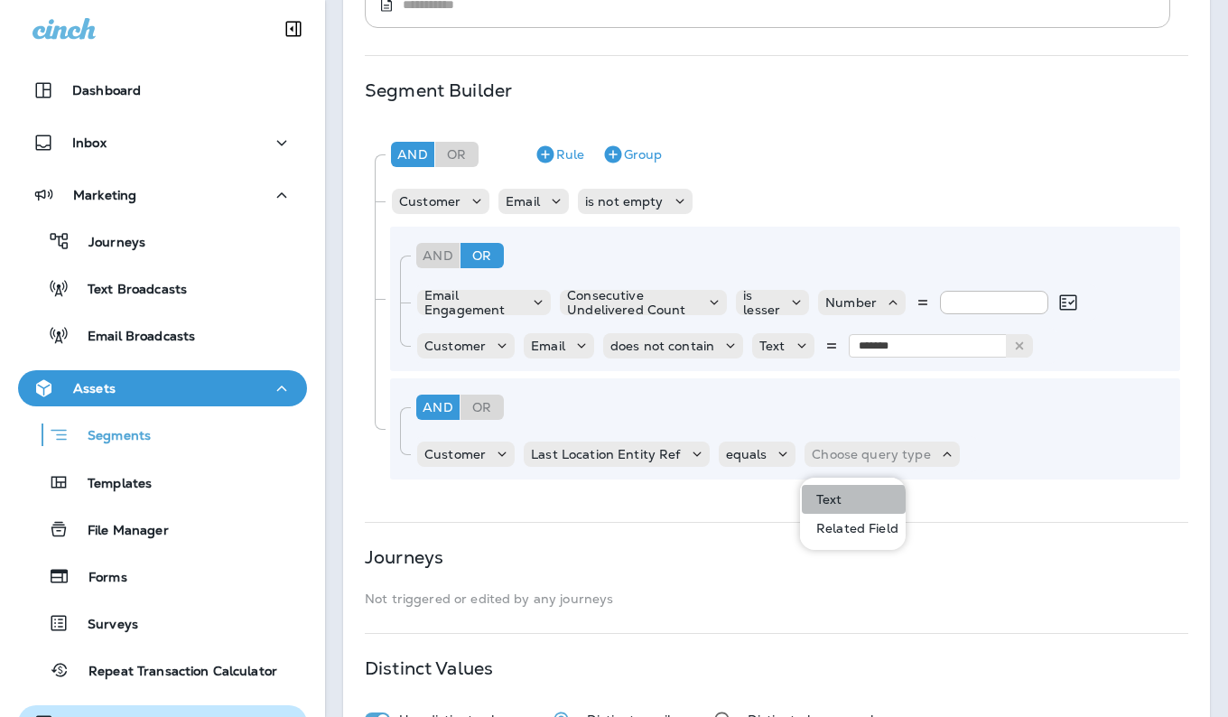
click at [849, 505] on button "Text" at bounding box center [854, 499] width 104 height 29
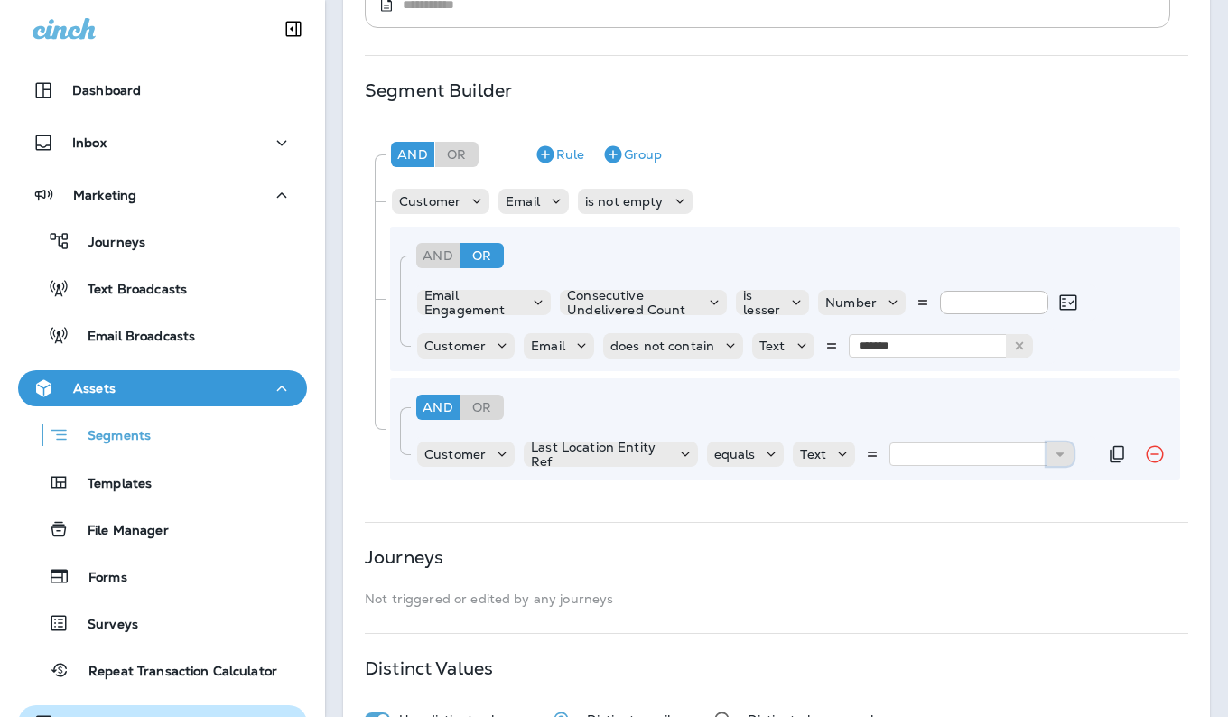
click at [1053, 458] on icon at bounding box center [1059, 454] width 13 height 13
click at [959, 450] on input "text" at bounding box center [979, 453] width 181 height 23
type input "***"
click at [946, 487] on div "And Or Rule Group Customer Email is not empty And Or Rule Group Email Engagemen…" at bounding box center [776, 305] width 822 height 361
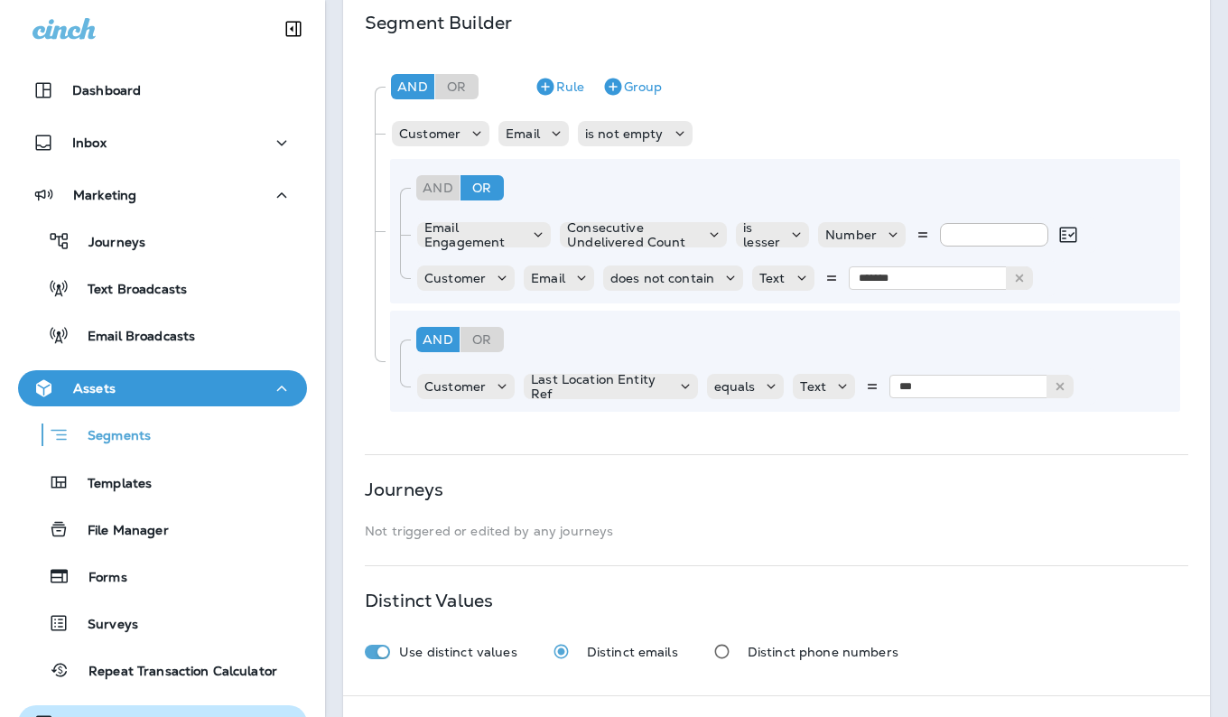
scroll to position [456, 0]
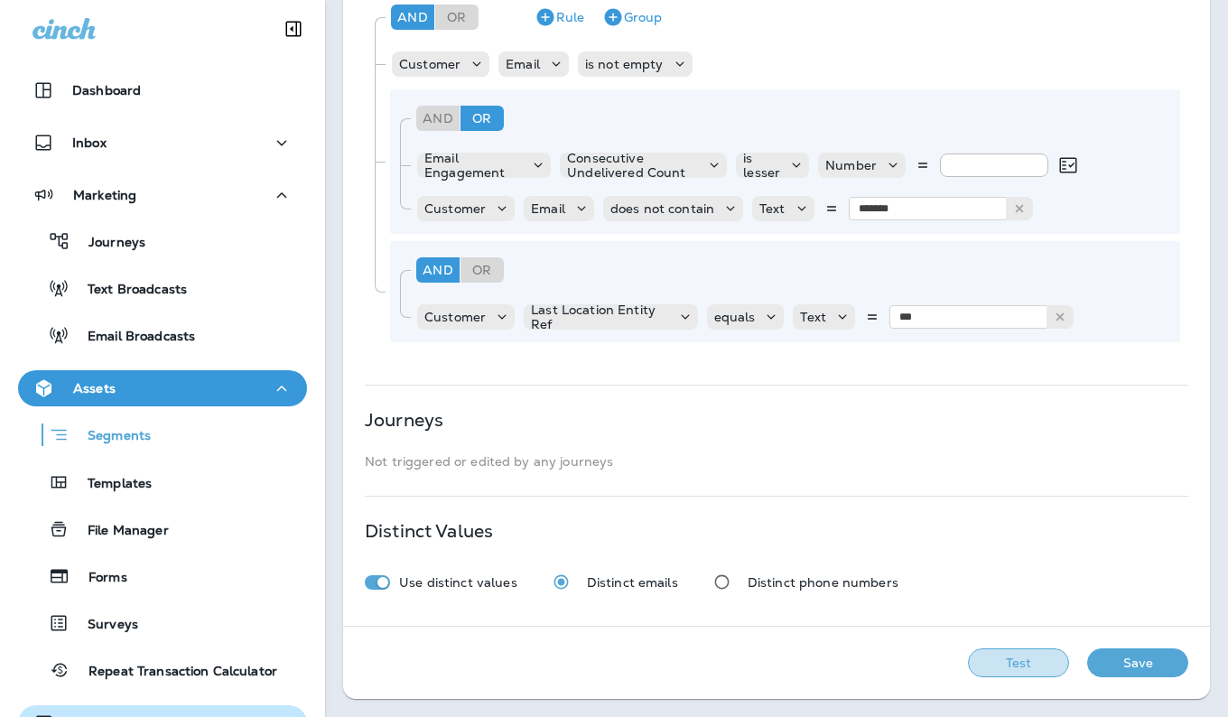
click at [1002, 663] on button "Test" at bounding box center [1018, 662] width 101 height 29
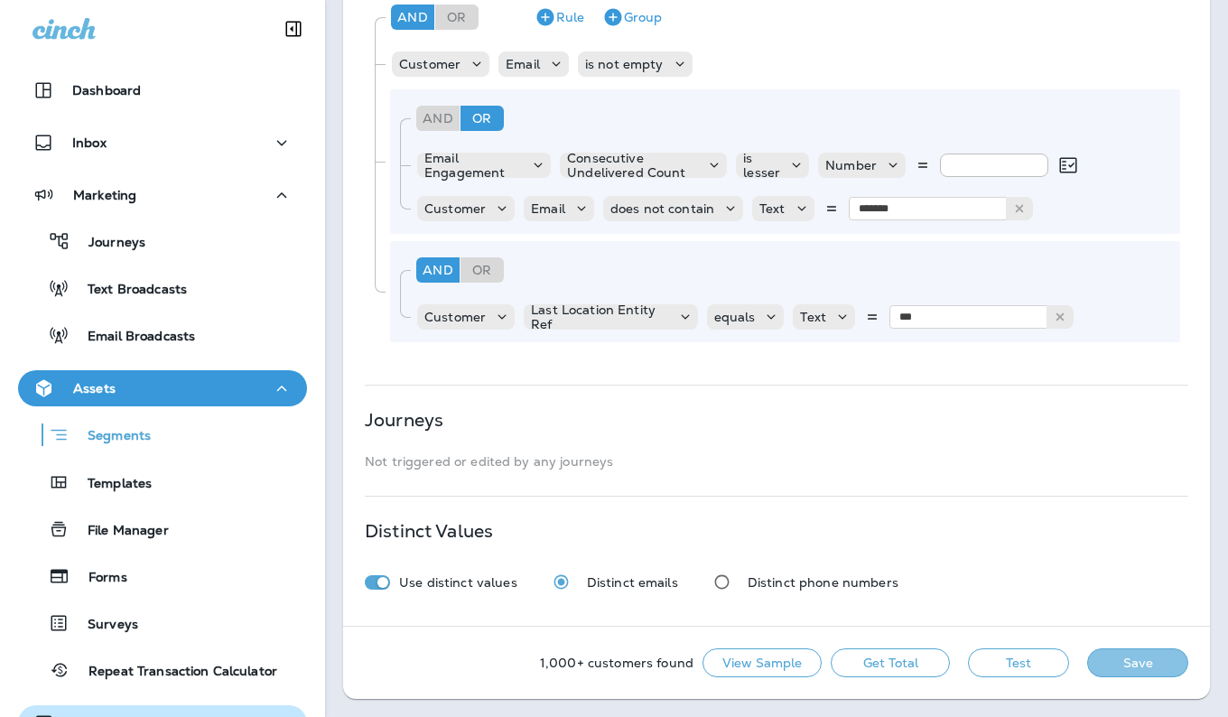
click at [1118, 655] on button "Save" at bounding box center [1137, 662] width 101 height 29
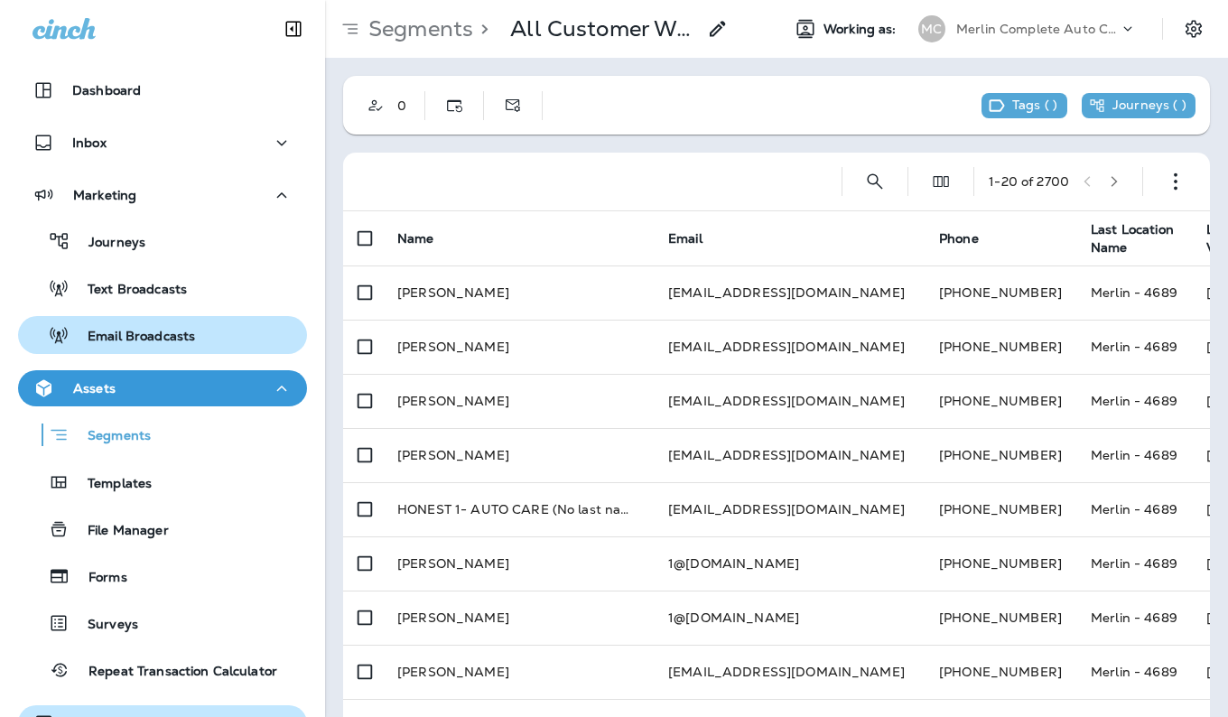
click at [213, 327] on div "Email Broadcasts" at bounding box center [162, 334] width 274 height 27
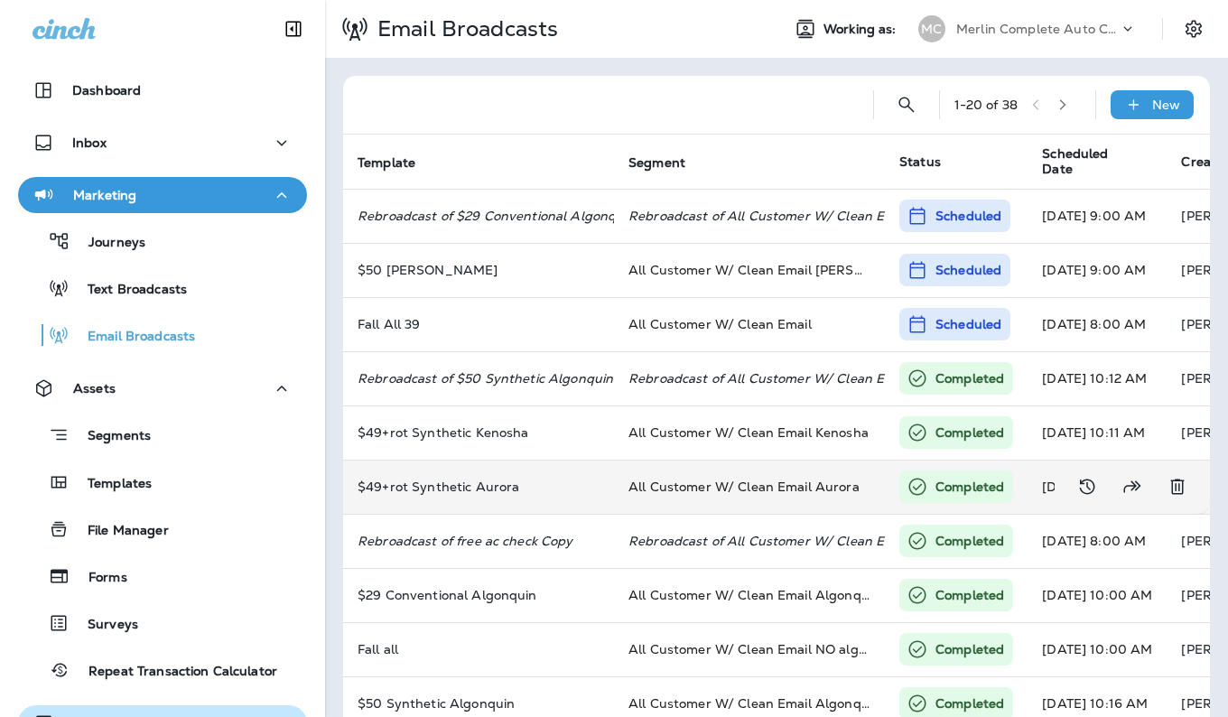
click at [787, 496] on td "All Customer W/ Clean Email Aurora" at bounding box center [749, 486] width 271 height 54
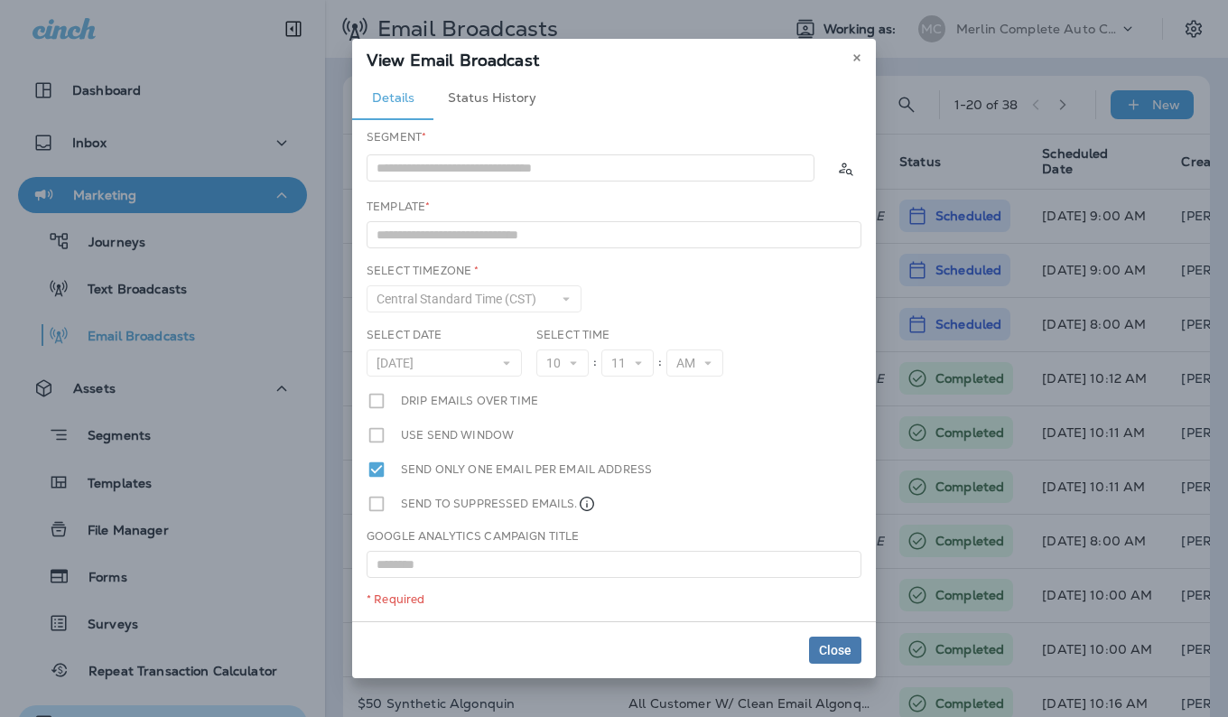
type input "**********"
click at [851, 54] on icon at bounding box center [856, 57] width 11 height 11
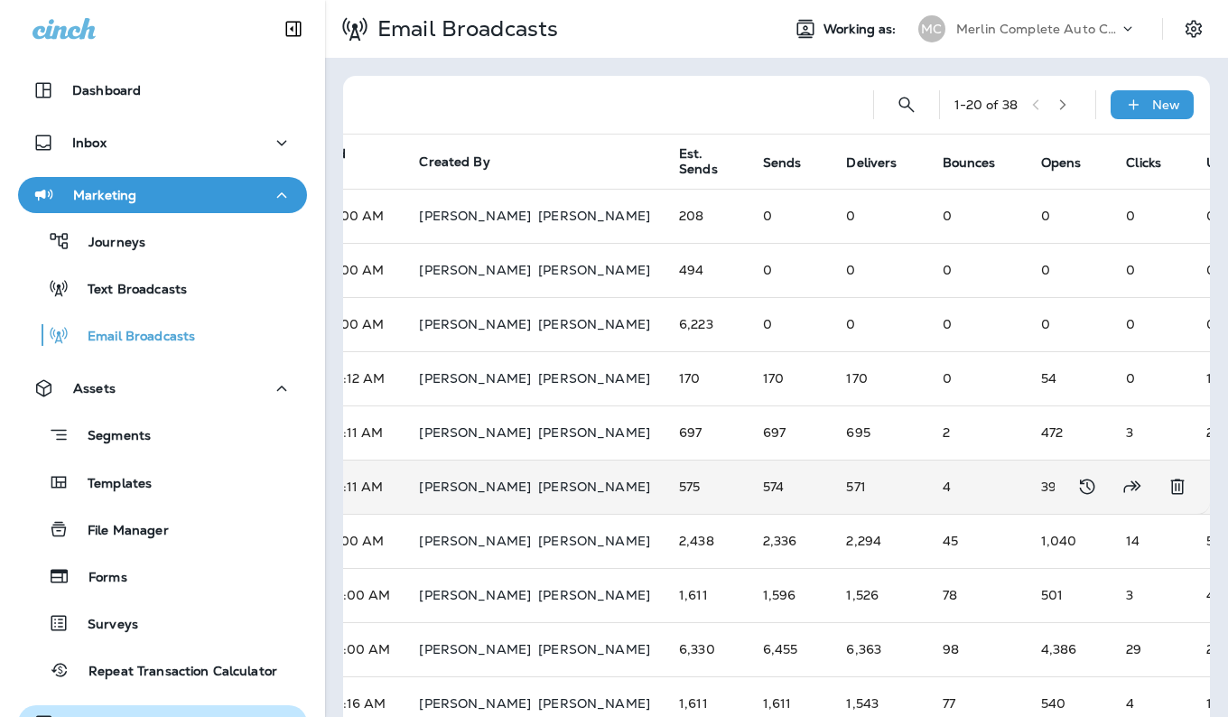
scroll to position [0, 767]
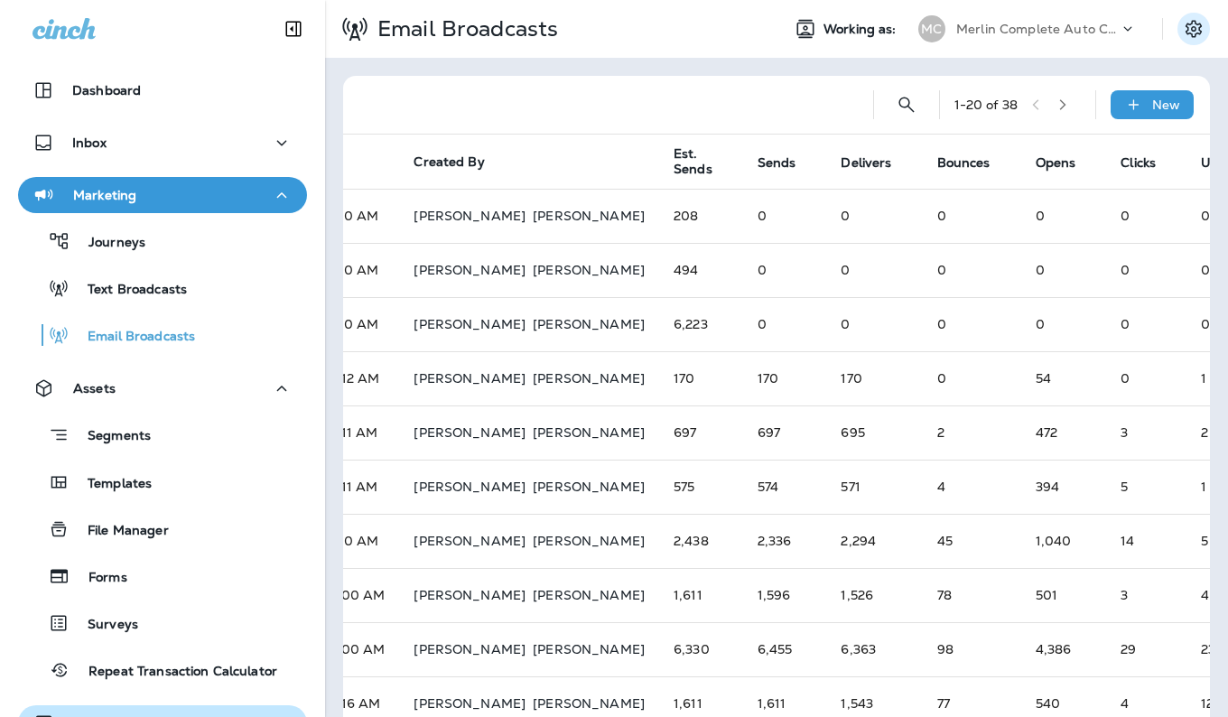
click at [1183, 23] on icon "Settings" at bounding box center [1194, 29] width 22 height 22
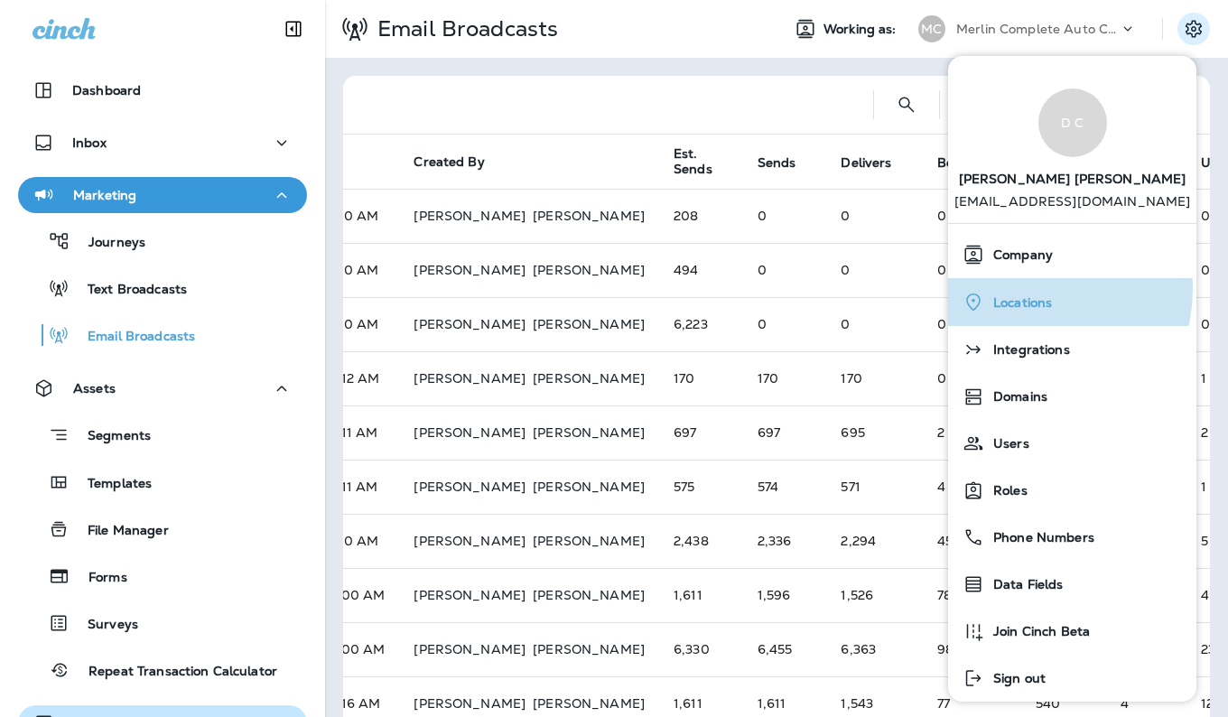
click at [1028, 290] on div "Locations" at bounding box center [1072, 301] width 234 height 37
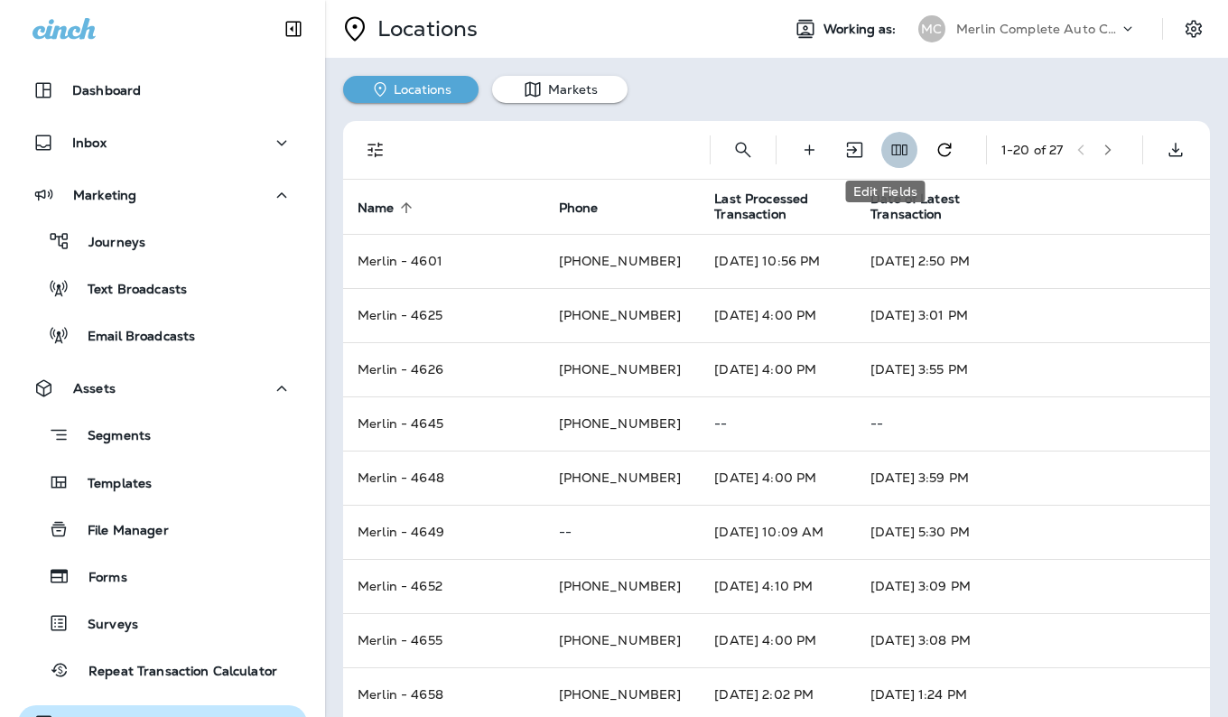
click at [881, 159] on button "Edit Fields" at bounding box center [899, 150] width 36 height 36
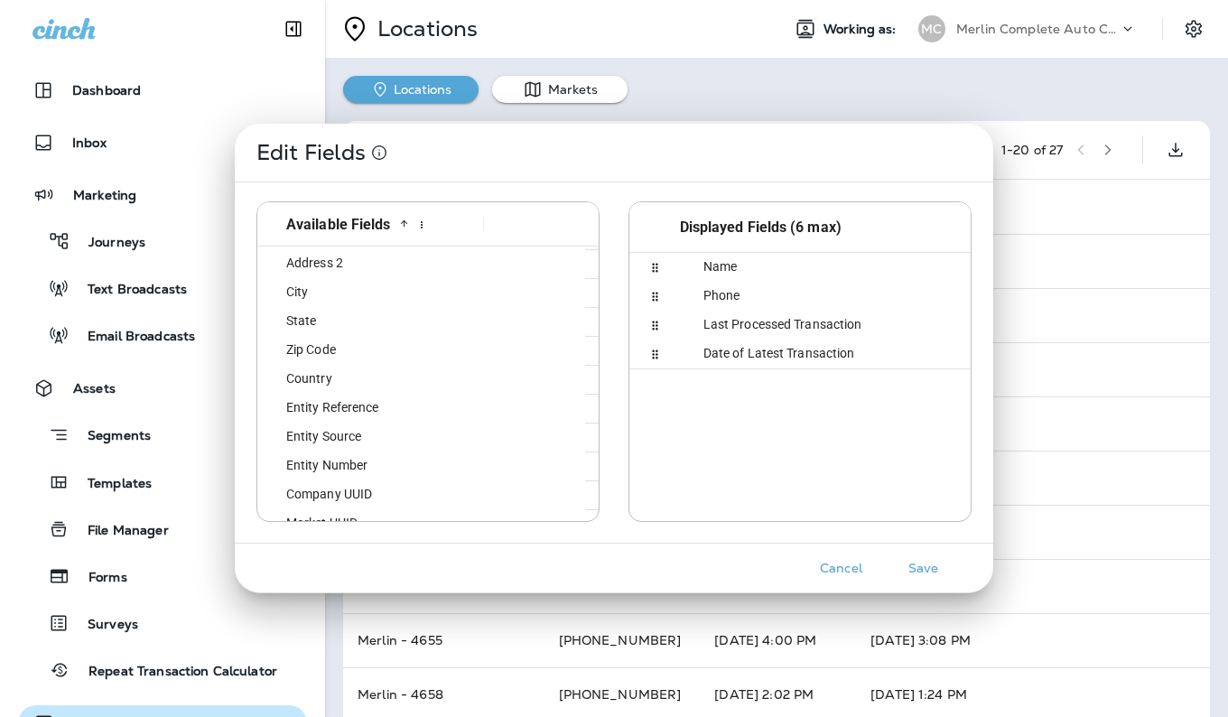
scroll to position [97, 0]
click at [382, 408] on div "Entity Reference" at bounding box center [368, 407] width 209 height 28
click at [920, 571] on button "Save" at bounding box center [923, 568] width 68 height 28
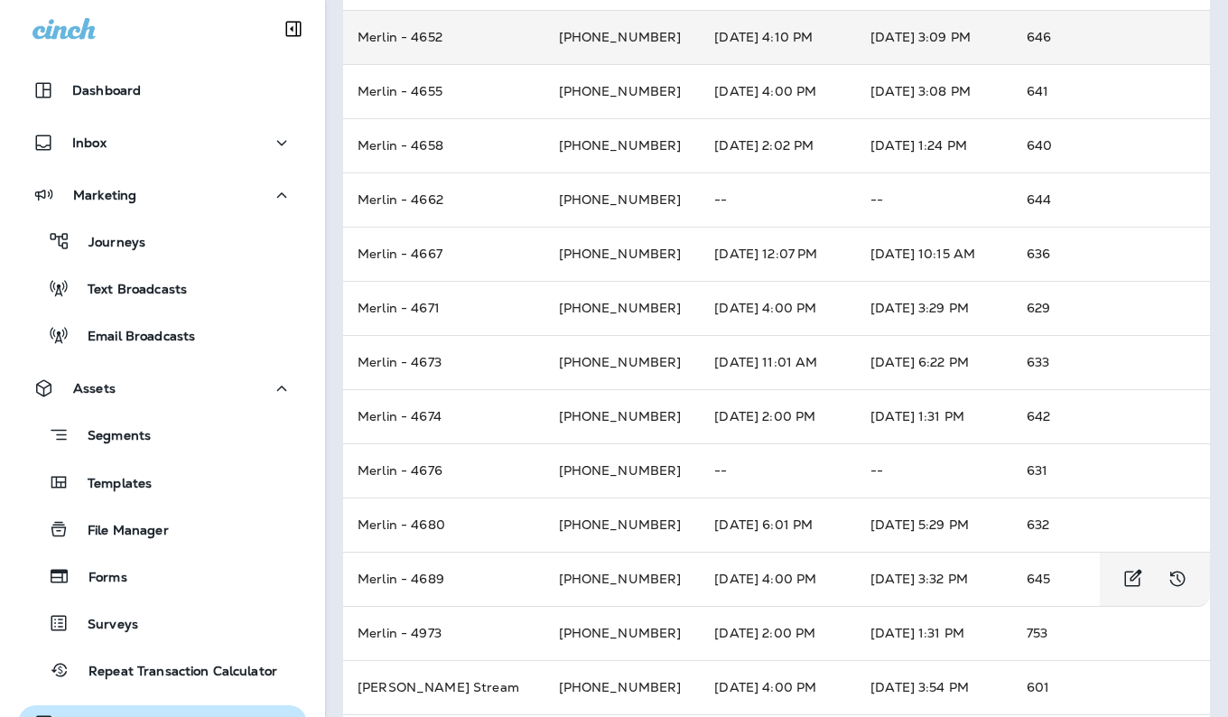
scroll to position [588, 0]
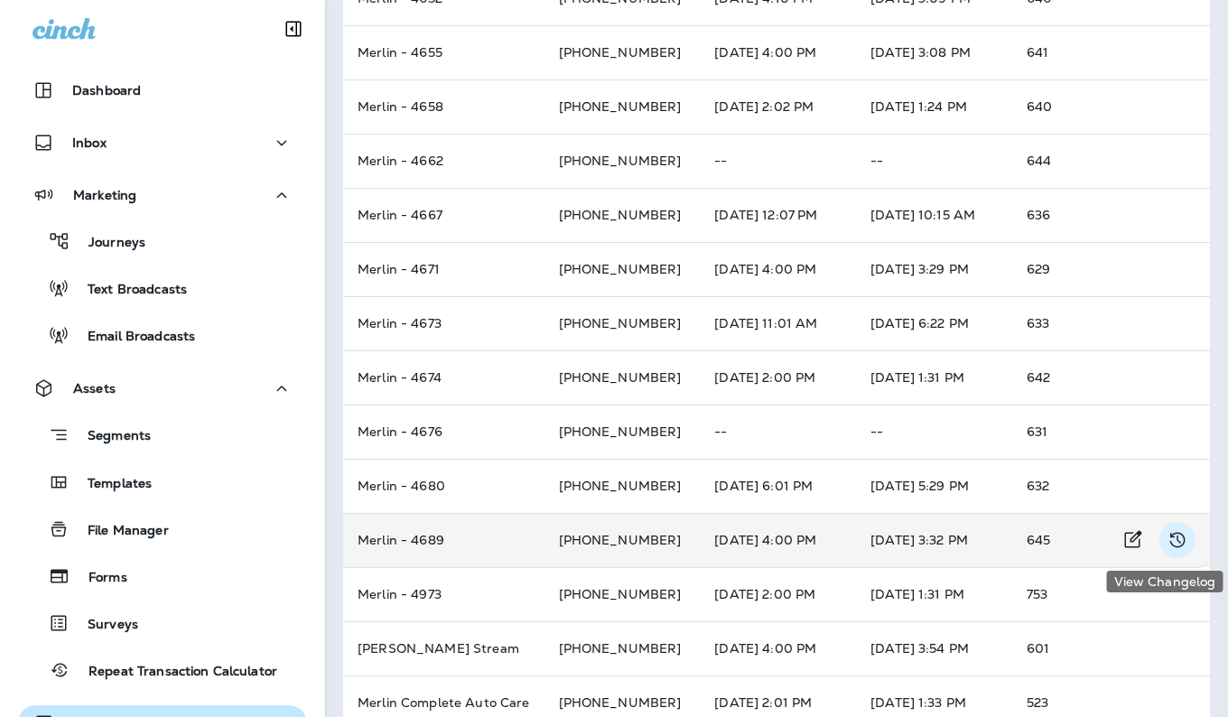
click at [1166, 543] on icon "View Changelog" at bounding box center [1177, 540] width 22 height 22
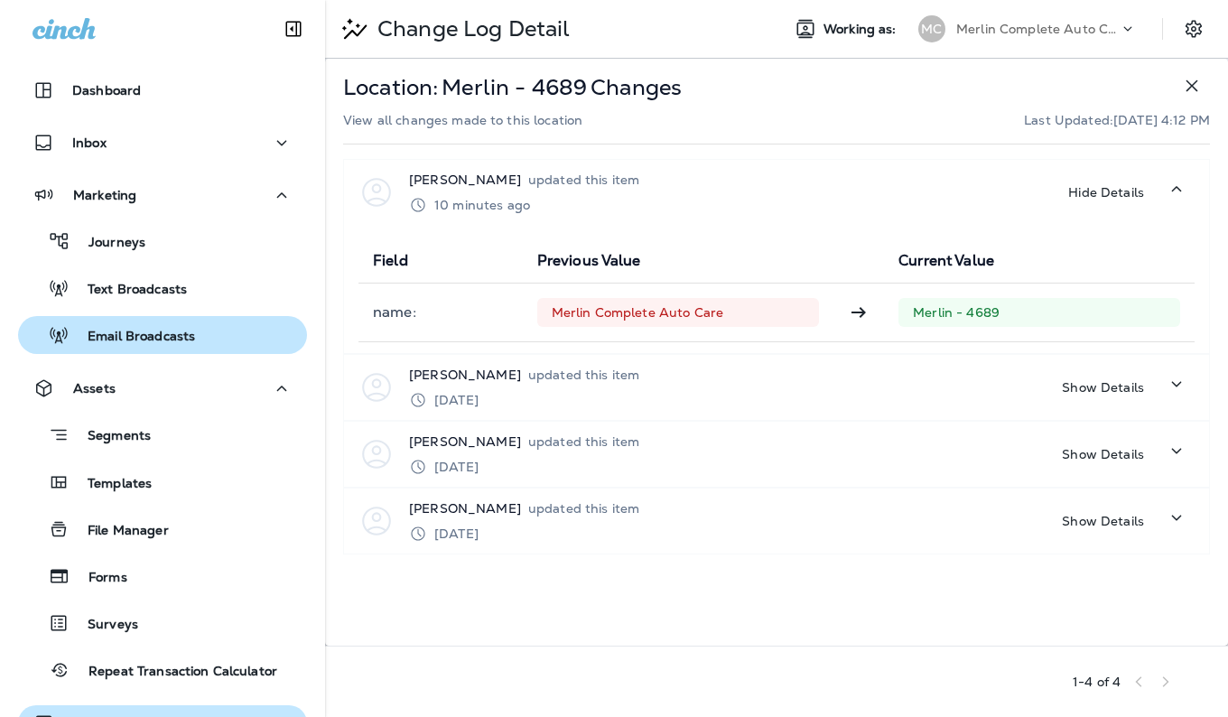
click at [191, 339] on p "Email Broadcasts" at bounding box center [132, 337] width 125 height 17
